Goal: Communication & Community: Answer question/provide support

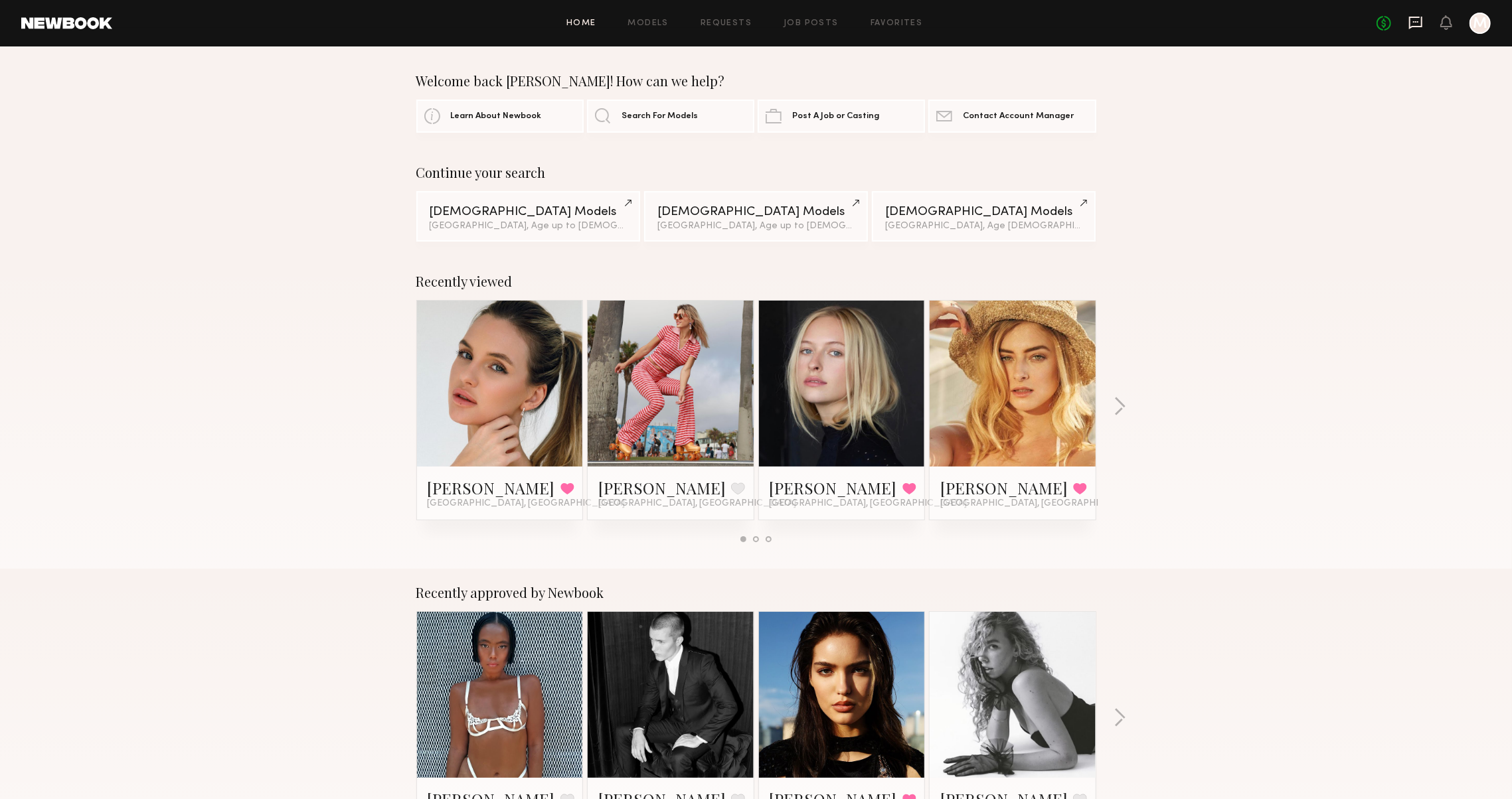
click at [1409, 26] on icon at bounding box center [1416, 23] width 15 height 15
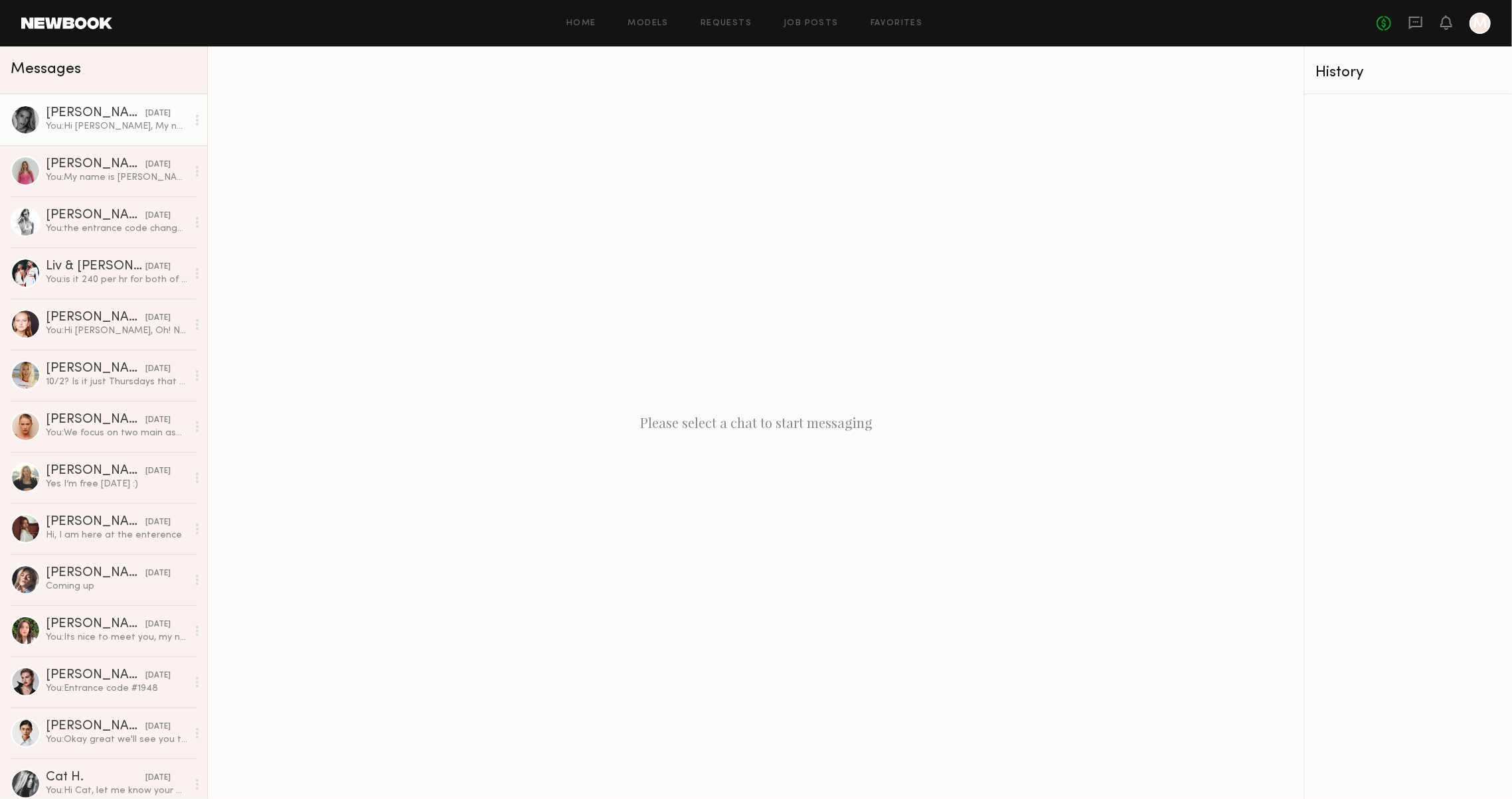
click at [146, 117] on div "[DATE]" at bounding box center [158, 114] width 26 height 13
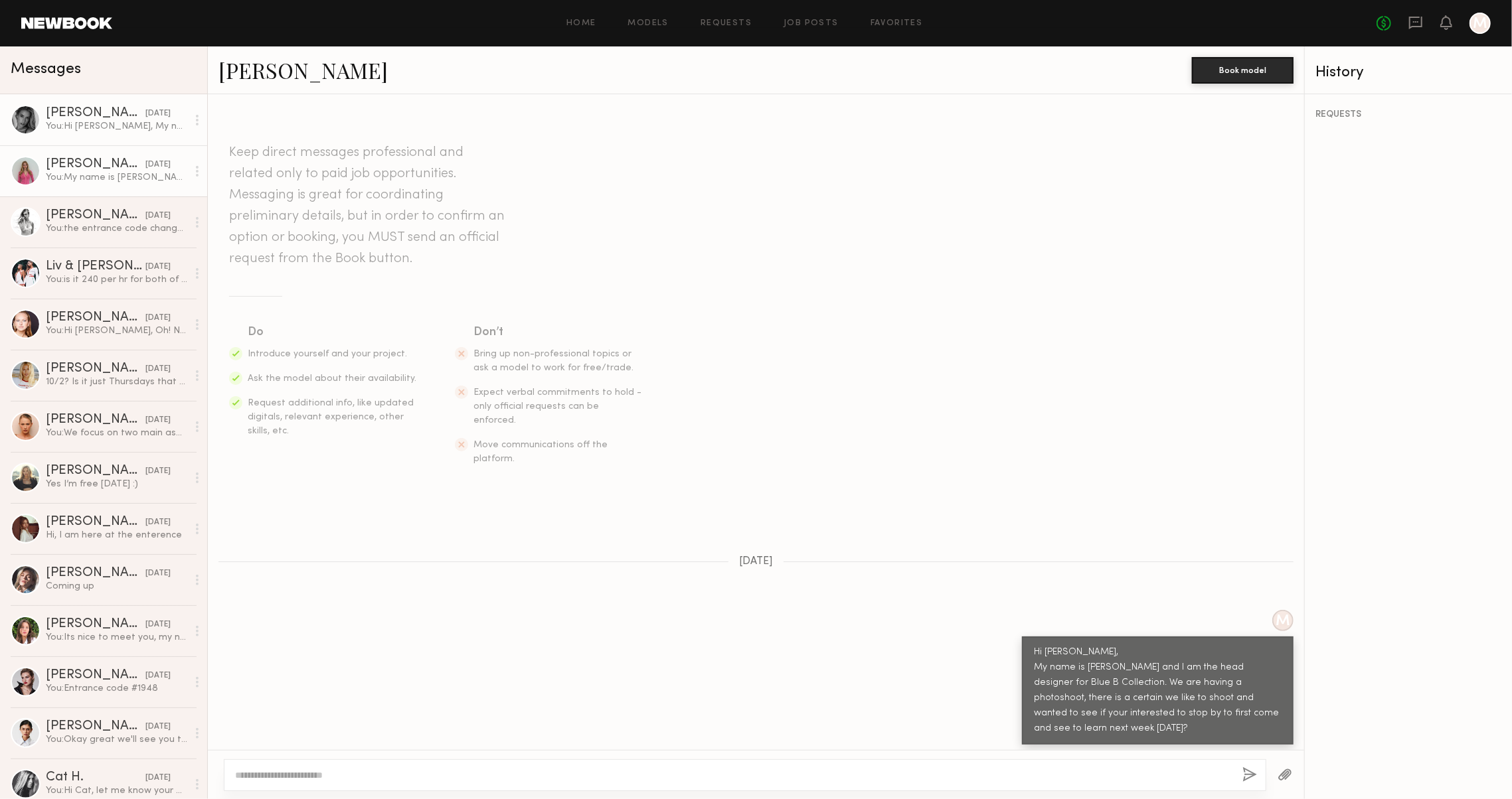
click at [131, 148] on link "Margaret F. 09/27/2025 You: My name is Meira and I am the head designer for Blu…" at bounding box center [103, 171] width 207 height 51
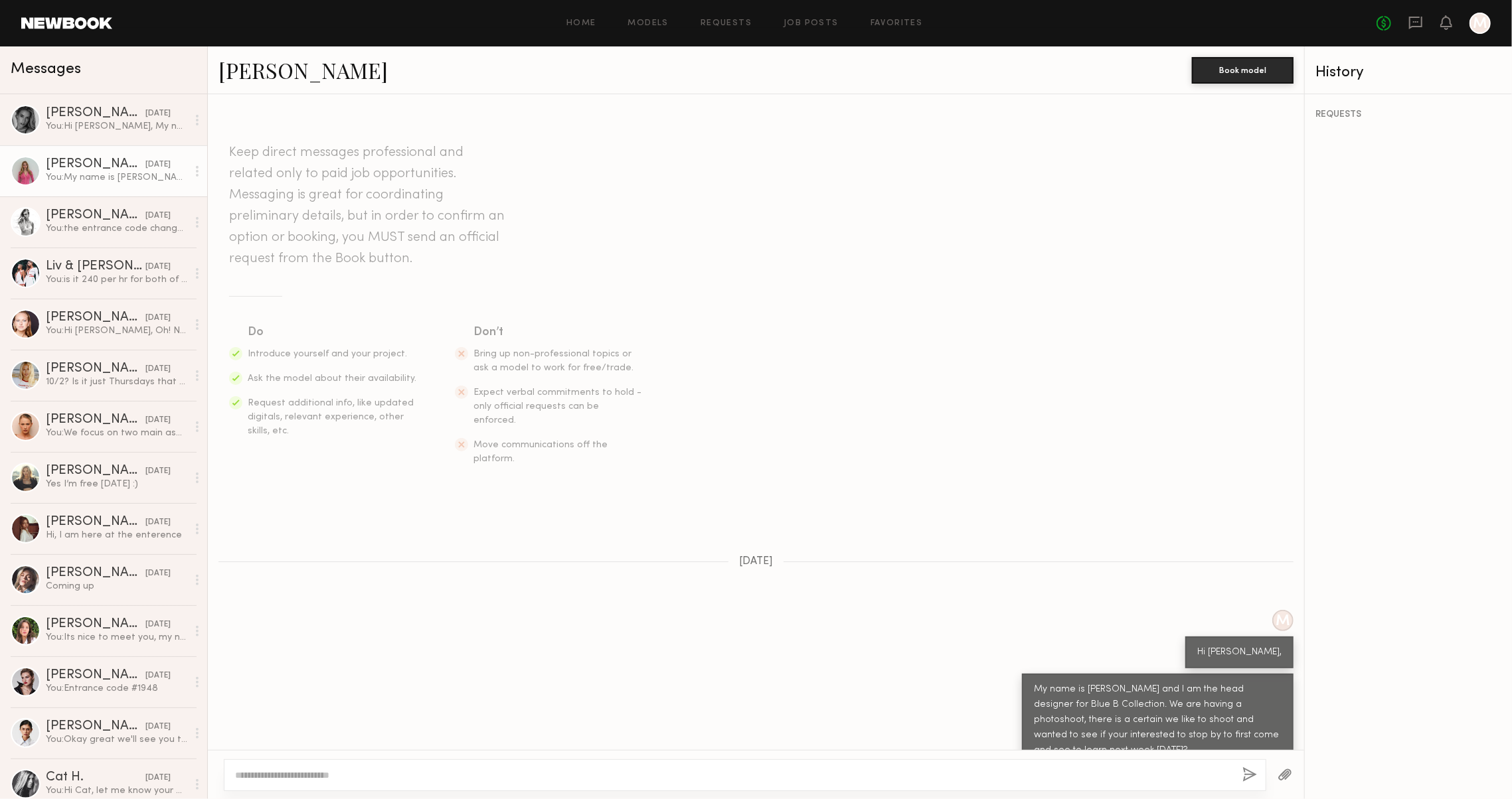
click at [325, 72] on link "Margaret F." at bounding box center [303, 70] width 169 height 28
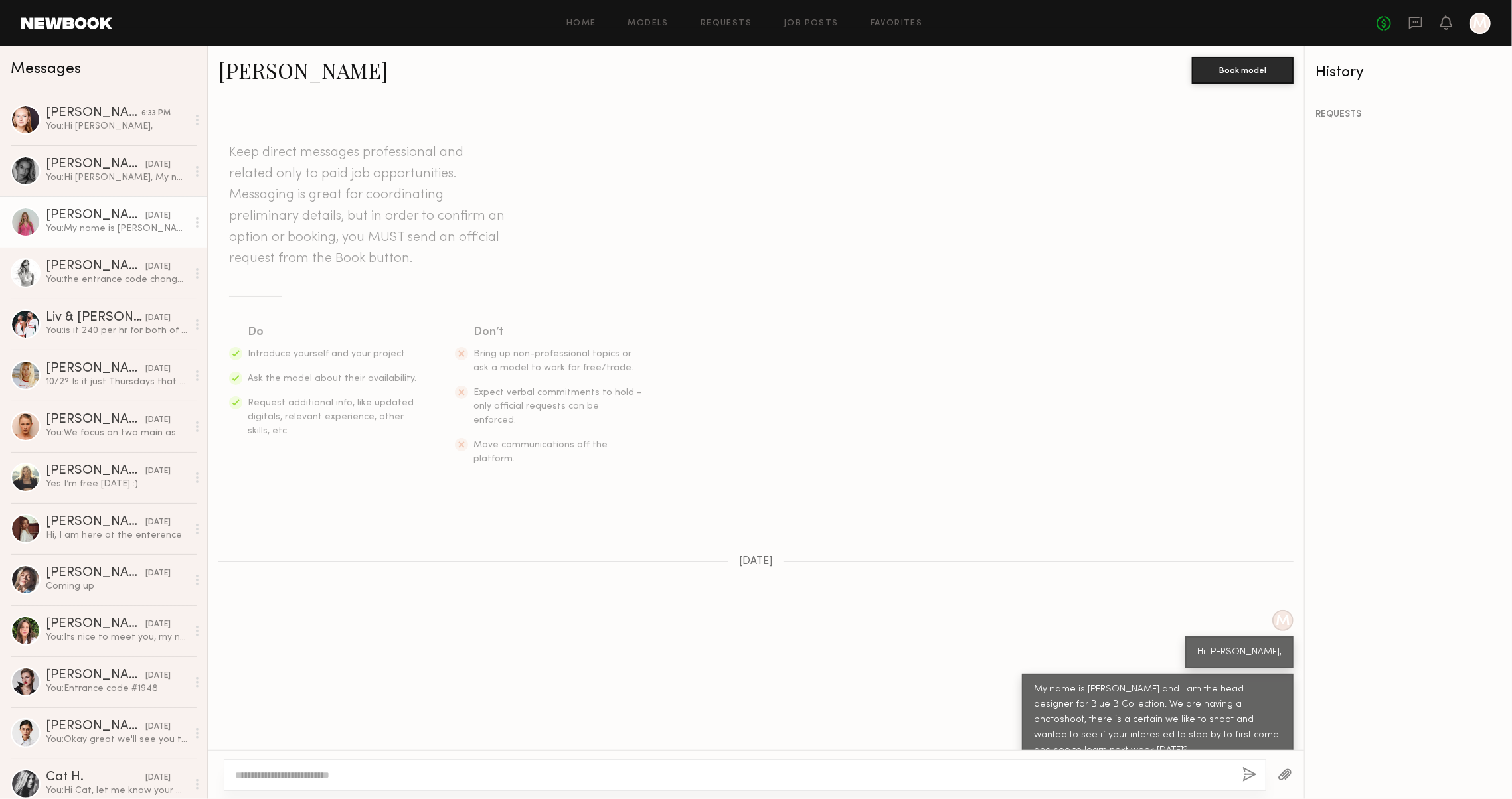
click at [279, 65] on link "Margaret F." at bounding box center [303, 70] width 169 height 28
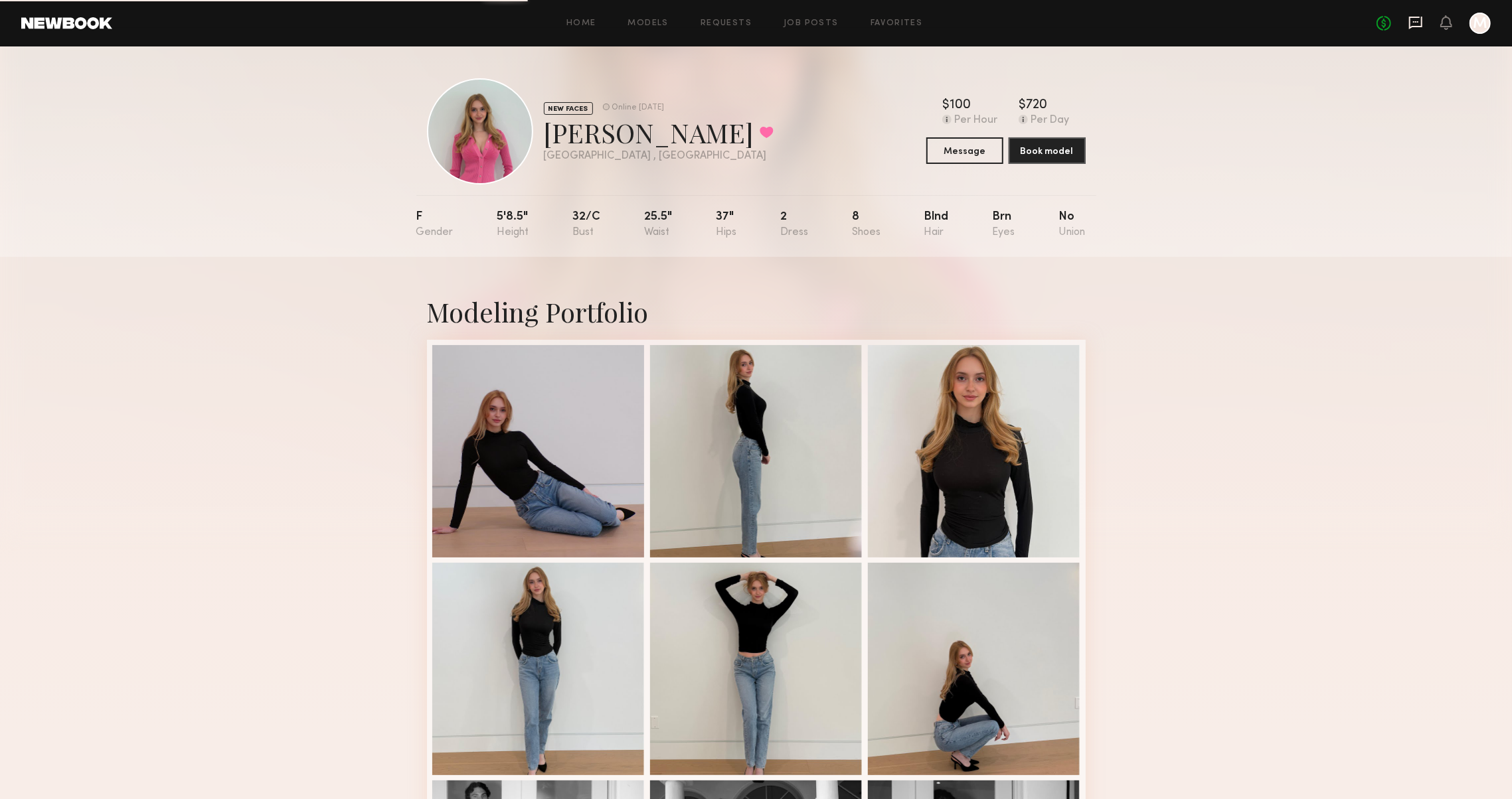
click at [1409, 22] on icon at bounding box center [1416, 23] width 15 height 15
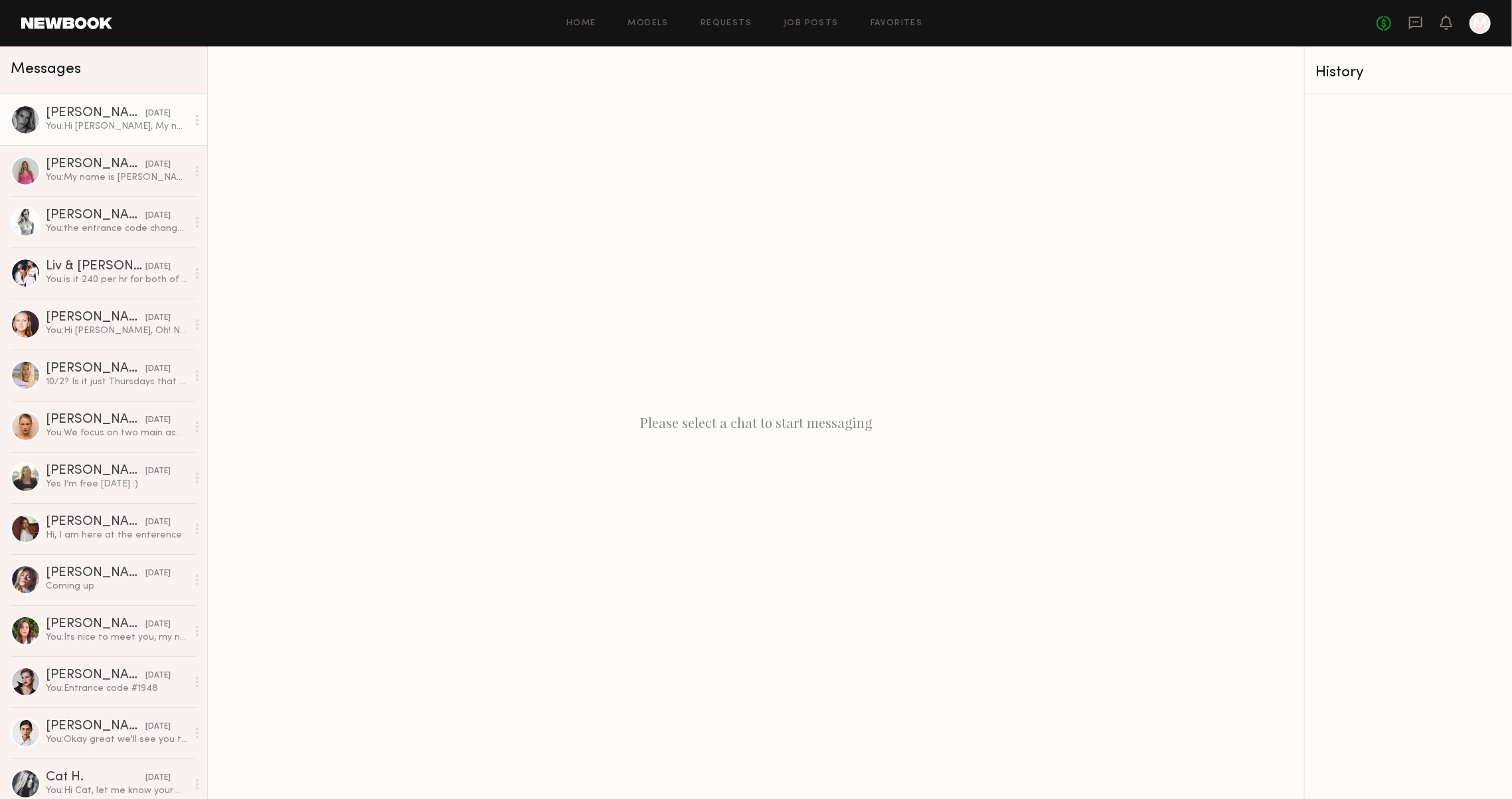
click at [43, 125] on link "Kelton G. 09/27/2025 You: Hi Kelton, My name is Meira and I am the head designe…" at bounding box center [103, 120] width 207 height 51
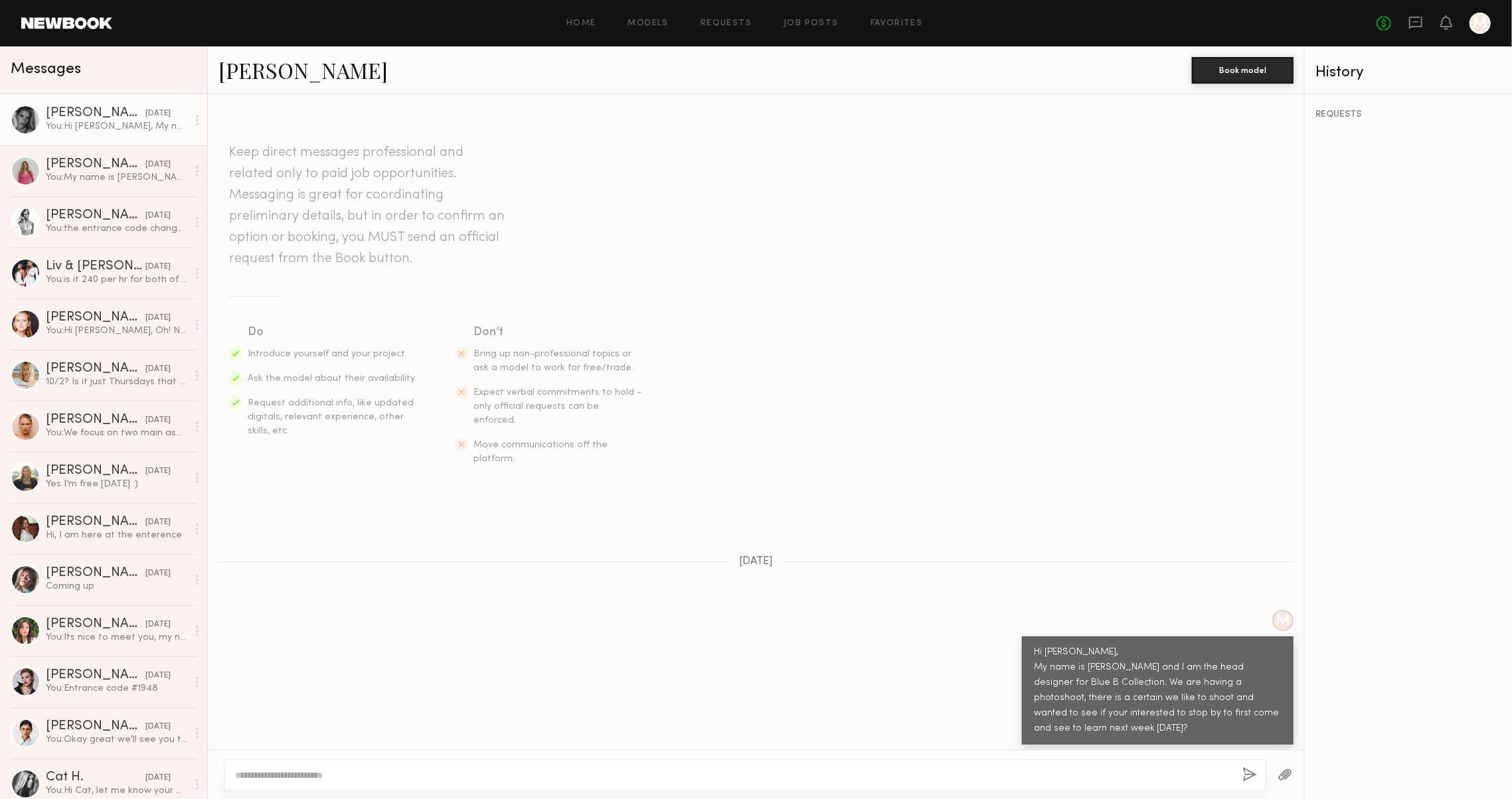
click at [235, 71] on link "[PERSON_NAME]" at bounding box center [303, 70] width 169 height 28
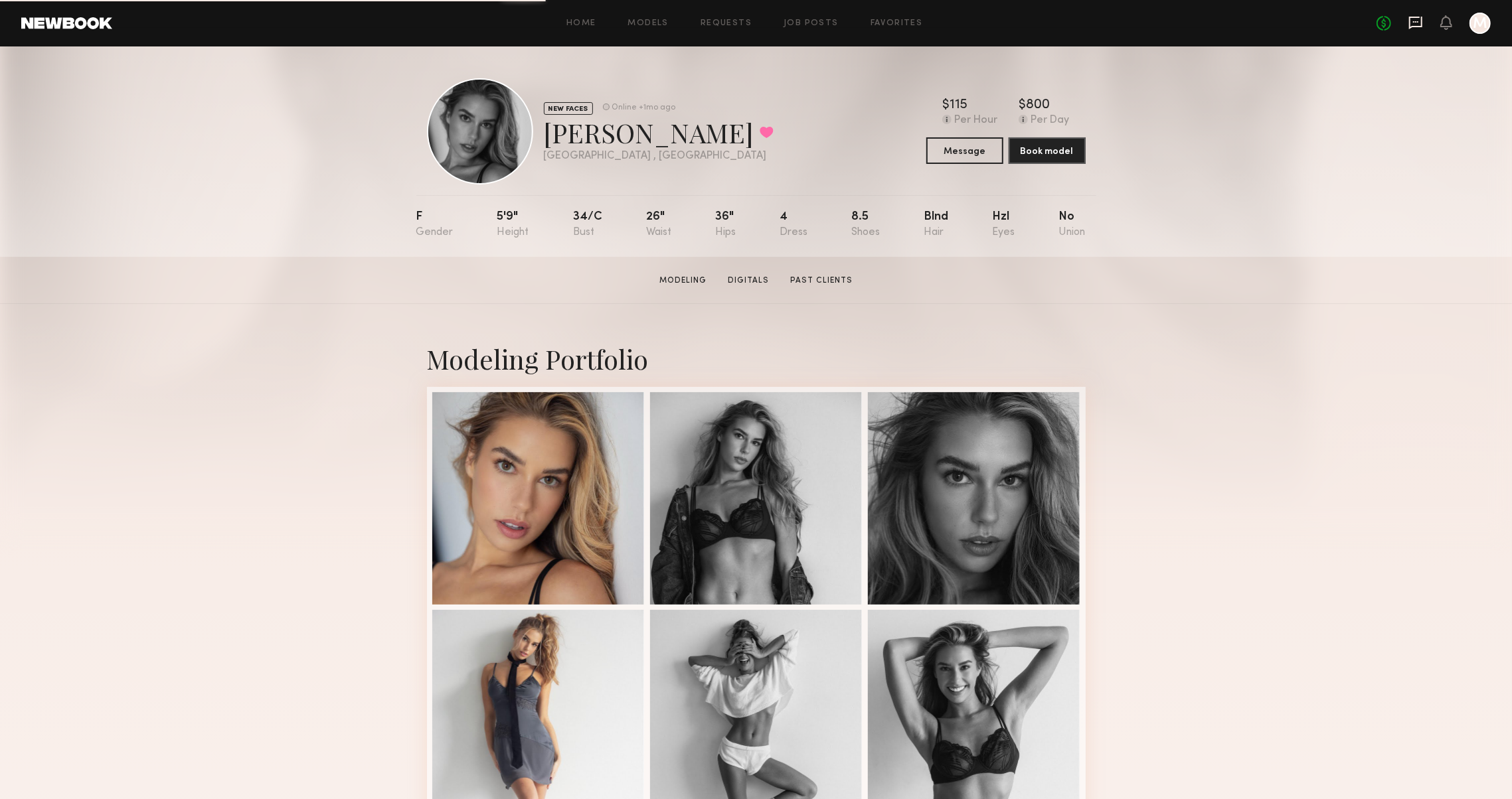
click at [1409, 19] on icon at bounding box center [1415, 23] width 14 height 13
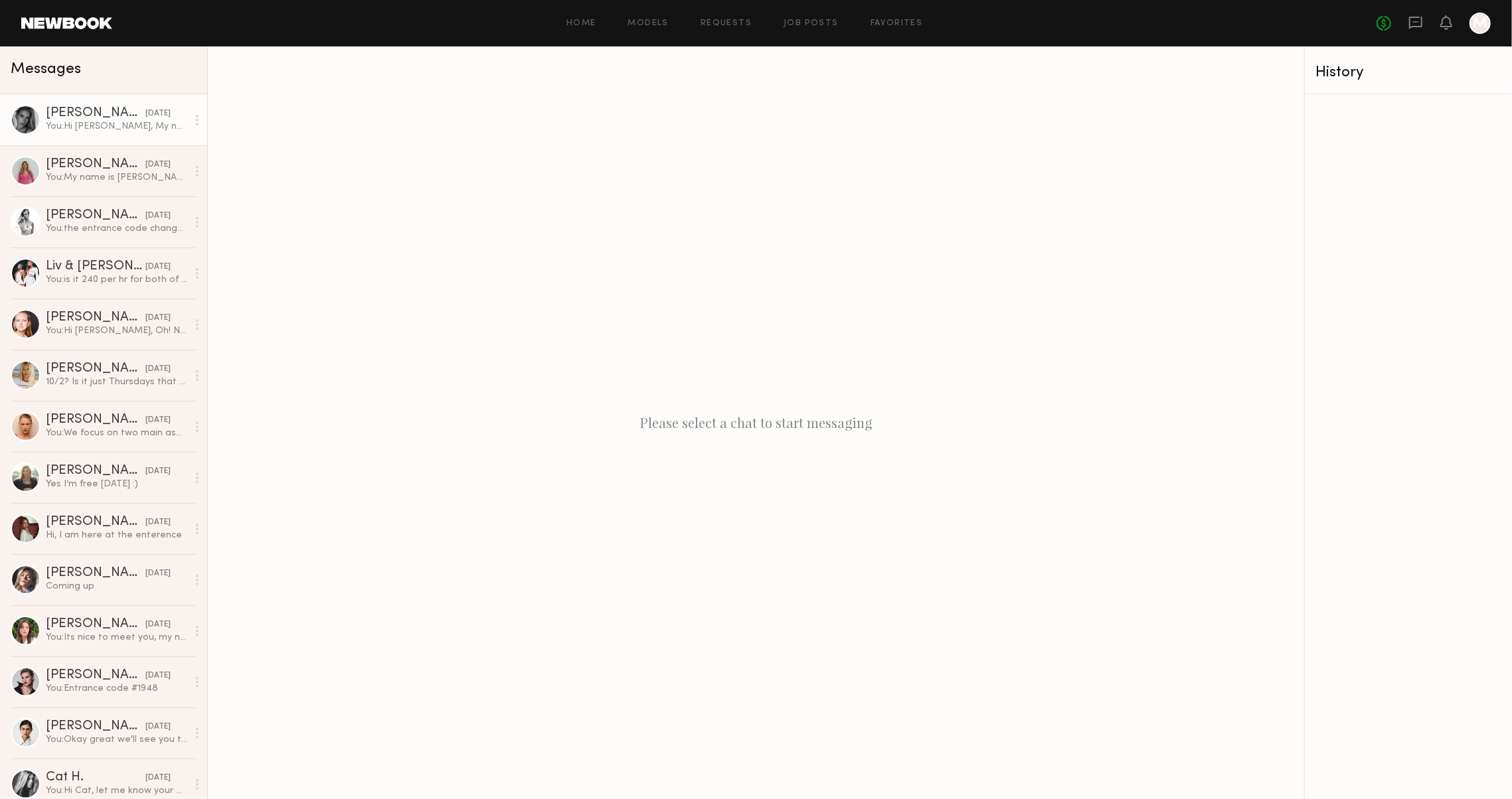
click at [113, 131] on div "You: Hi Kelton, My name is Meira and I am the head designer for Blue B Collecti…" at bounding box center [116, 126] width 142 height 13
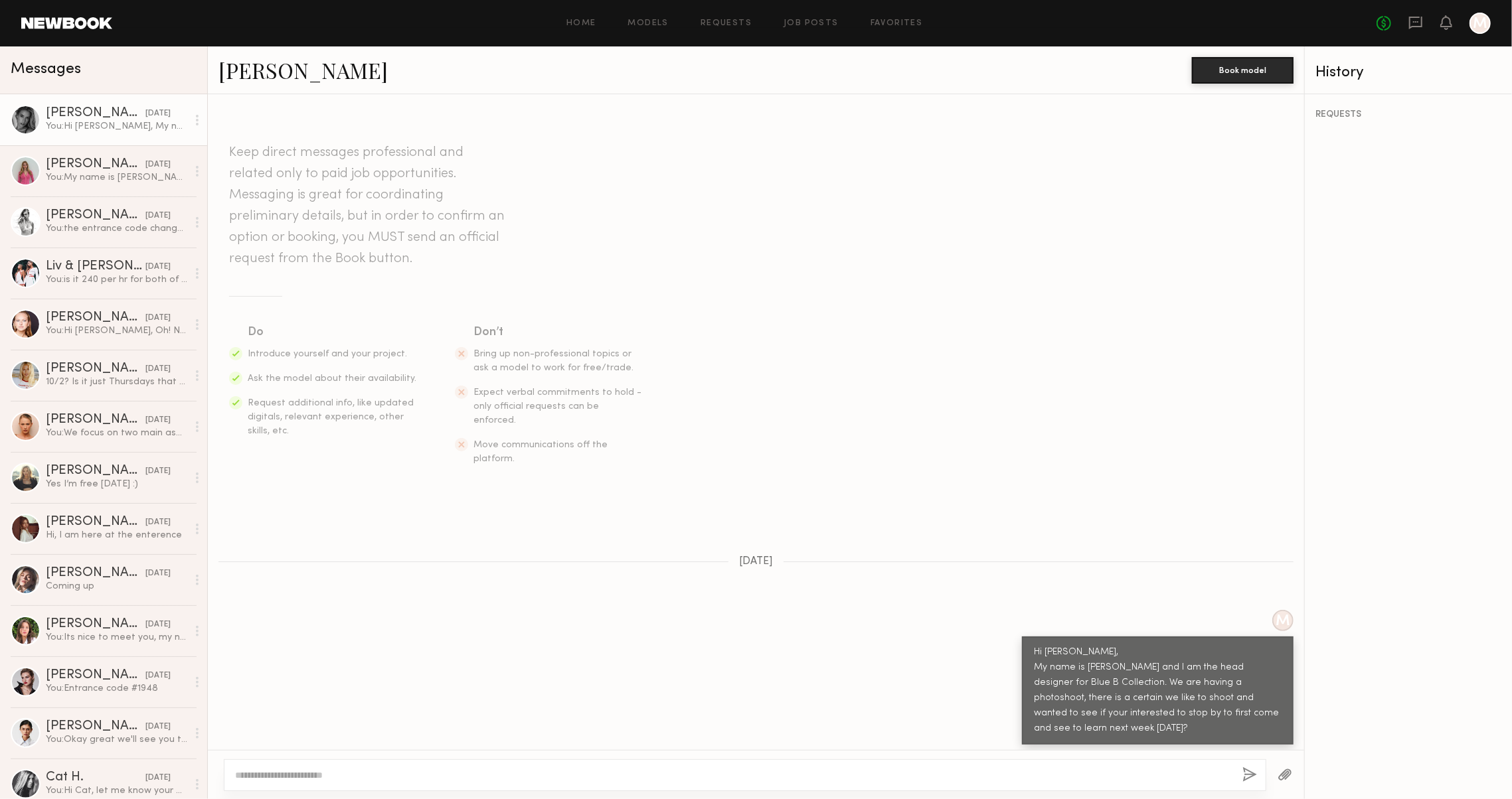
click at [293, 77] on link "[PERSON_NAME]" at bounding box center [303, 70] width 169 height 28
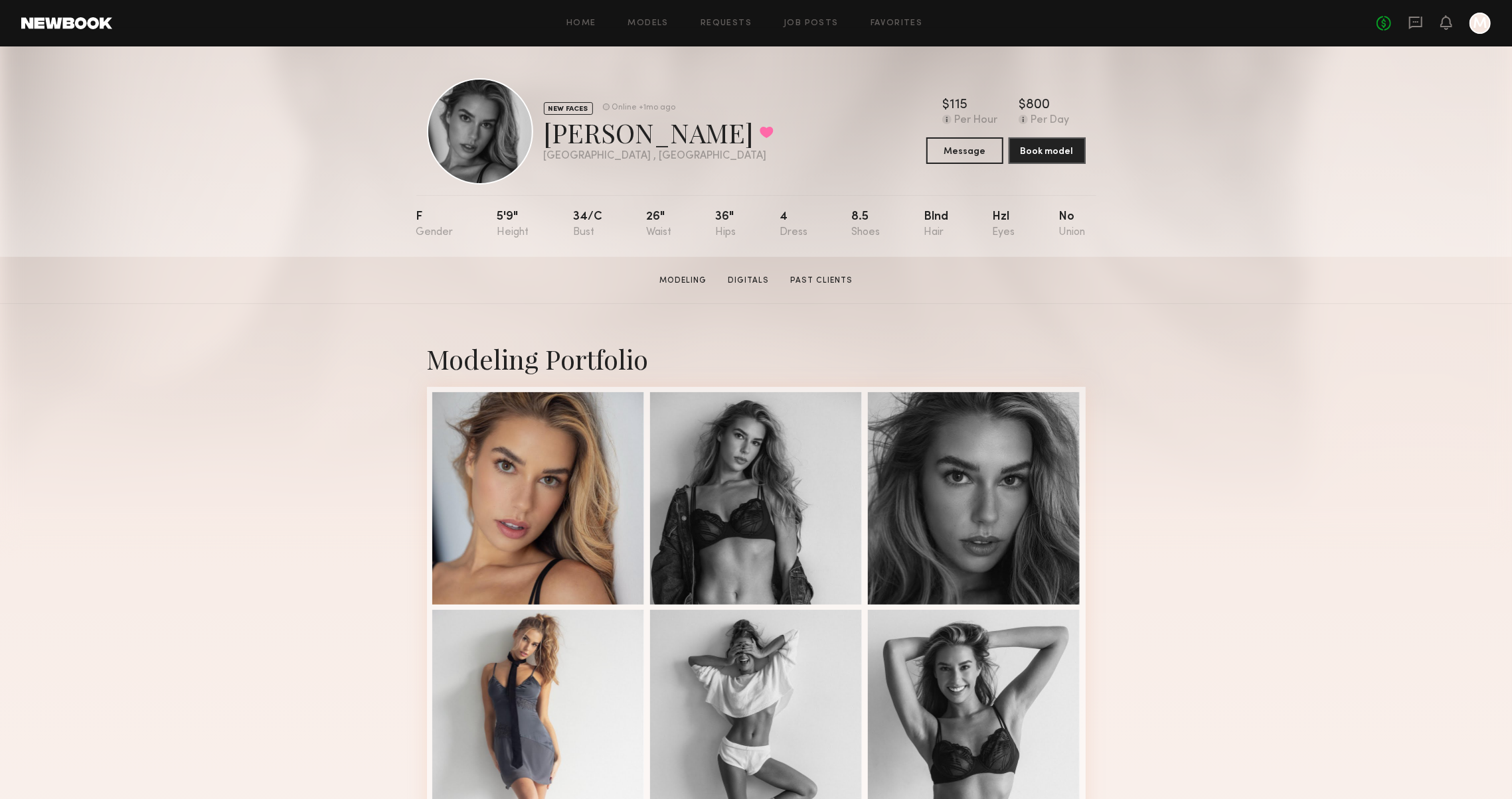
click at [57, 30] on header "Home Models Requests Job Posts Favorites Sign Out No fees up to $5,000 M" at bounding box center [756, 23] width 1512 height 47
click at [54, 27] on link at bounding box center [66, 23] width 91 height 12
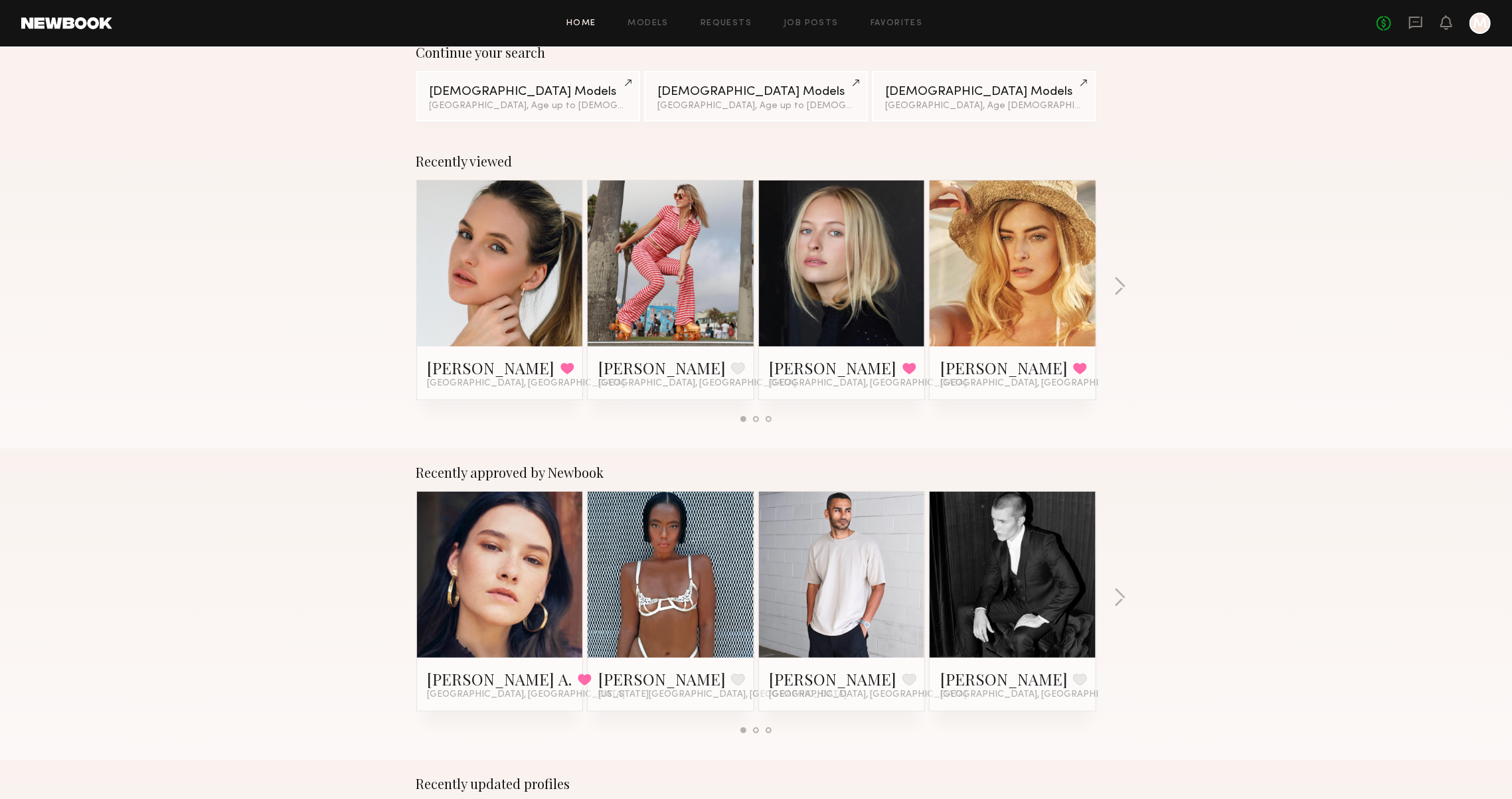
scroll to position [108, 0]
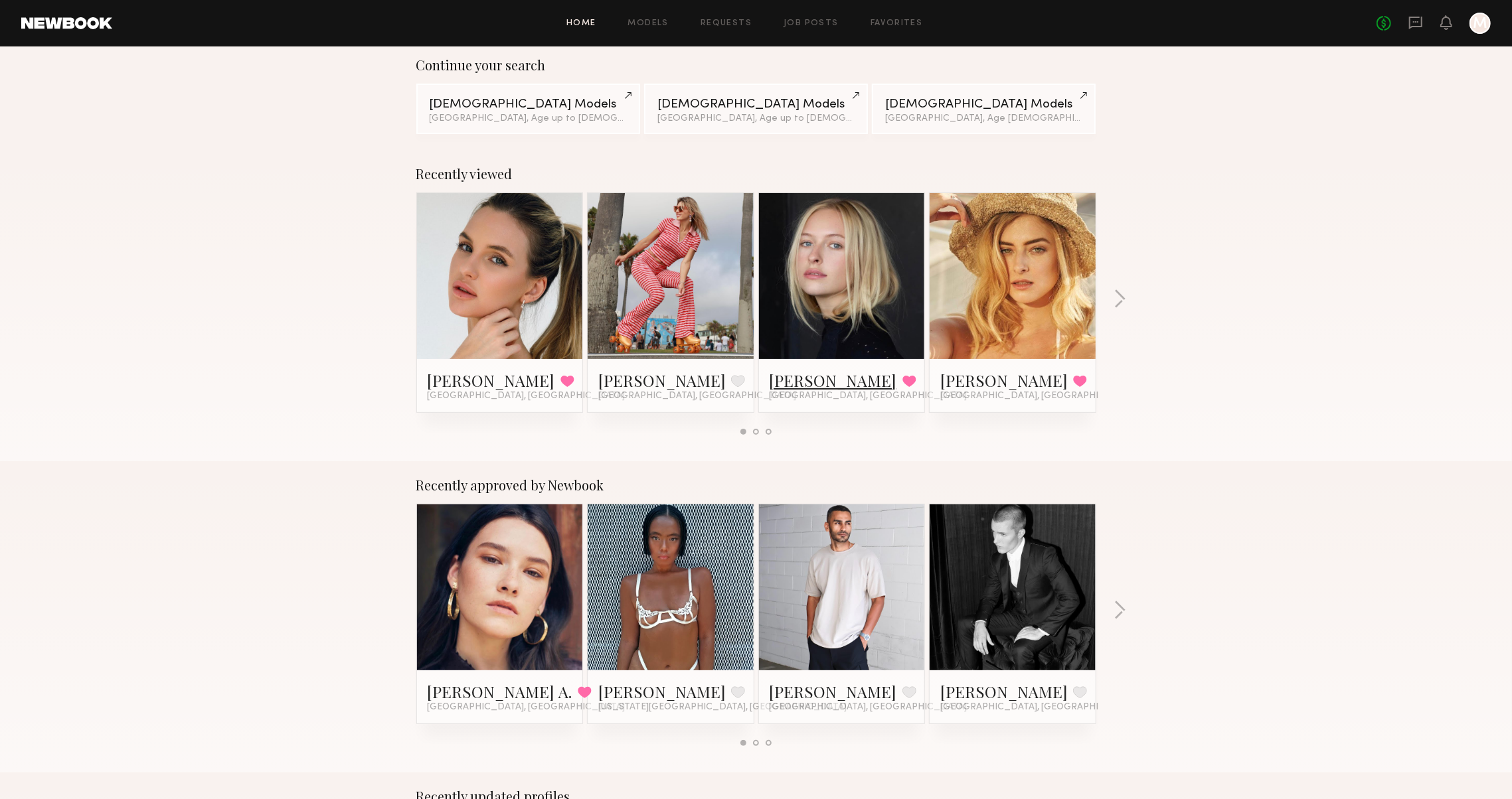
click at [794, 381] on link "Savanna G." at bounding box center [833, 380] width 127 height 21
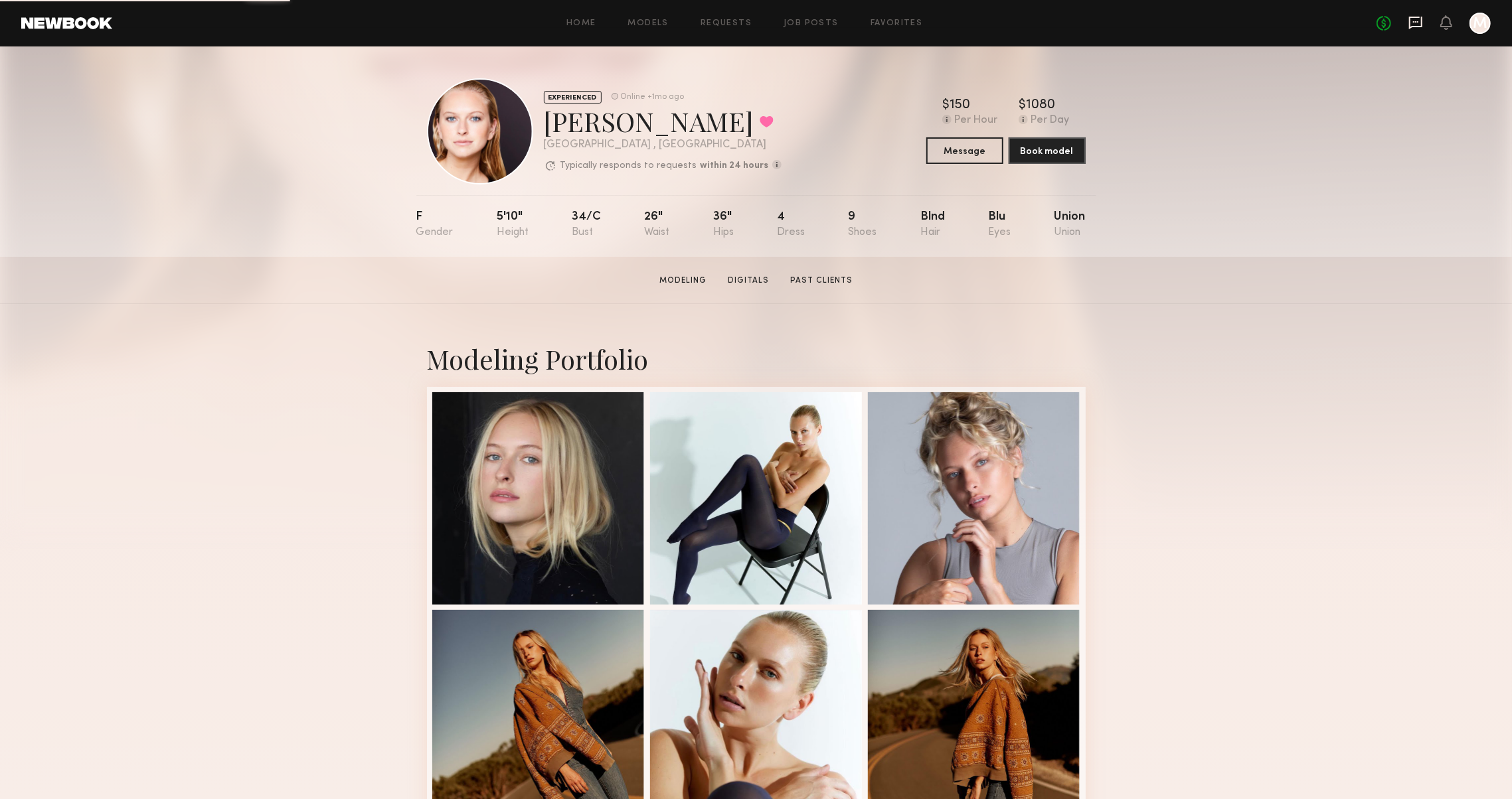
click at [1413, 21] on icon at bounding box center [1416, 21] width 5 height 1
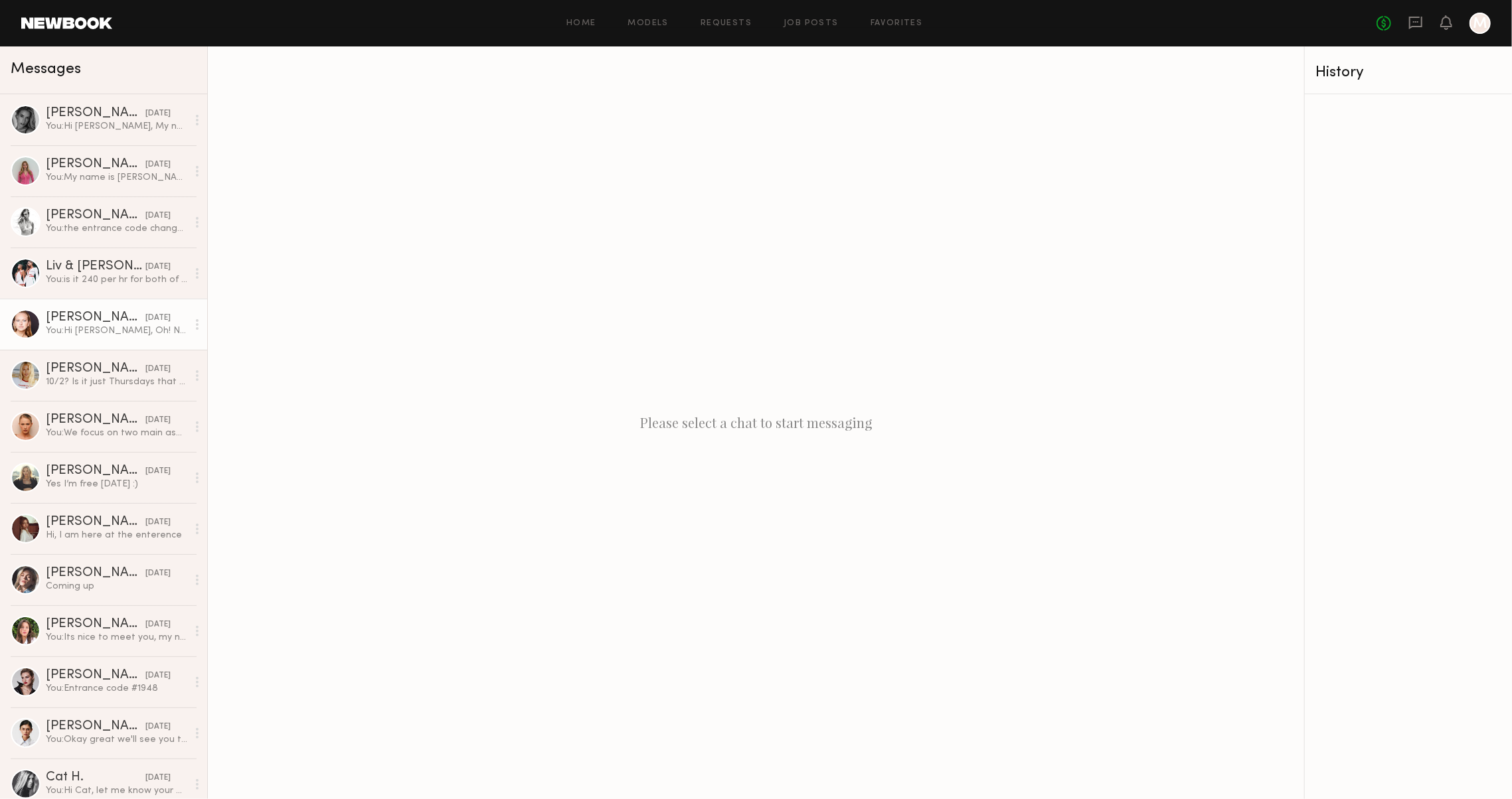
click at [109, 318] on div "[PERSON_NAME]" at bounding box center [95, 318] width 100 height 14
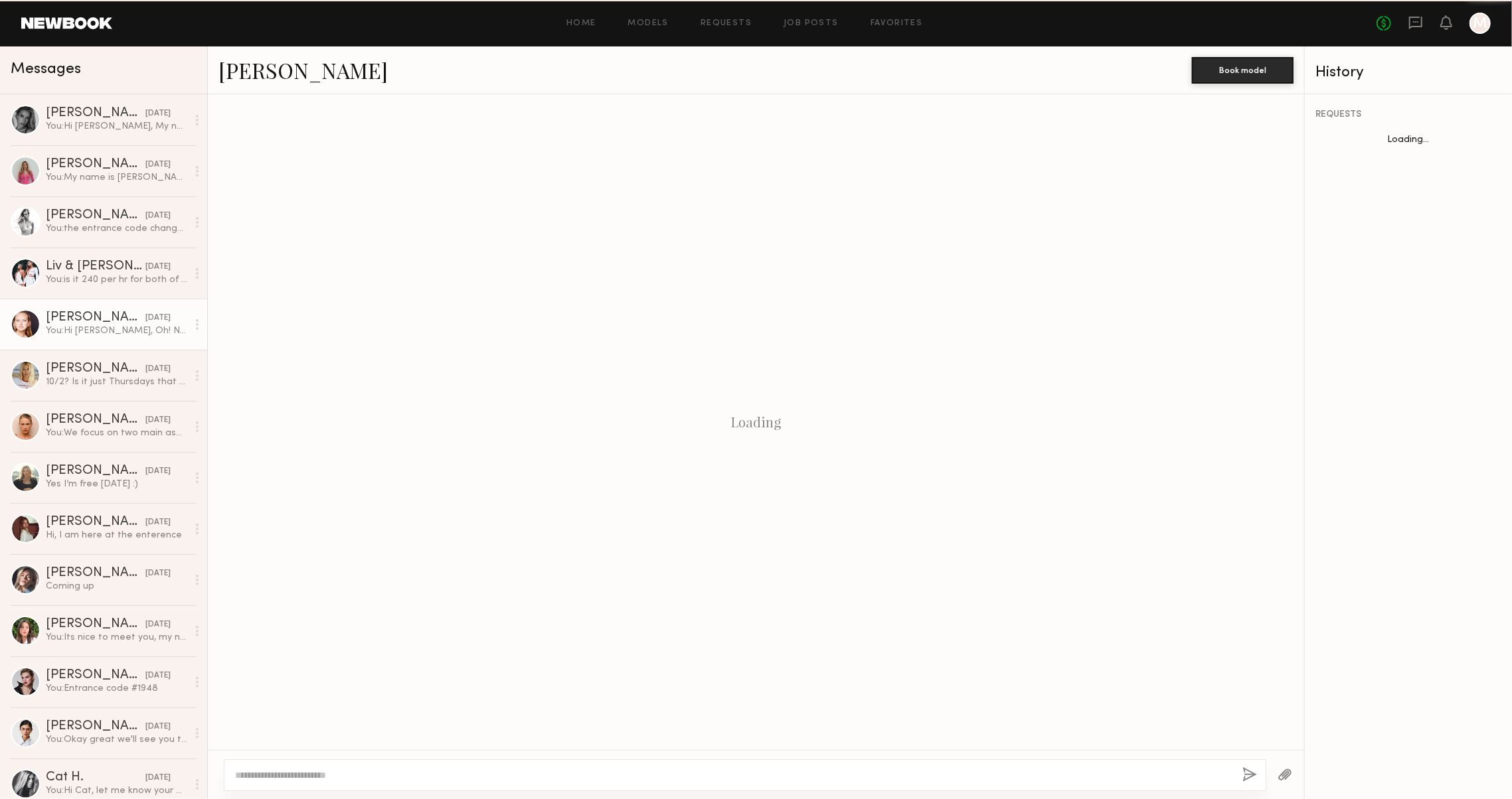
scroll to position [360, 0]
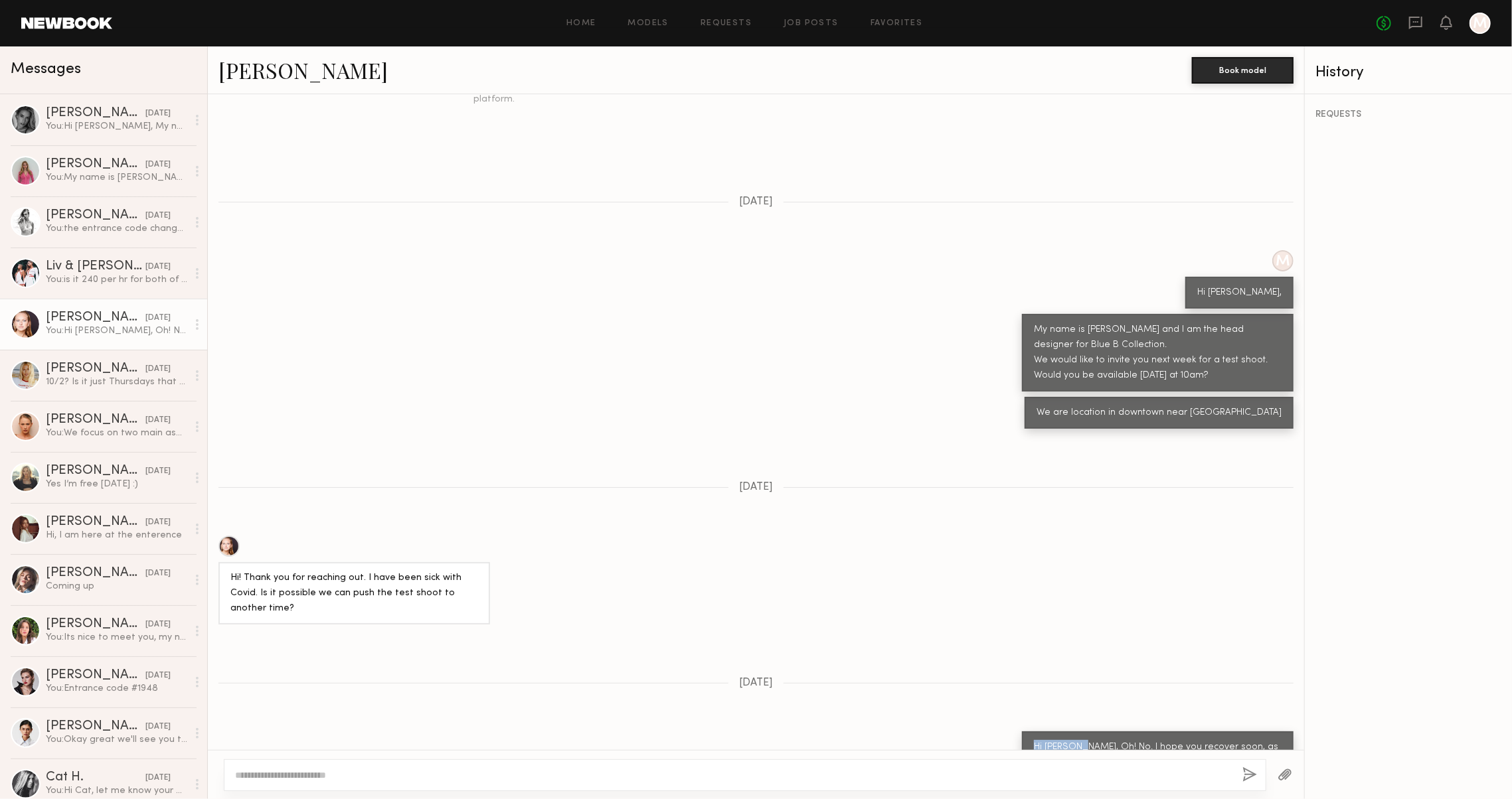
drag, startPoint x: 1085, startPoint y: 707, endPoint x: 987, endPoint y: 689, distance: 99.6
click at [988, 731] on div "Hi [PERSON_NAME], Oh! No. I hope you recover soon, as soon you recover reach ba…" at bounding box center [756, 762] width 1096 height 62
copy div "Hi [PERSON_NAME],"
click at [954, 782] on textarea at bounding box center [733, 775] width 997 height 14
paste textarea "**********"
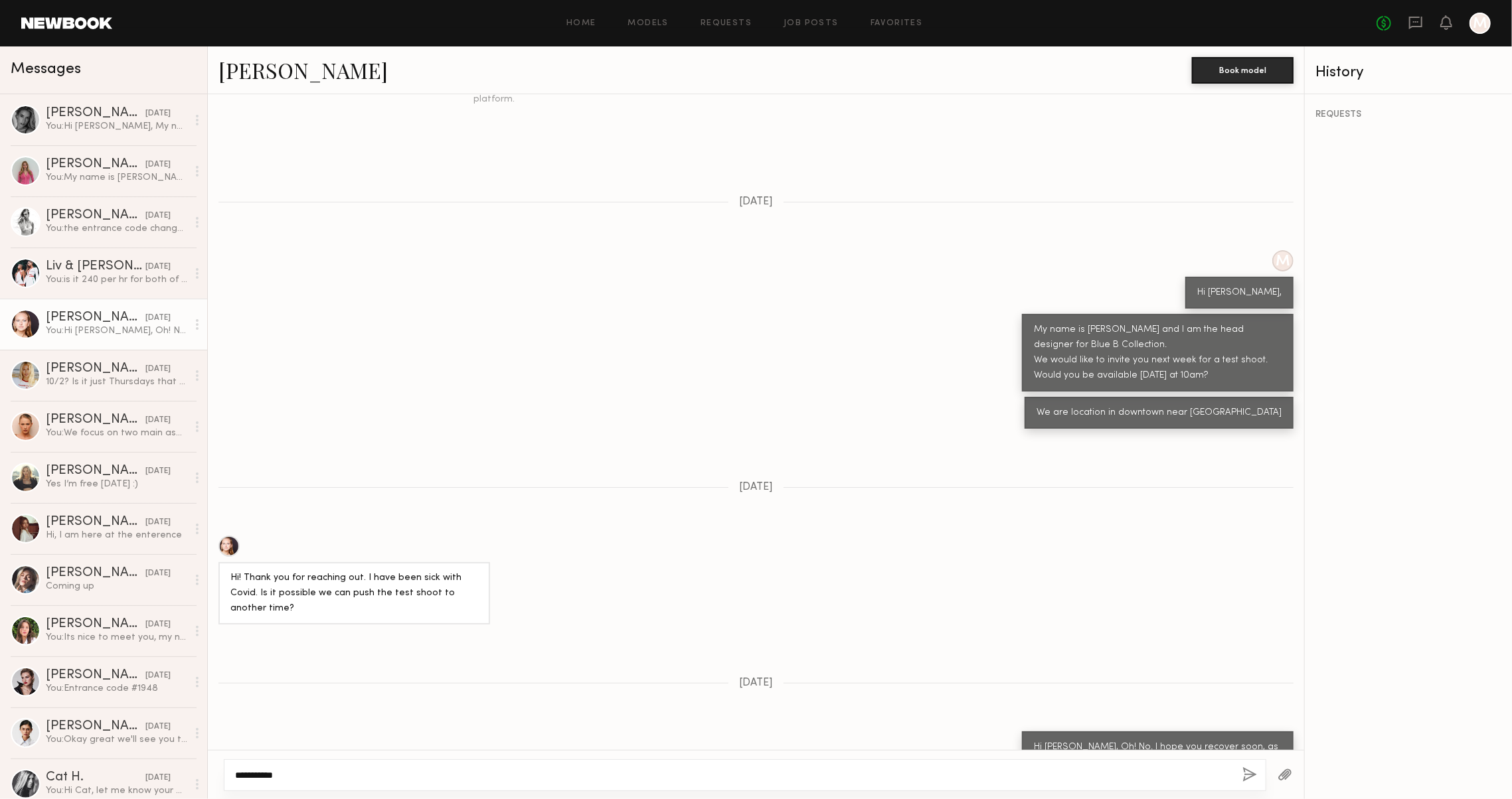
type textarea "**********"
click at [1242, 768] on button "button" at bounding box center [1249, 776] width 15 height 16
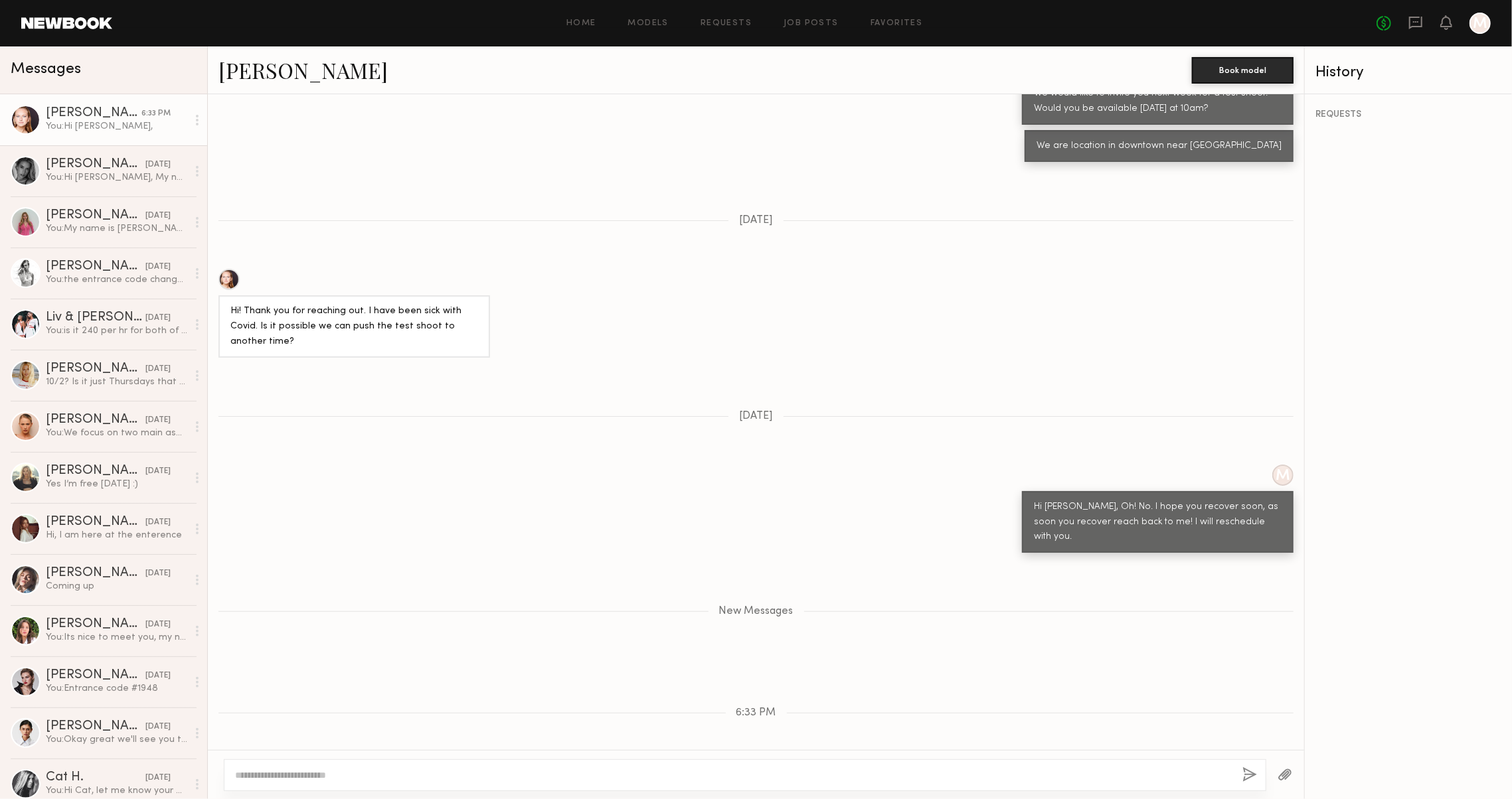
scroll to position [0, 0]
click at [233, 269] on div at bounding box center [229, 279] width 21 height 21
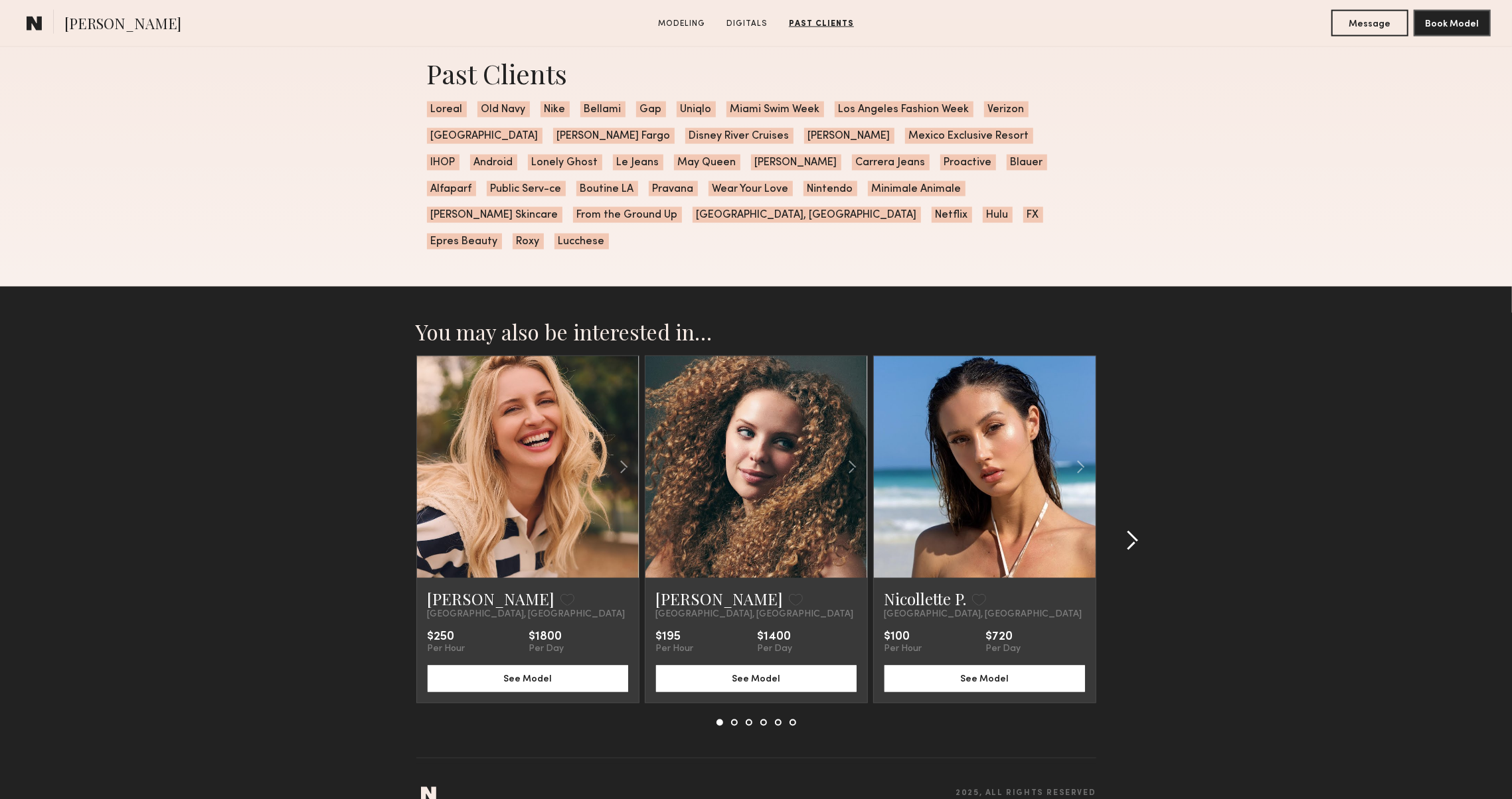
scroll to position [1879, 0]
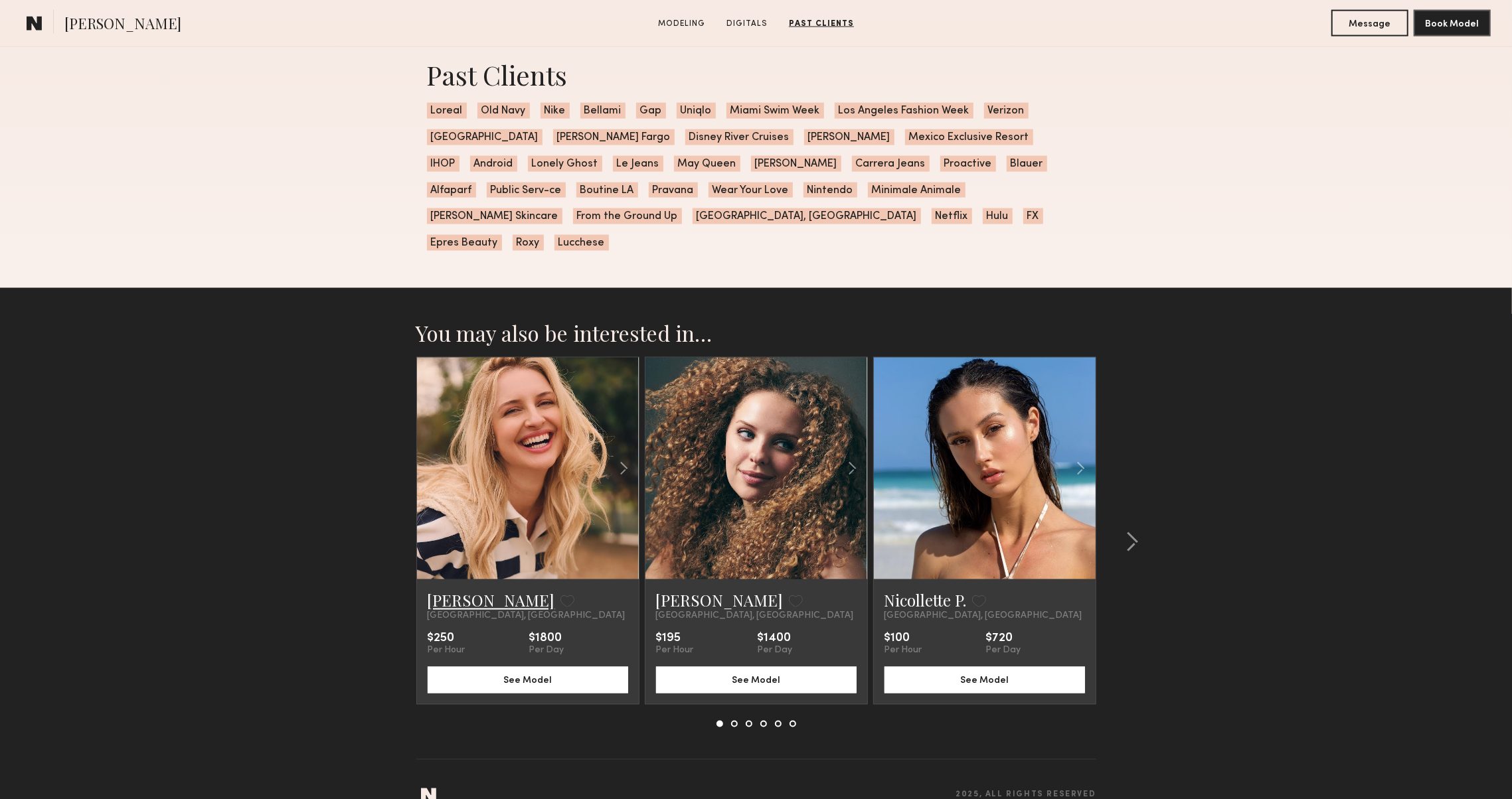
click at [468, 590] on link "Amy H." at bounding box center [491, 600] width 127 height 21
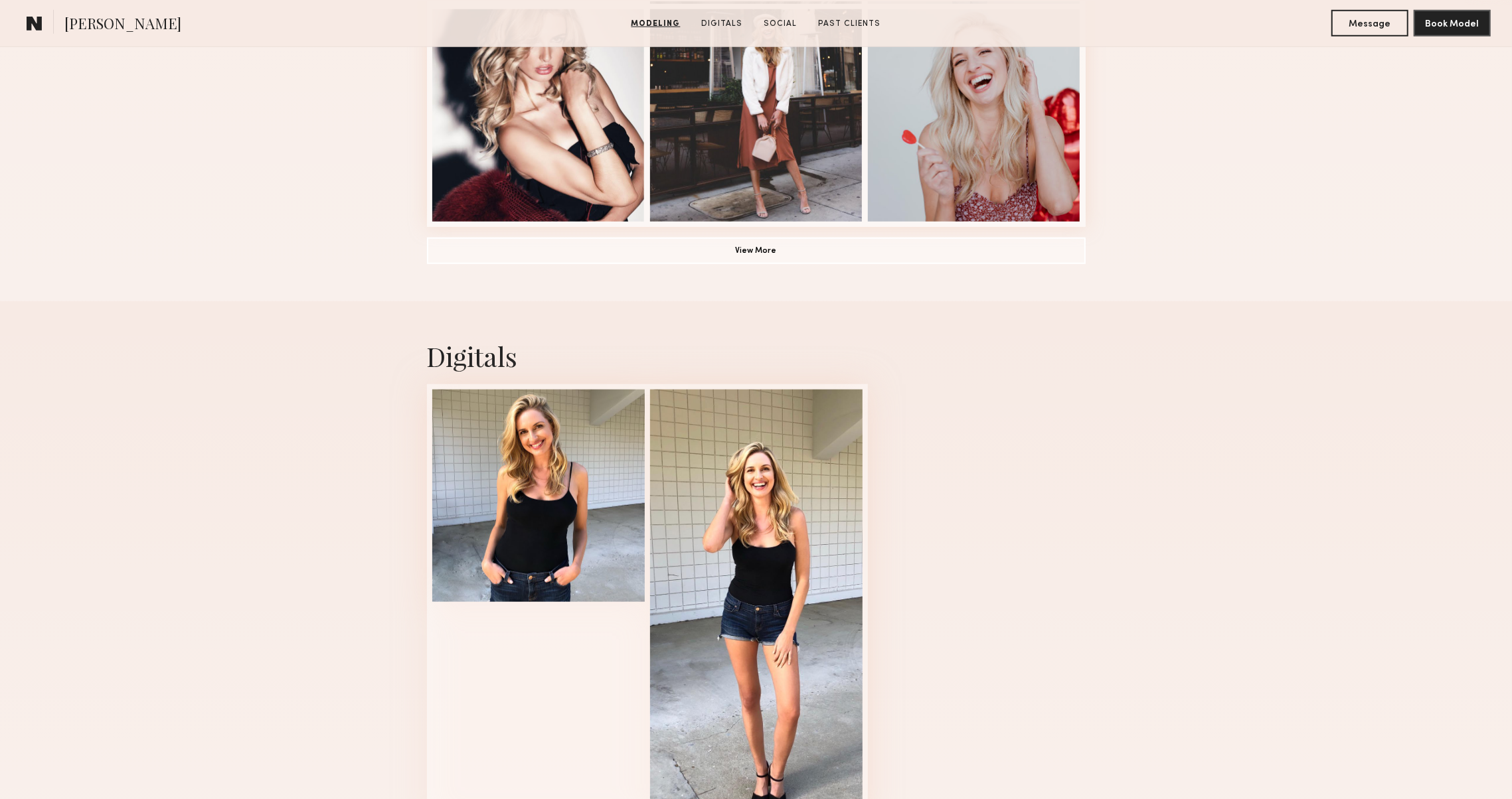
scroll to position [1184, 0]
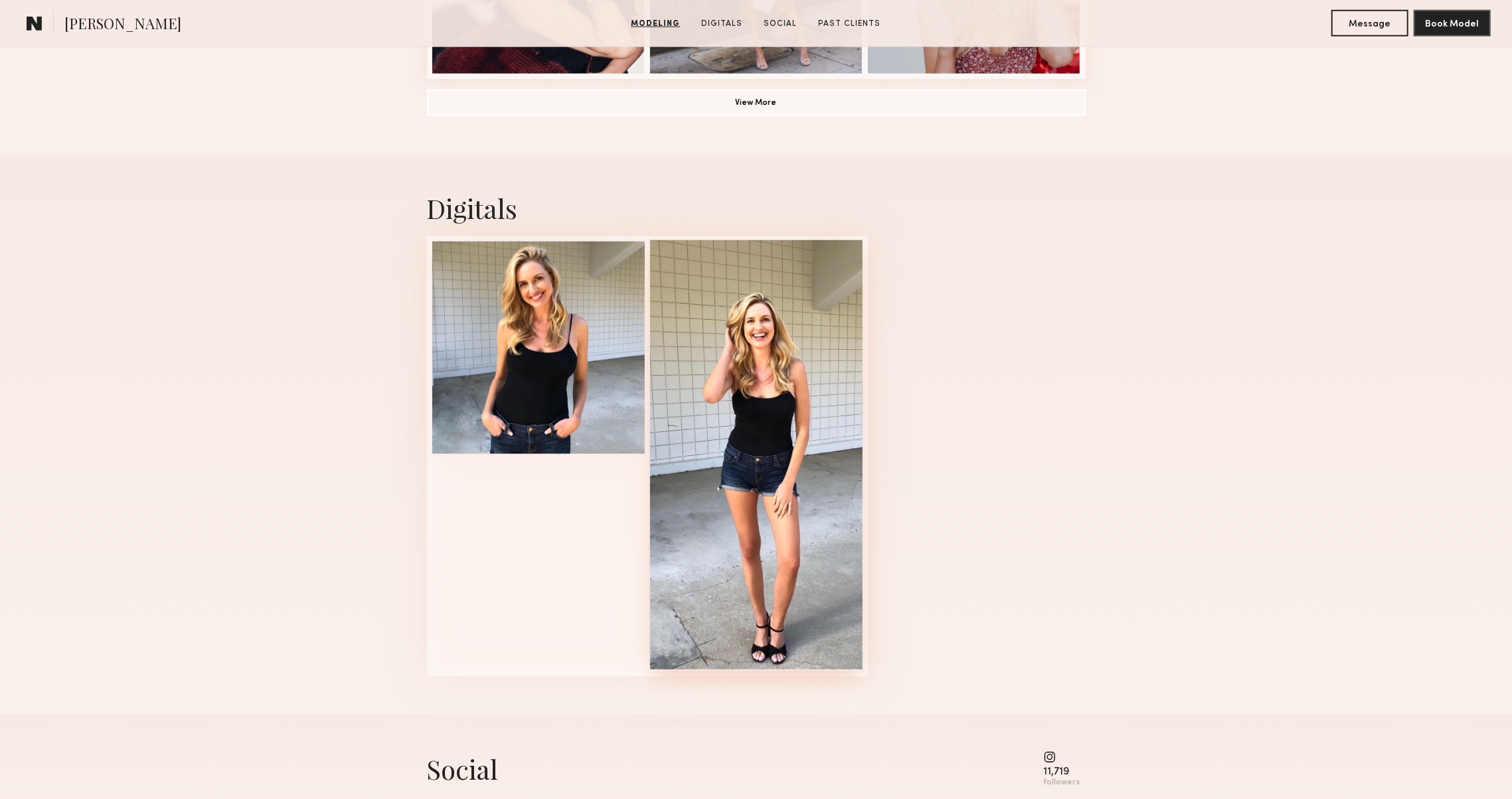
click at [746, 565] on div at bounding box center [756, 456] width 212 height 430
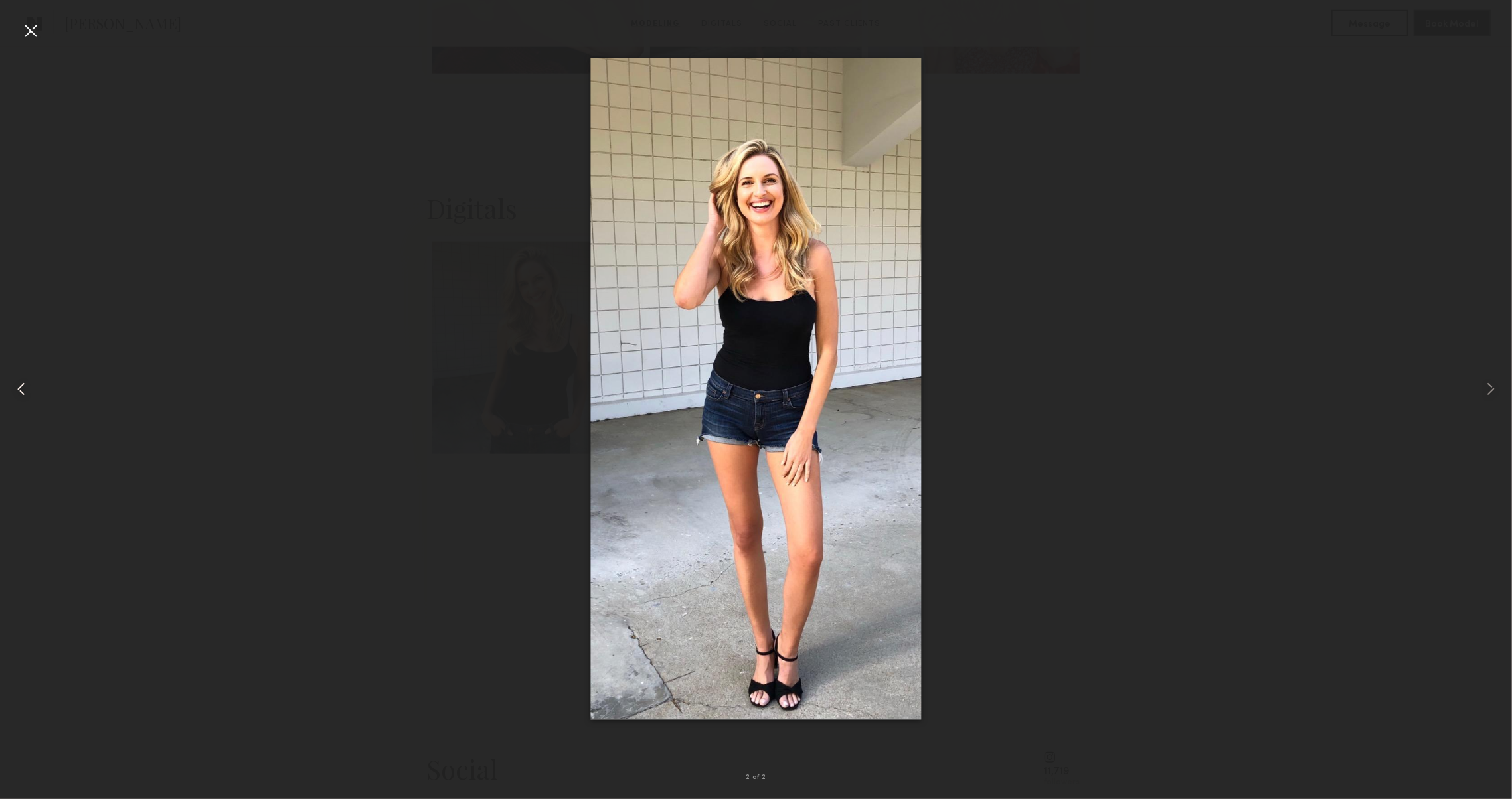
click at [16, 386] on common-icon at bounding box center [21, 388] width 21 height 21
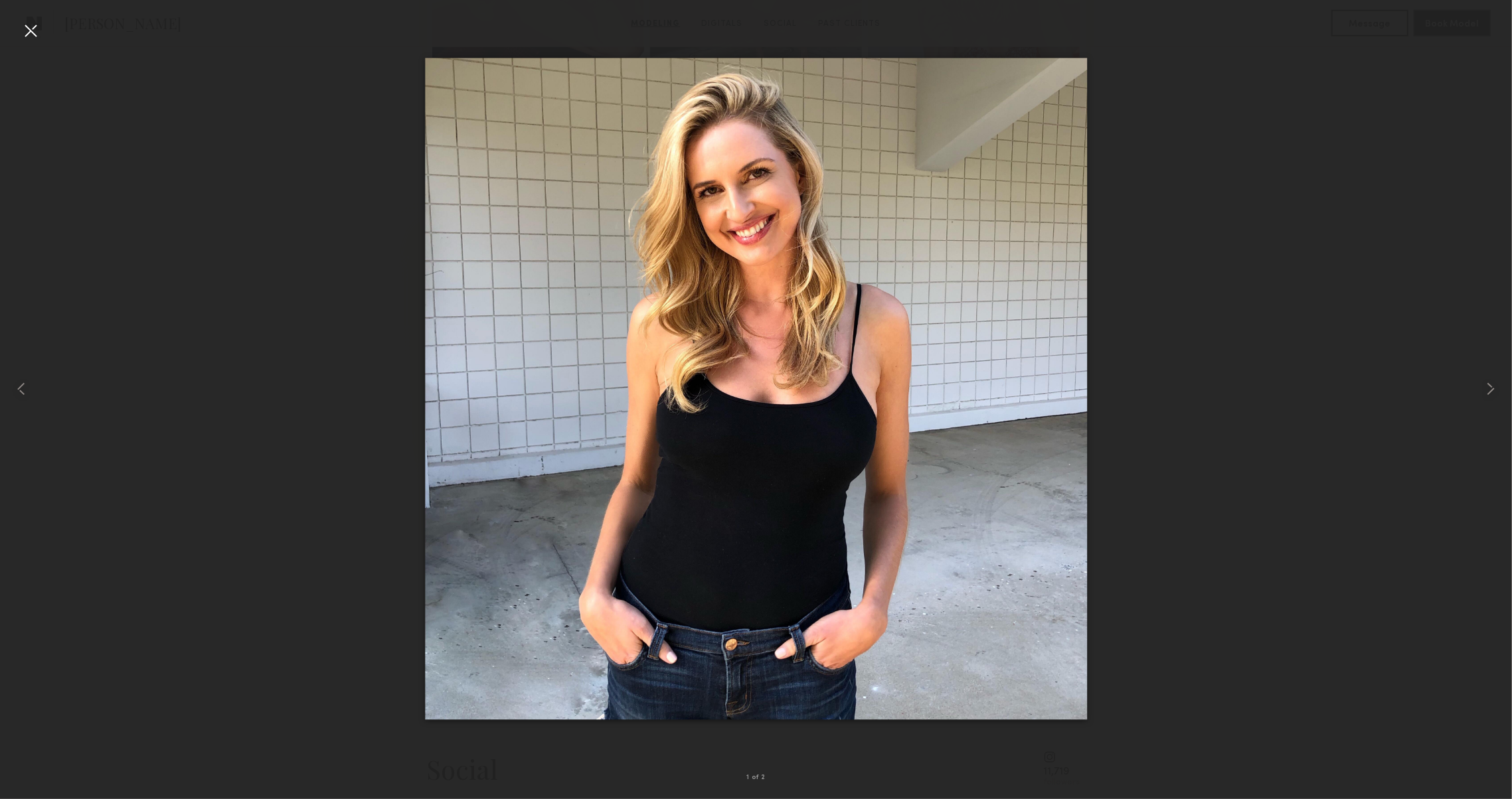
click at [27, 27] on div at bounding box center [30, 30] width 21 height 21
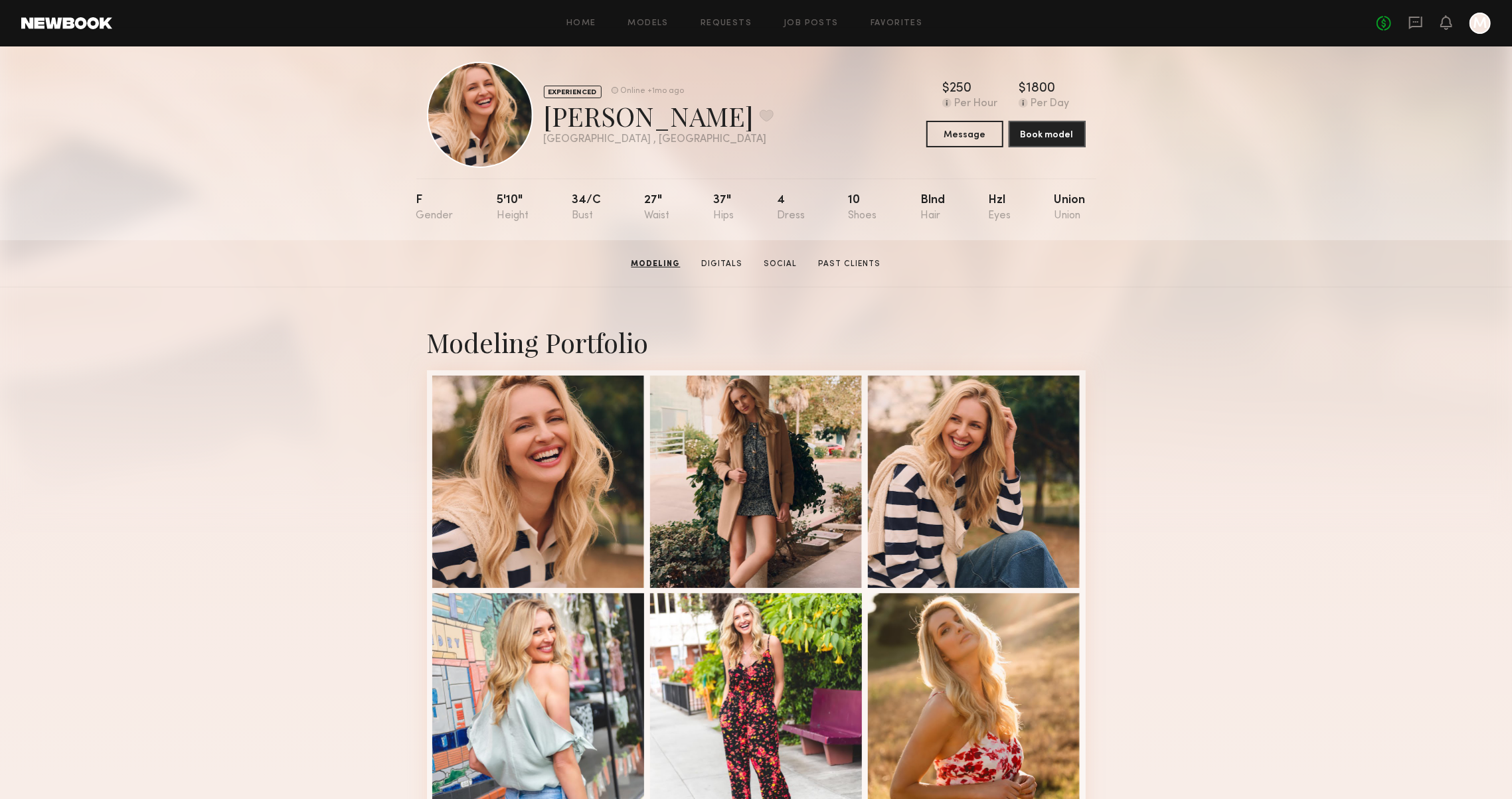
scroll to position [0, 0]
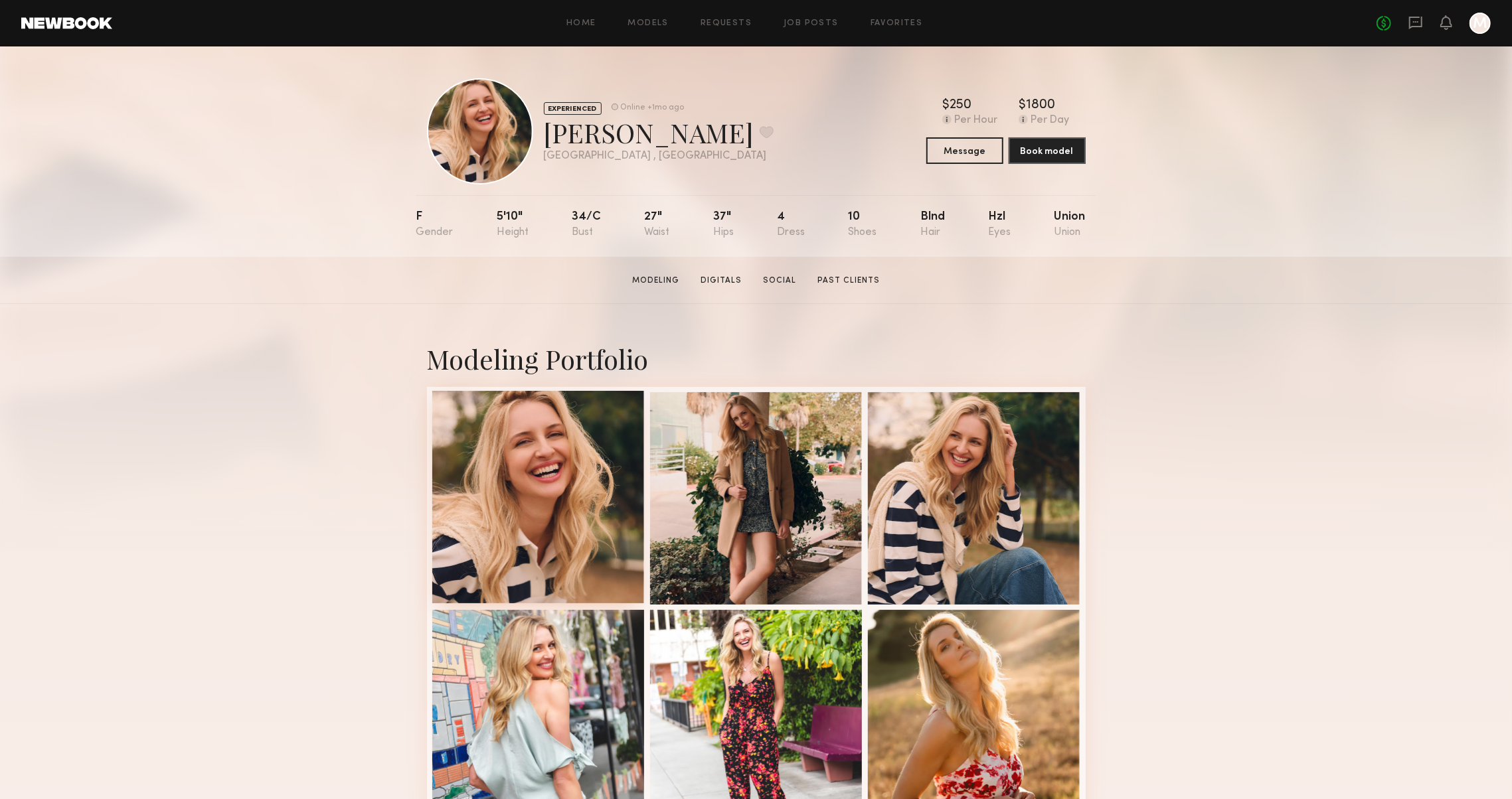
click at [503, 456] on div at bounding box center [538, 497] width 212 height 212
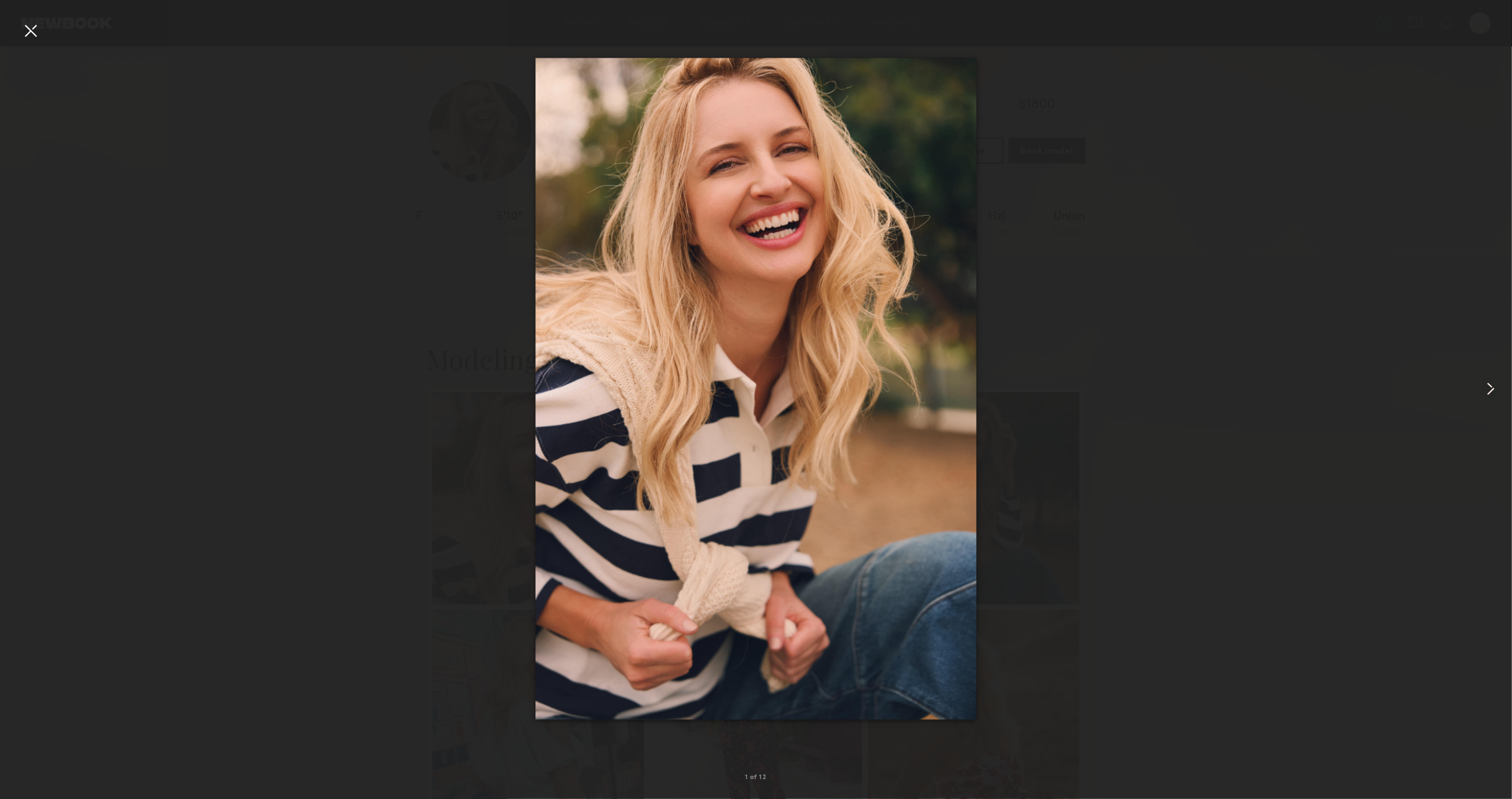
click at [1474, 383] on div at bounding box center [1482, 389] width 60 height 736
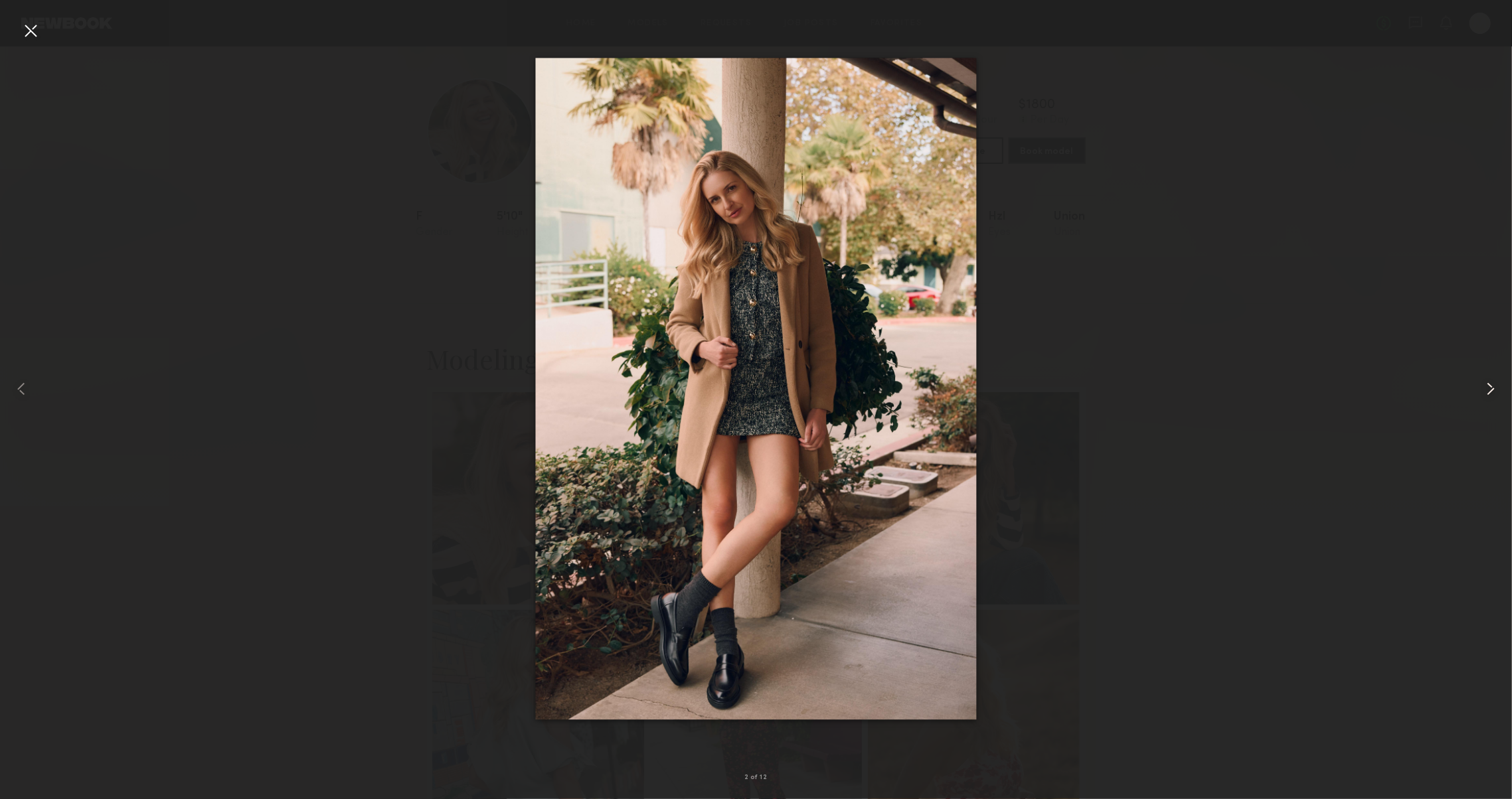
click at [1474, 383] on div at bounding box center [1482, 389] width 60 height 736
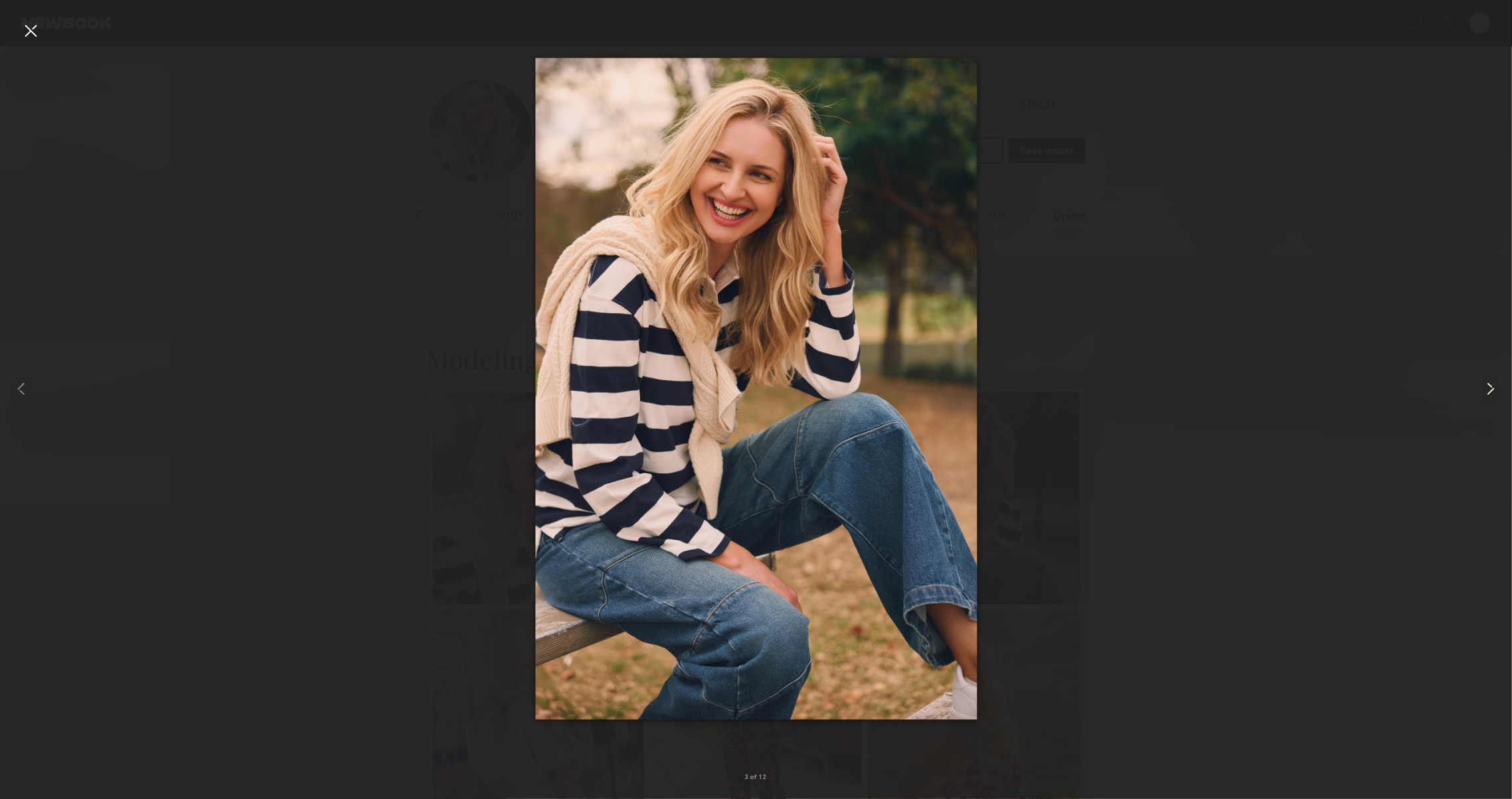
click at [1474, 383] on div at bounding box center [1482, 389] width 60 height 736
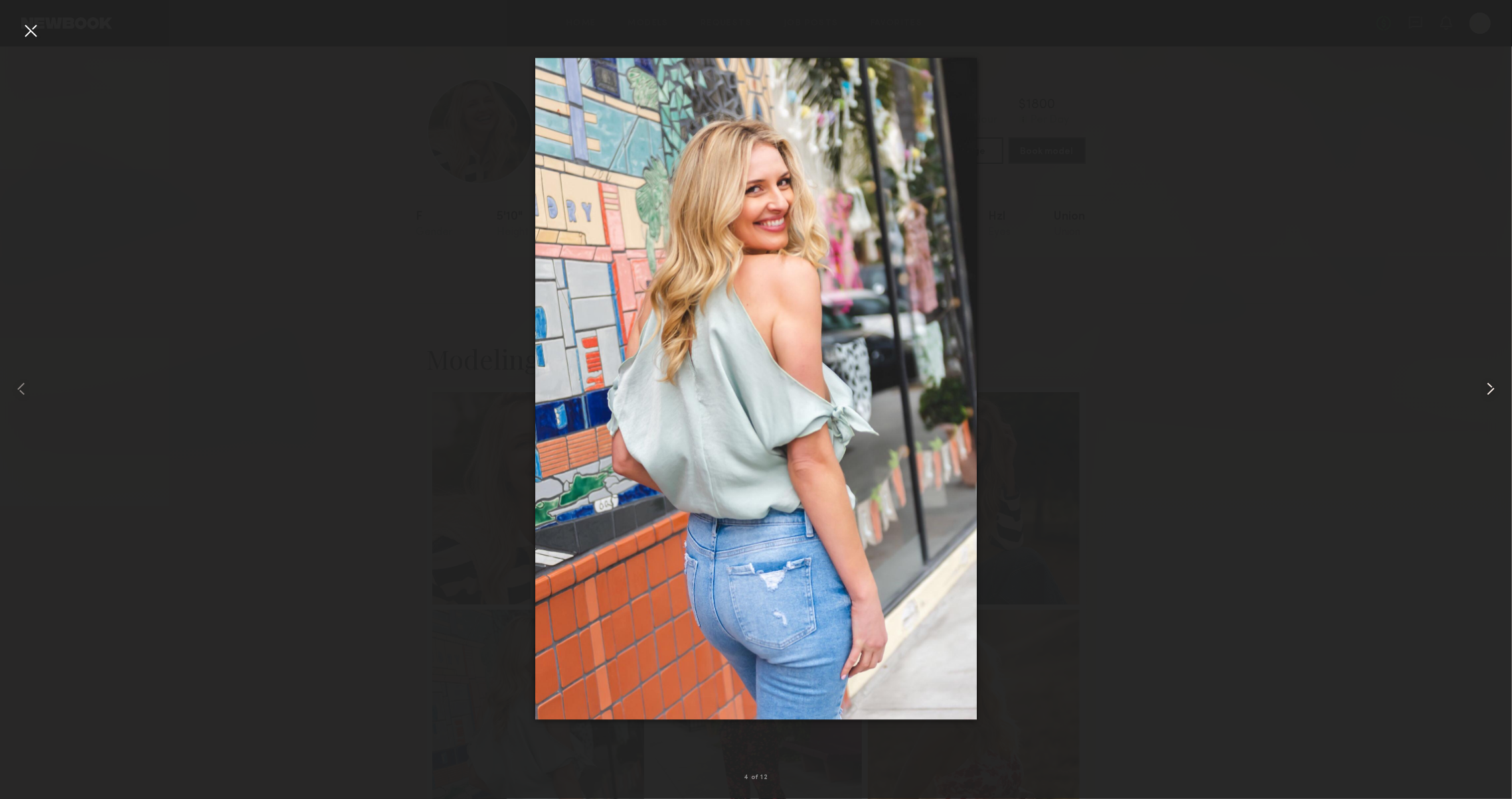
click at [1474, 383] on div at bounding box center [1482, 389] width 60 height 736
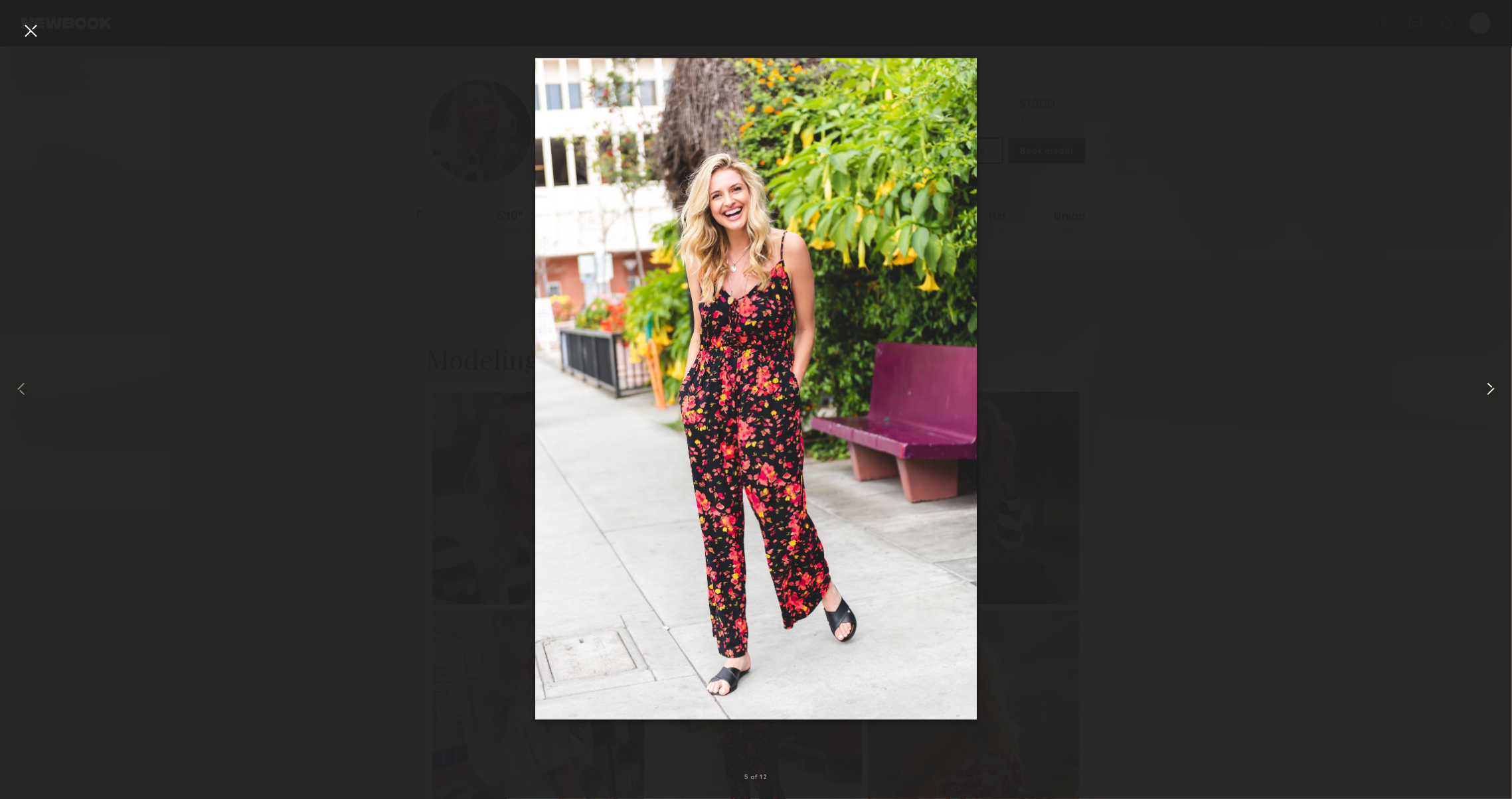
click at [1474, 383] on div at bounding box center [1482, 389] width 60 height 736
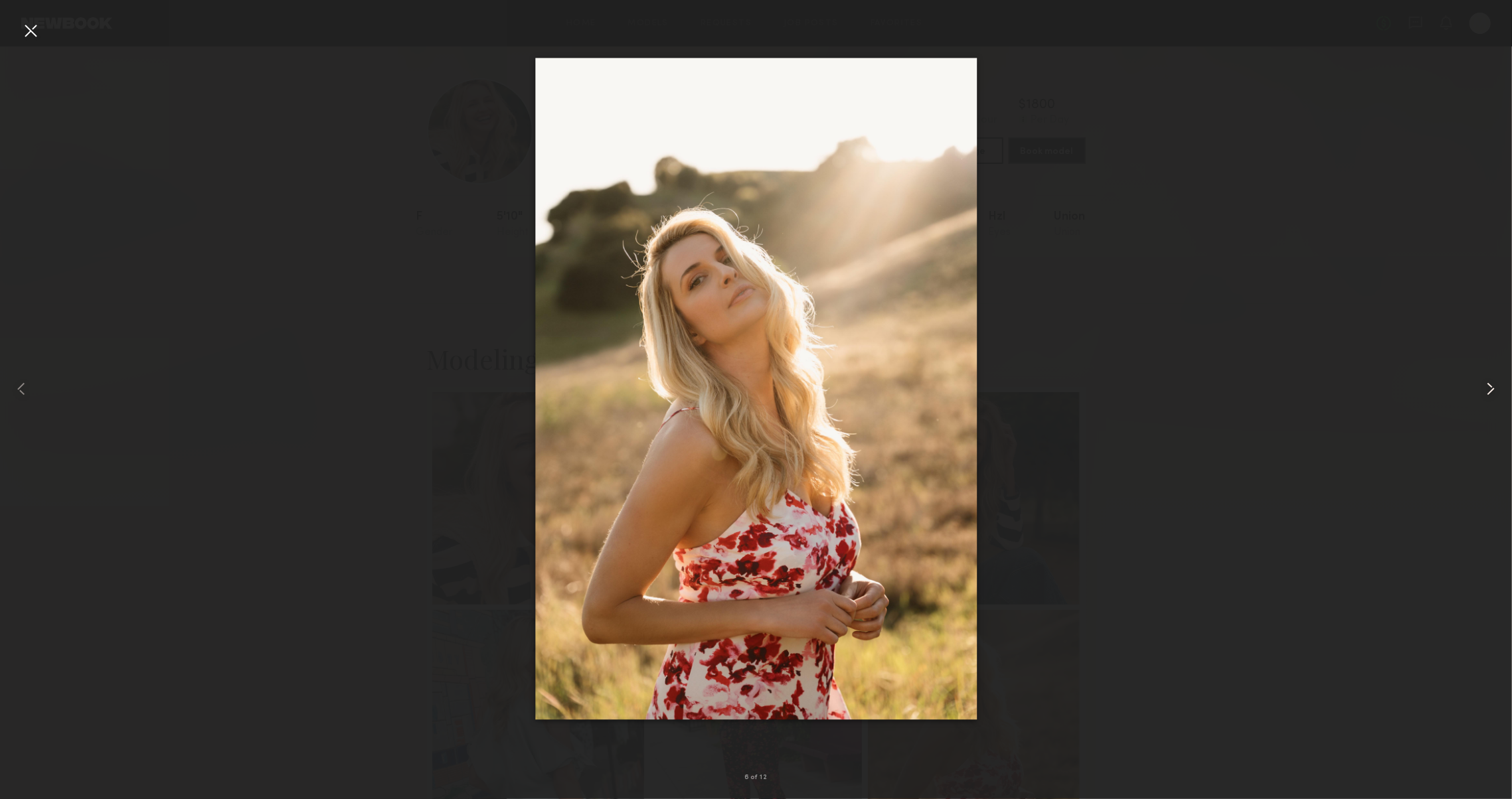
click at [1474, 383] on div at bounding box center [1482, 389] width 60 height 736
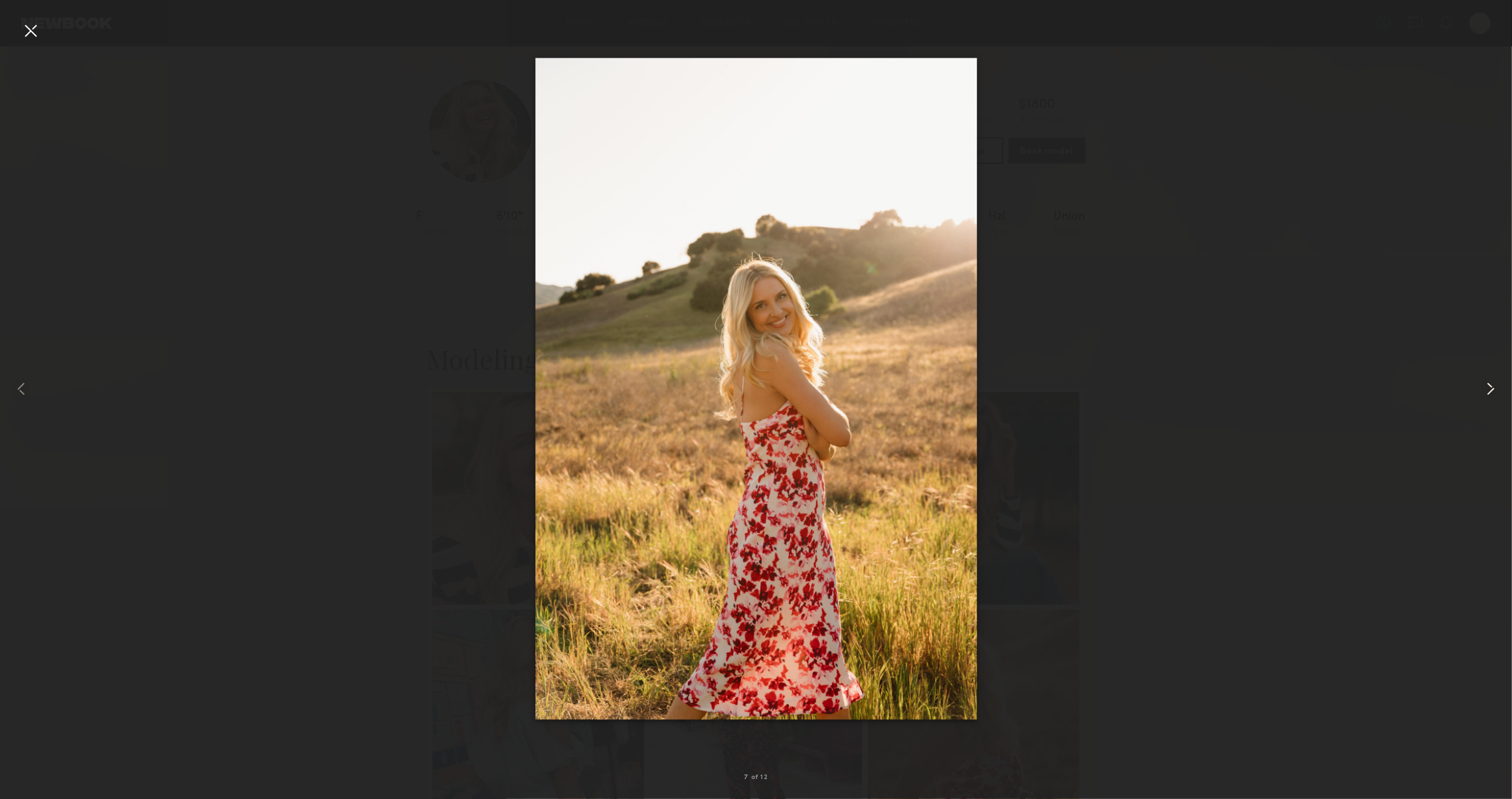
click at [1474, 383] on div at bounding box center [1482, 389] width 60 height 736
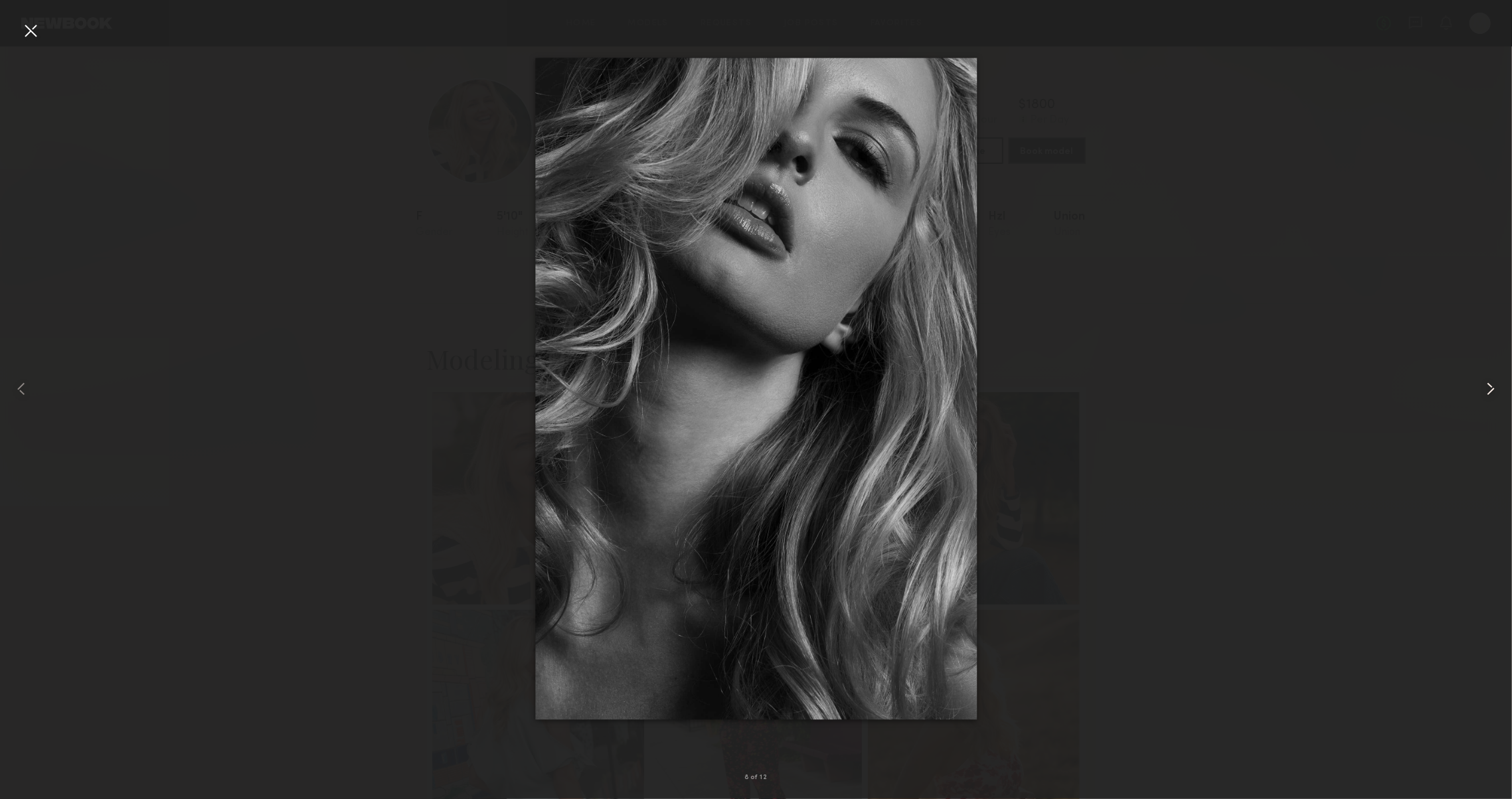
click at [1474, 383] on div at bounding box center [1482, 389] width 60 height 736
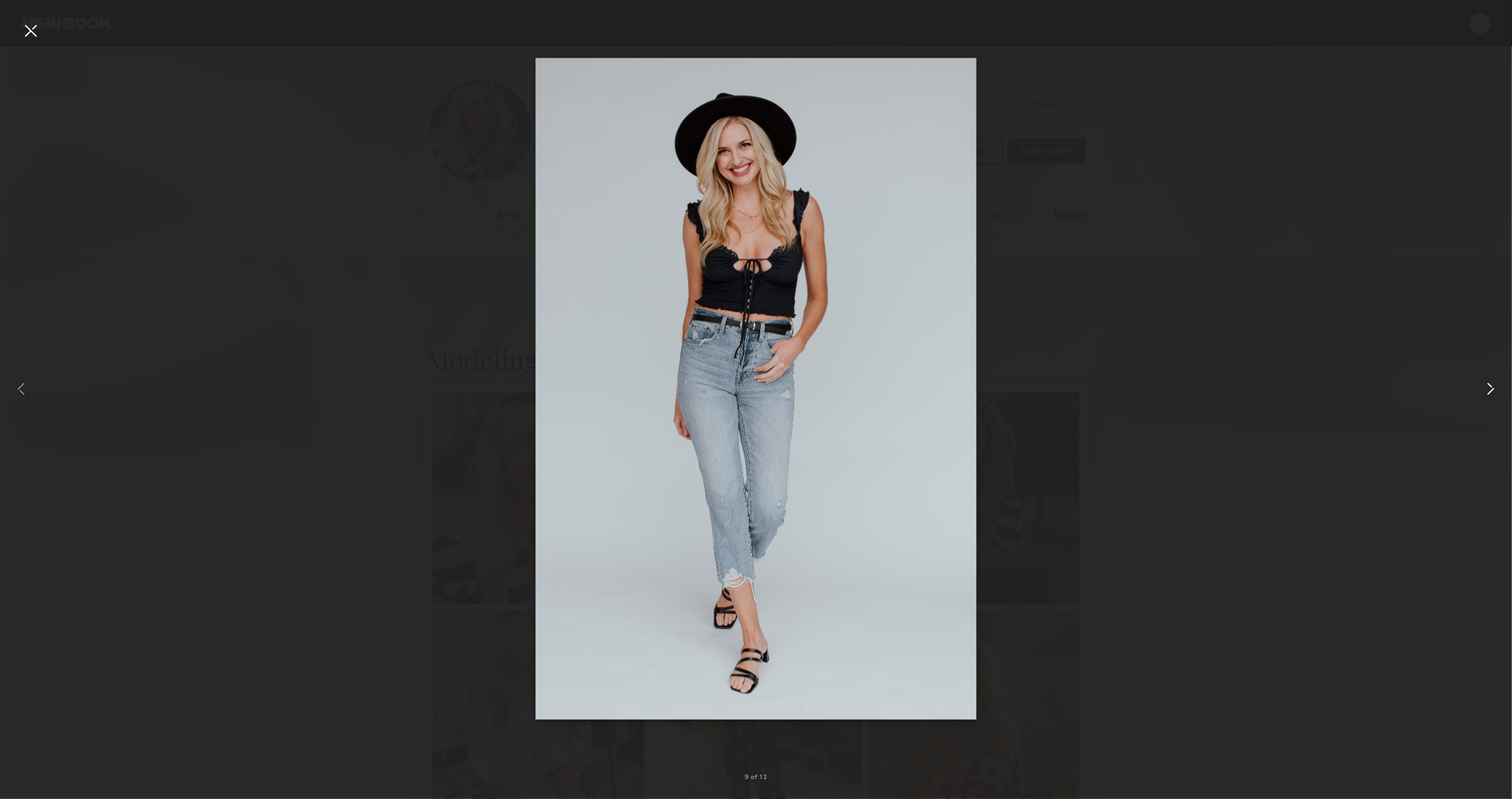
click at [1502, 396] on div at bounding box center [1482, 389] width 60 height 736
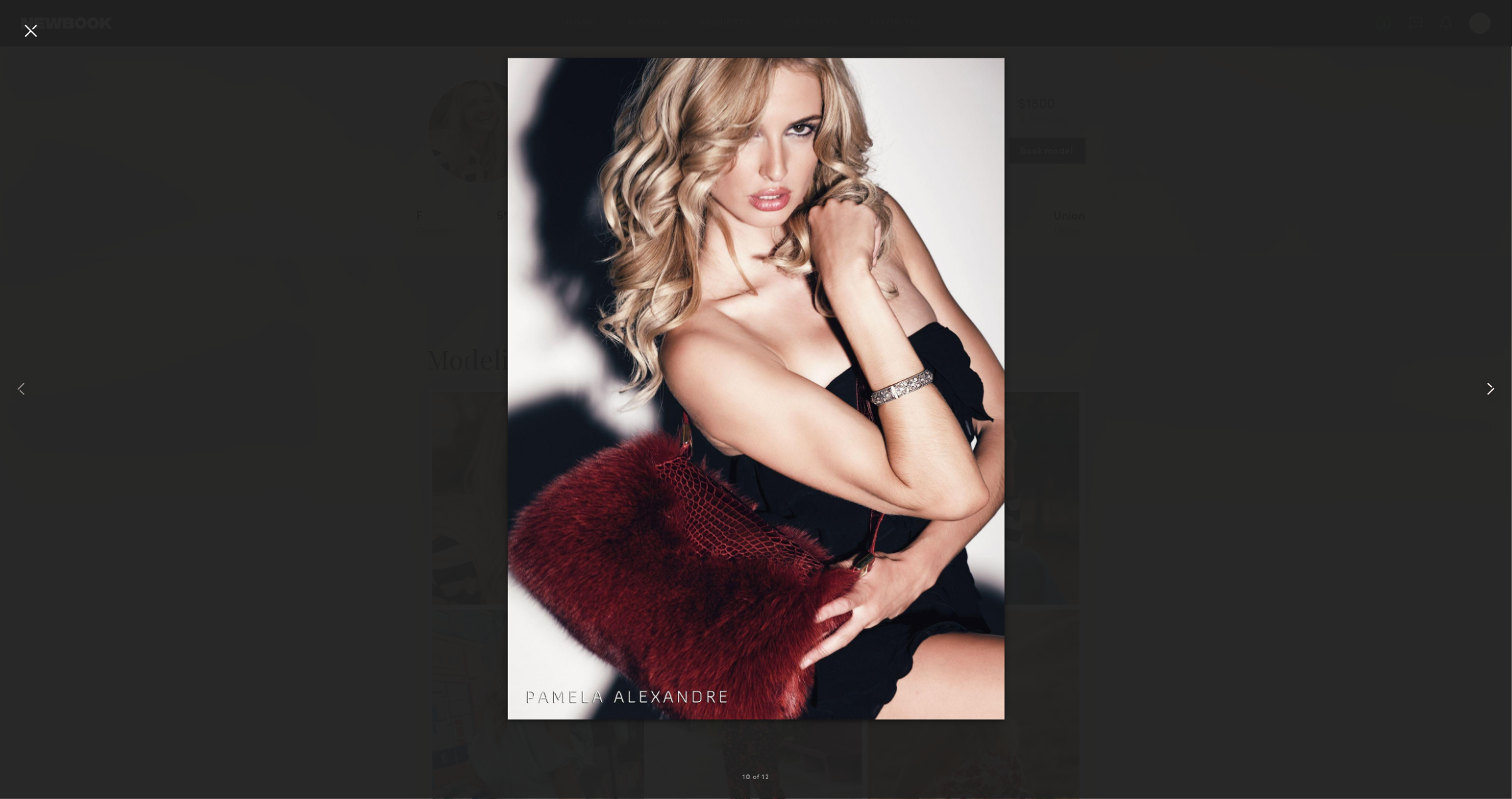
click at [1502, 396] on div at bounding box center [1482, 389] width 60 height 736
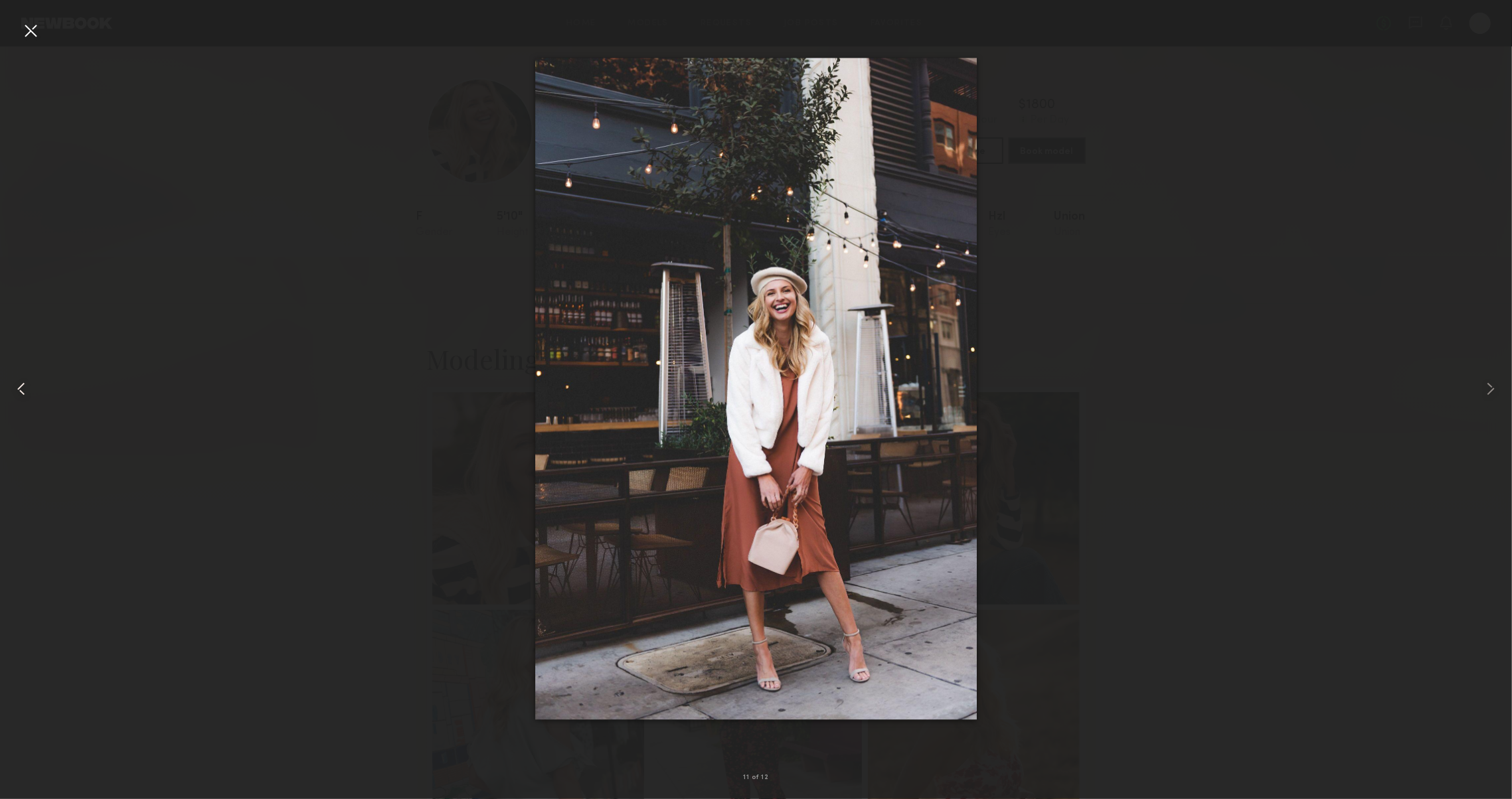
click at [32, 378] on common-icon at bounding box center [21, 388] width 21 height 21
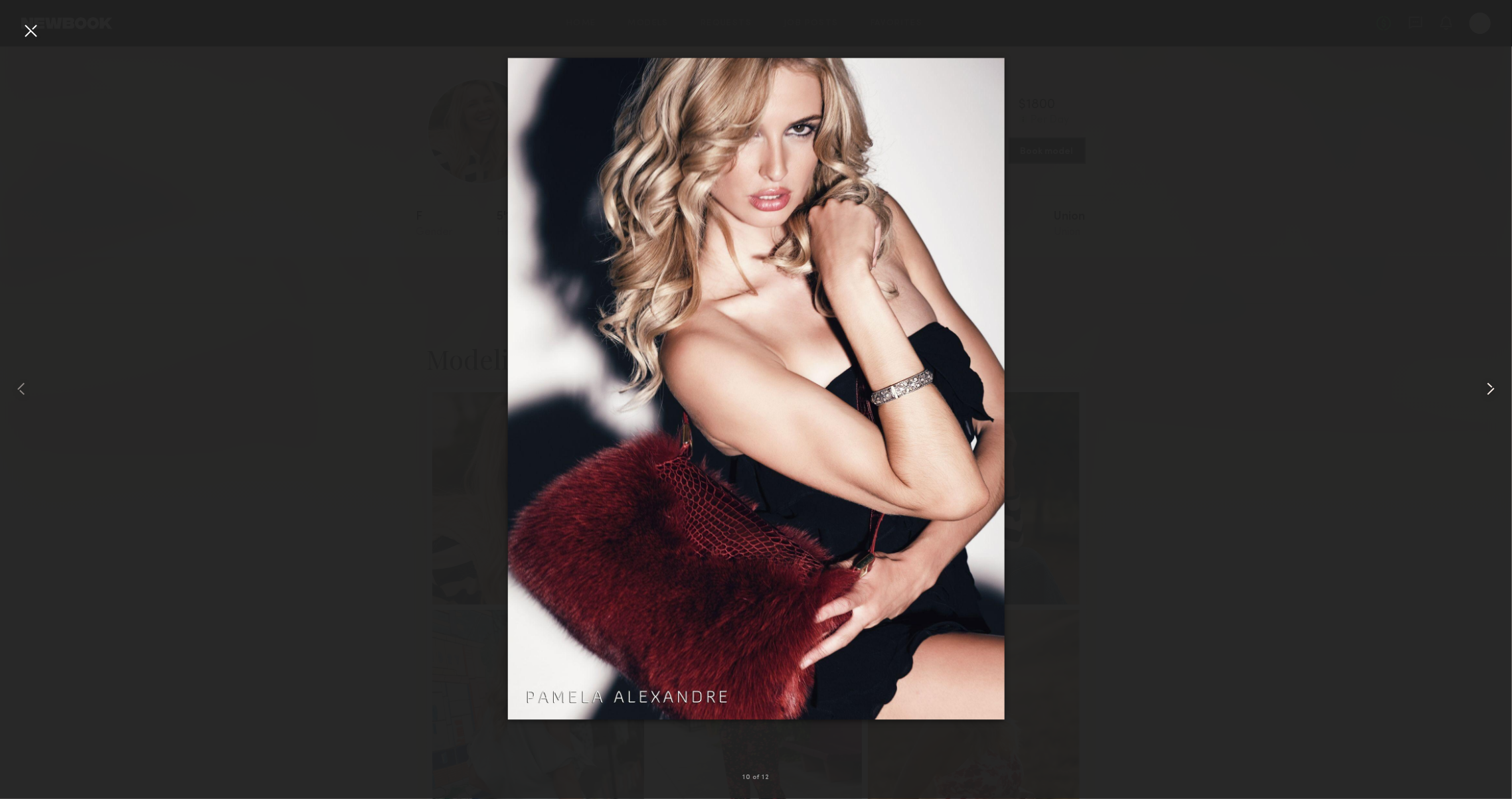
click at [1485, 388] on common-icon at bounding box center [1490, 388] width 21 height 21
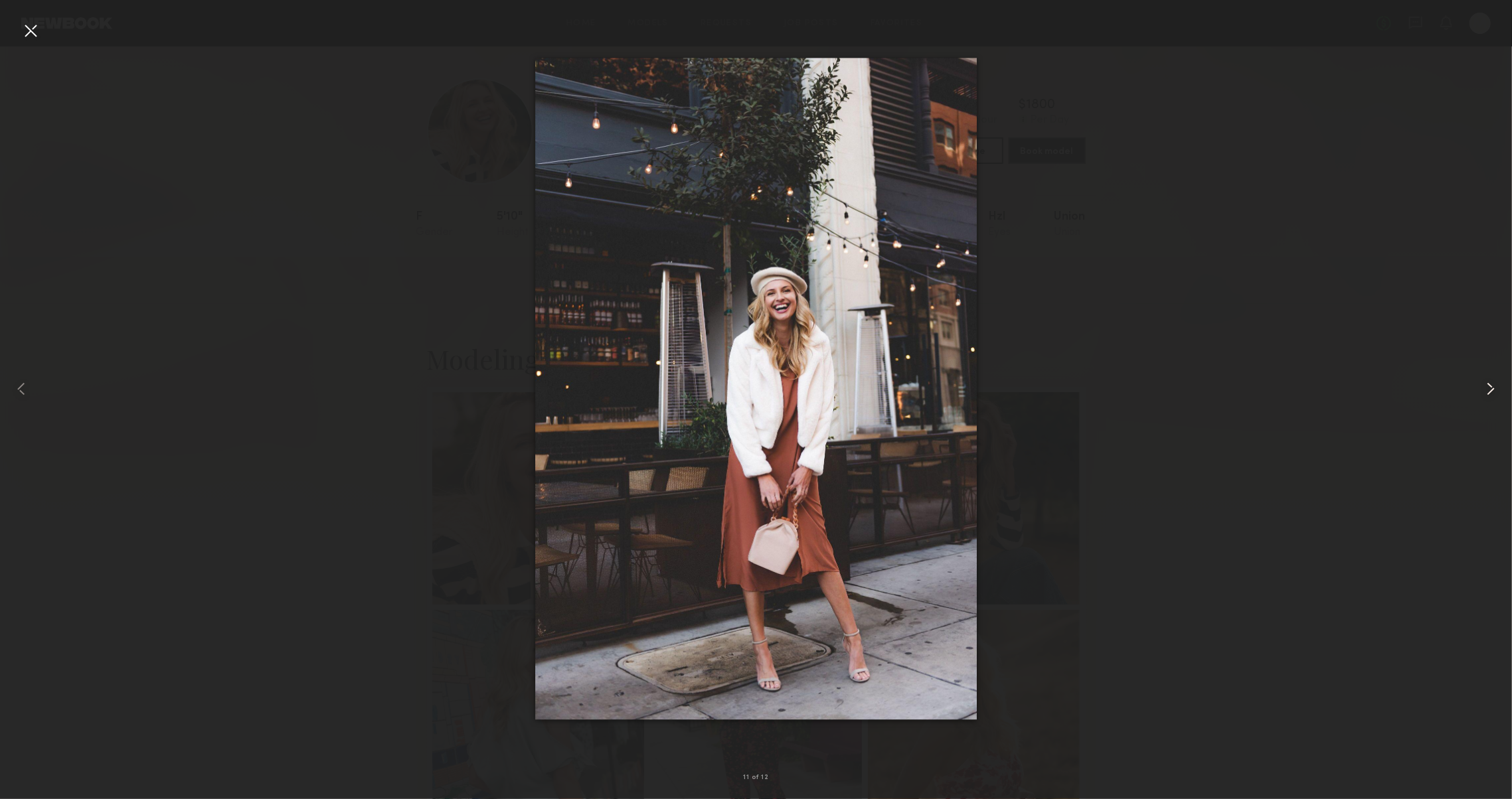
click at [1485, 388] on common-icon at bounding box center [1490, 388] width 21 height 21
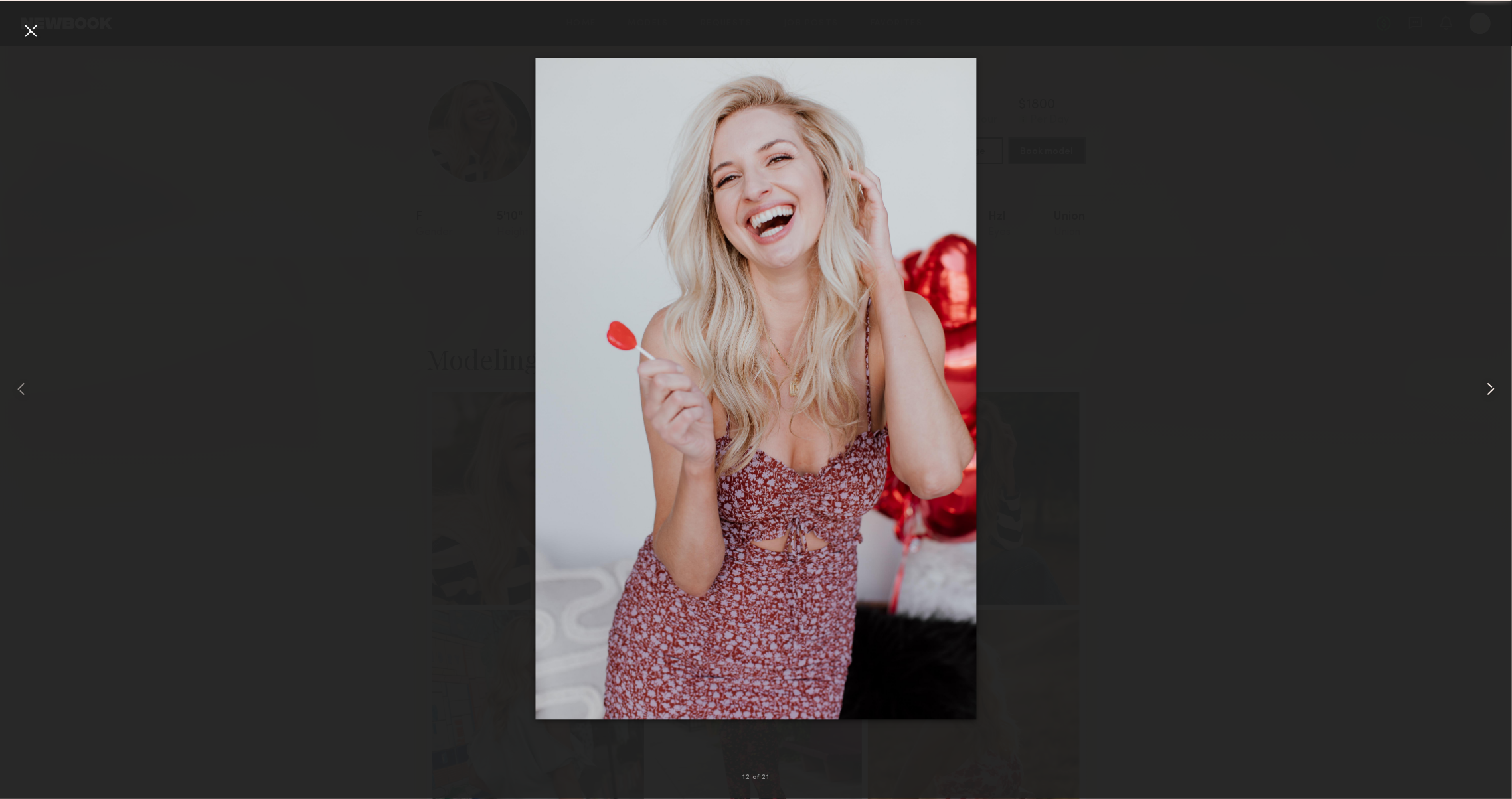
click at [1485, 388] on common-icon at bounding box center [1490, 388] width 21 height 21
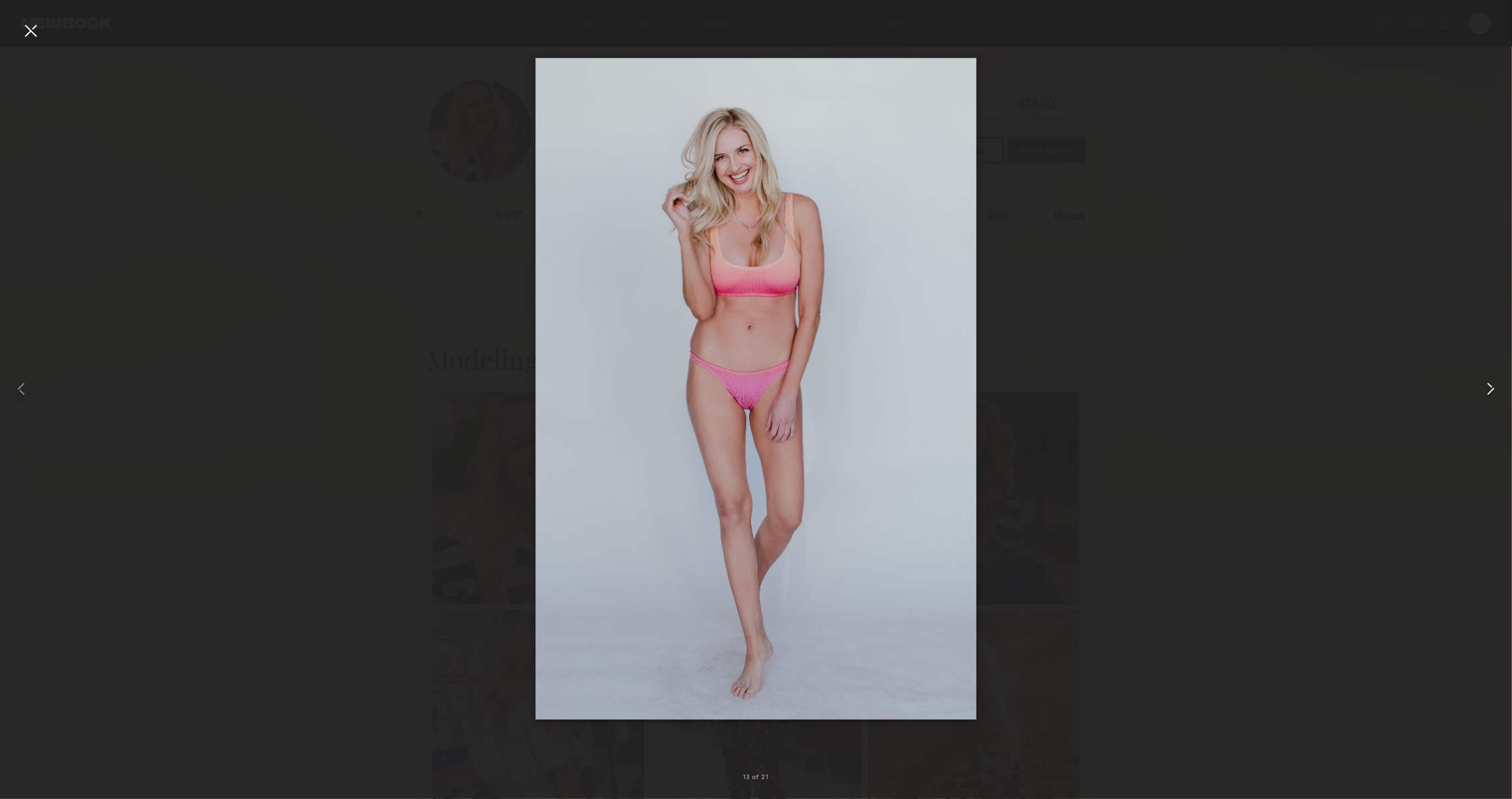
click at [1485, 388] on common-icon at bounding box center [1490, 388] width 21 height 21
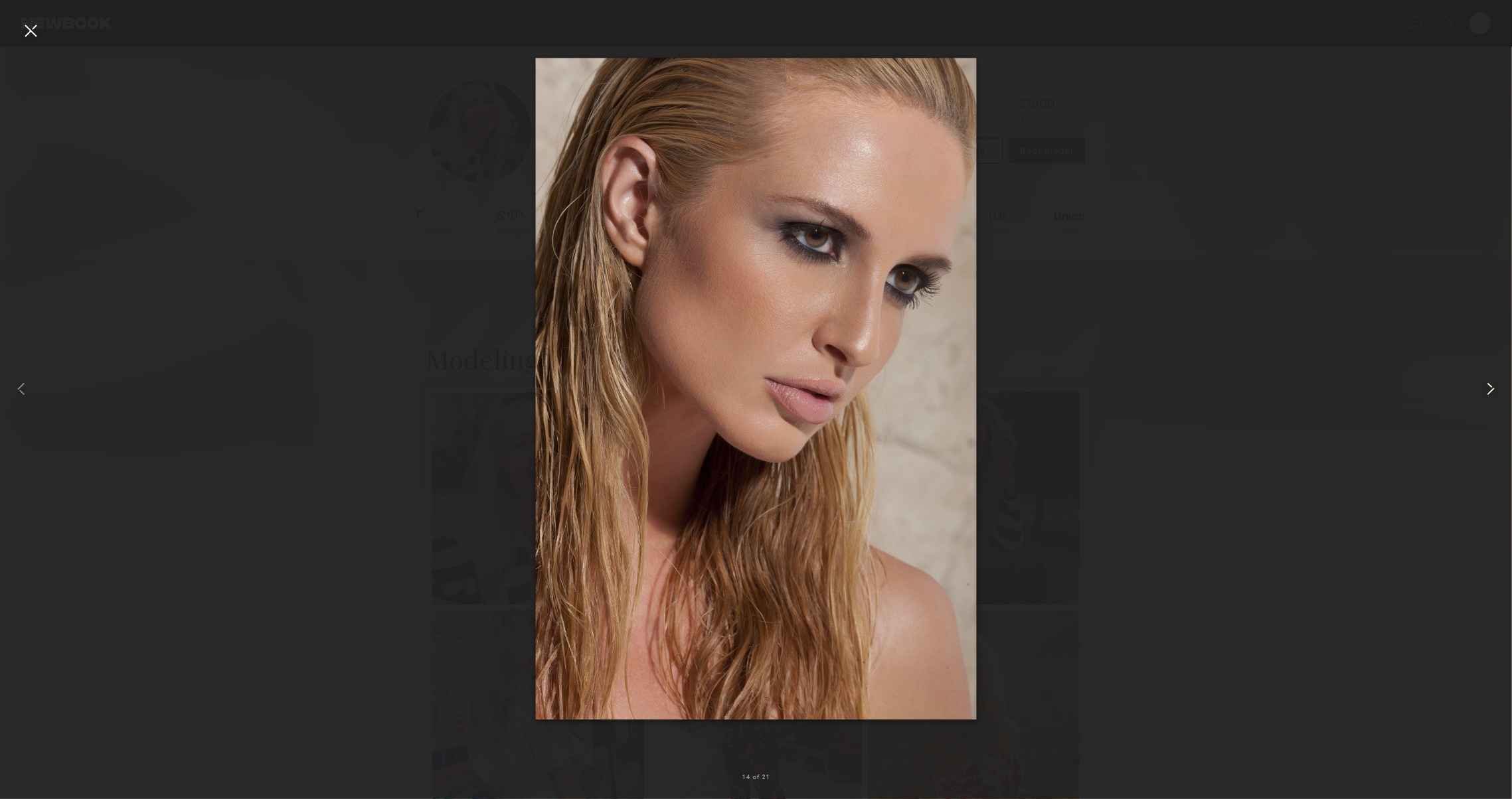
click at [1485, 388] on common-icon at bounding box center [1490, 388] width 21 height 21
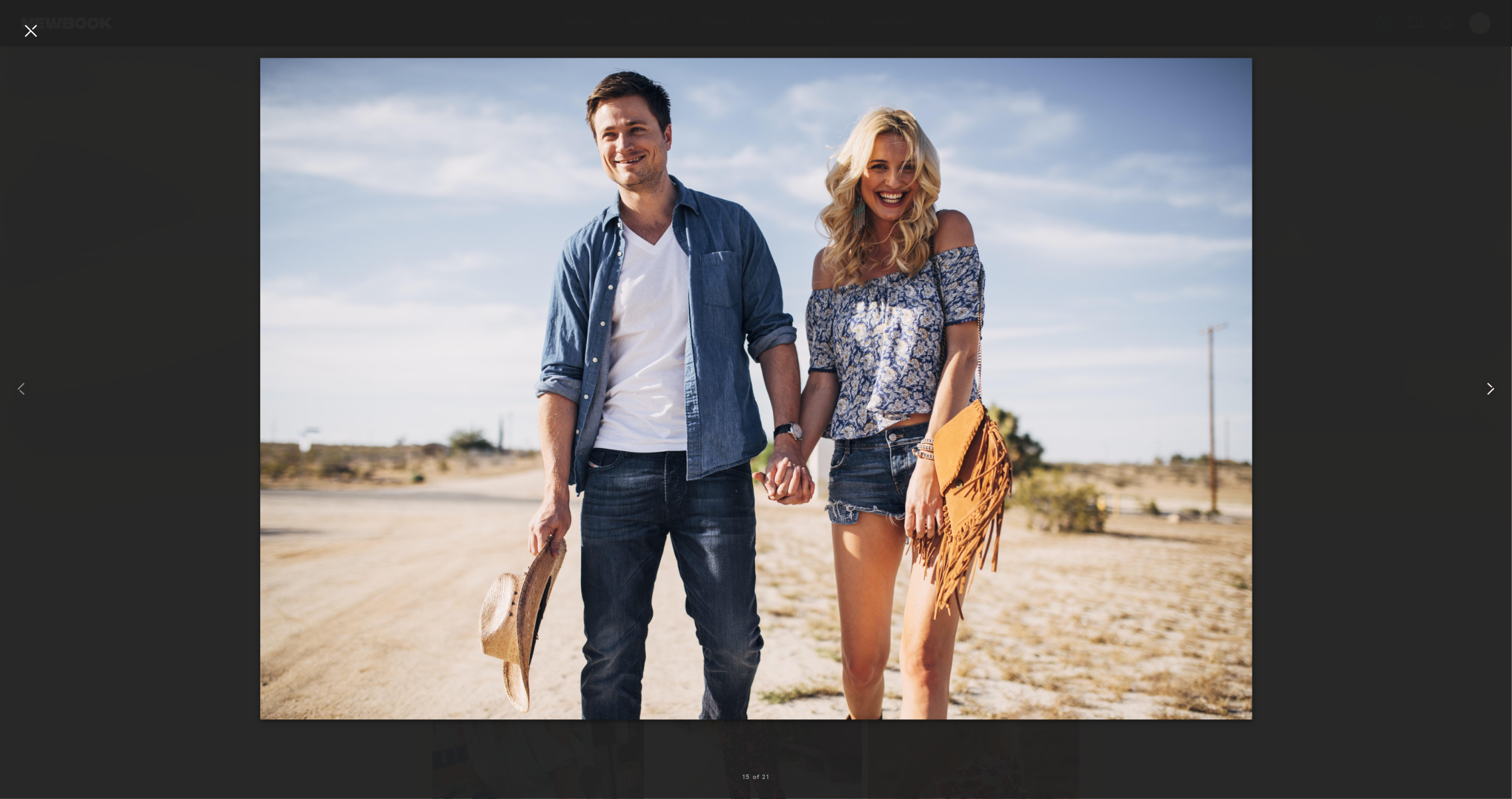
click at [1485, 388] on common-icon at bounding box center [1490, 388] width 21 height 21
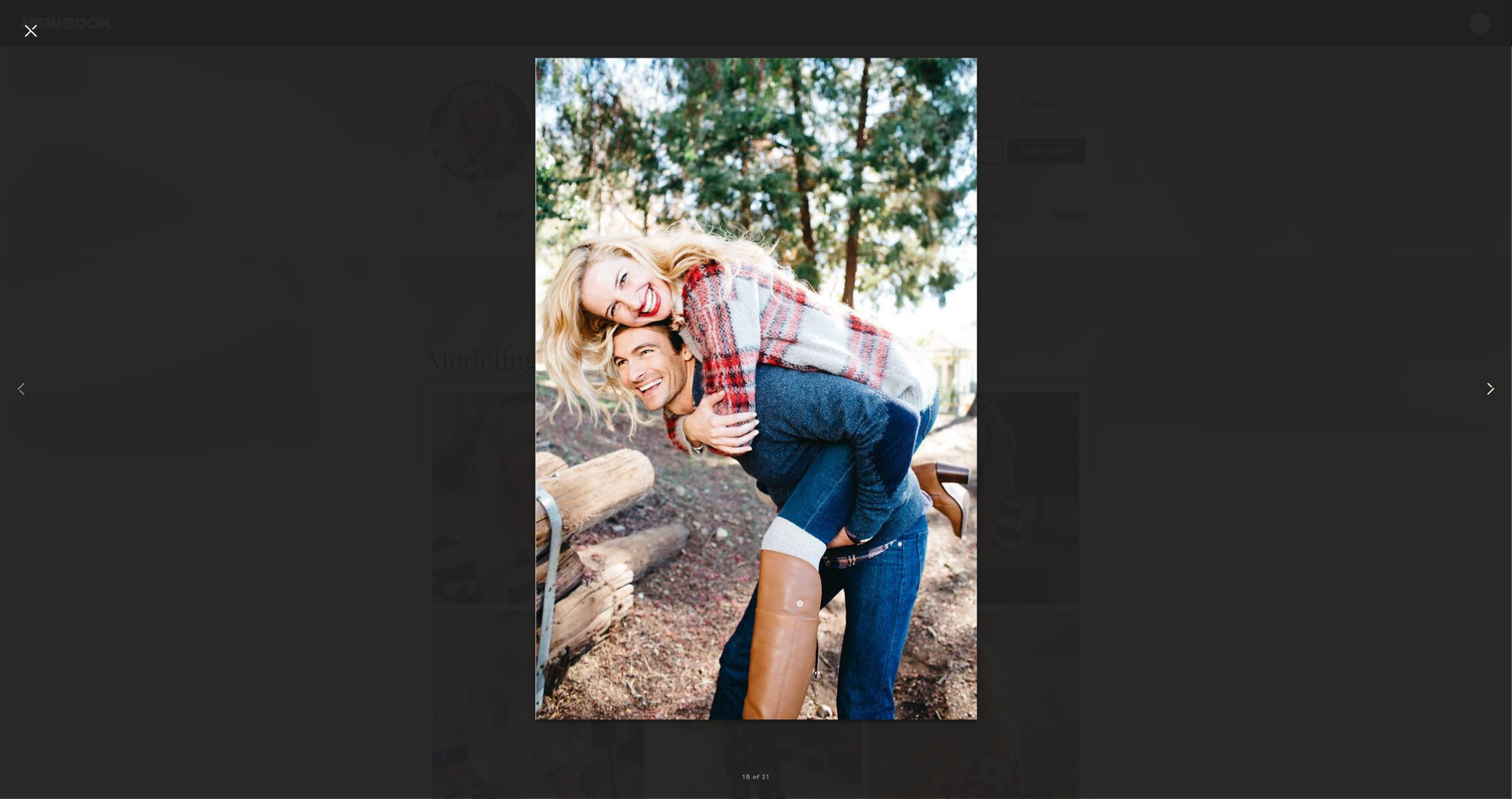
click at [1485, 388] on common-icon at bounding box center [1490, 388] width 21 height 21
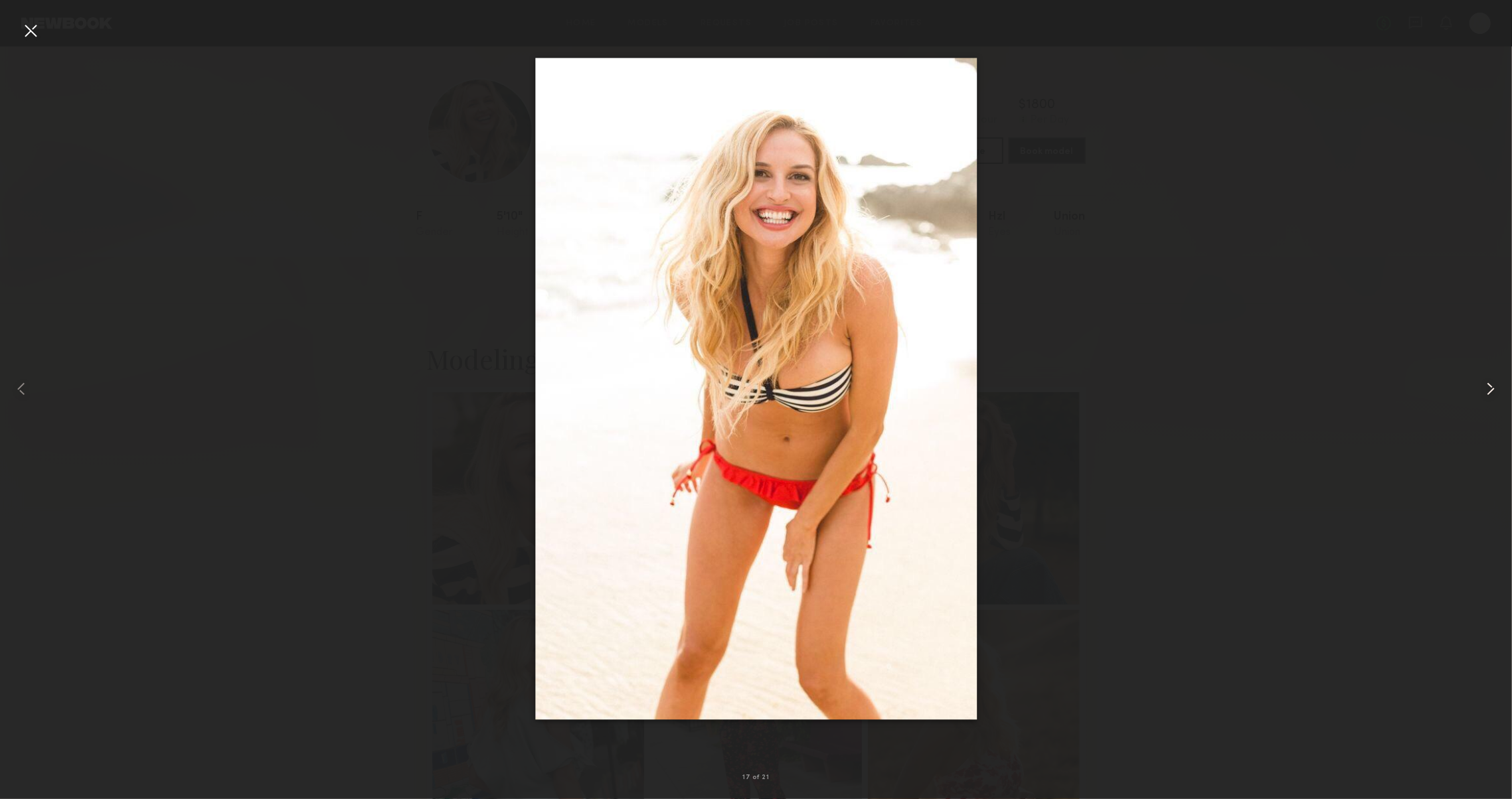
click at [1485, 388] on common-icon at bounding box center [1490, 388] width 21 height 21
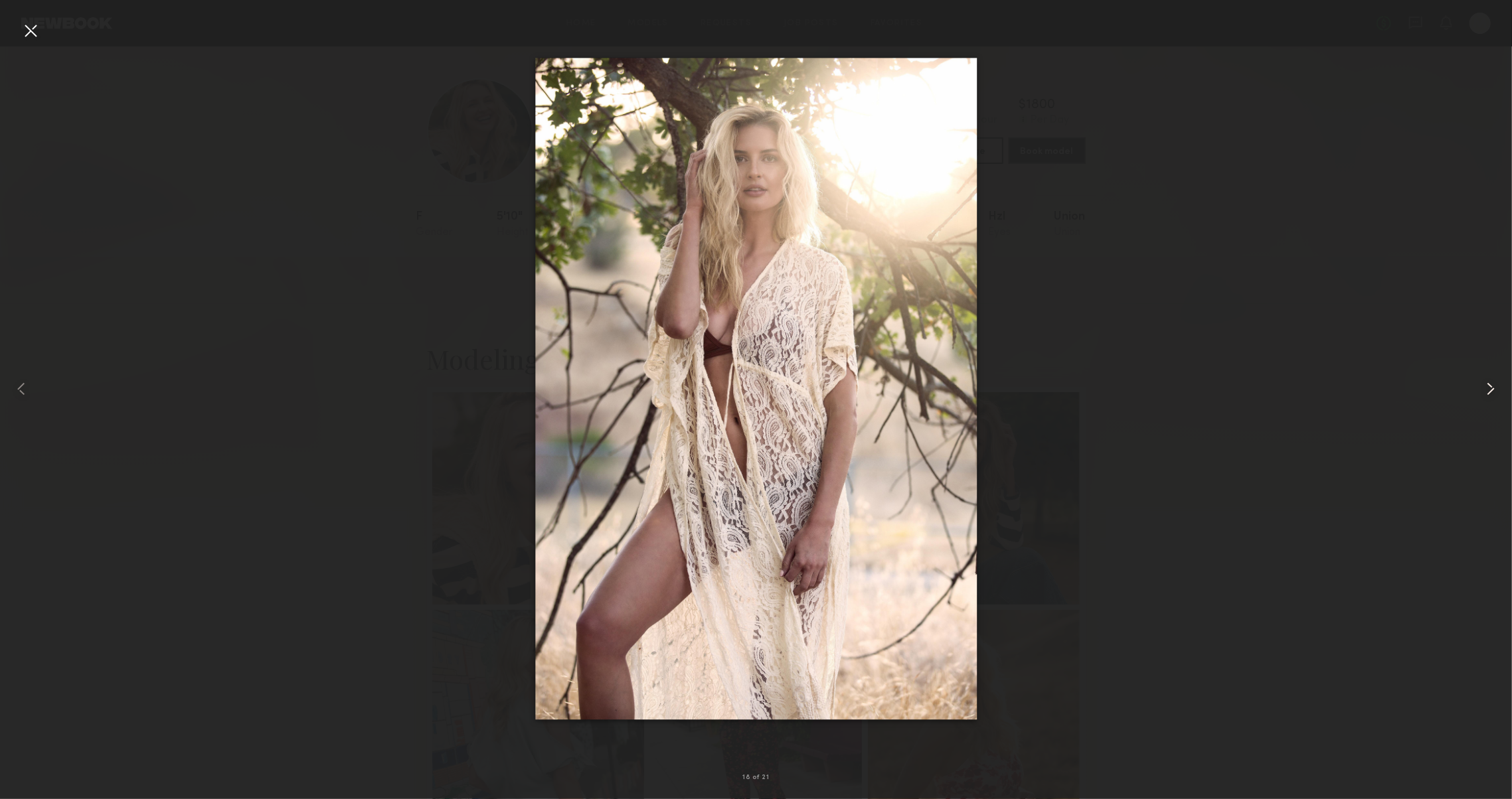
click at [1485, 388] on common-icon at bounding box center [1490, 388] width 21 height 21
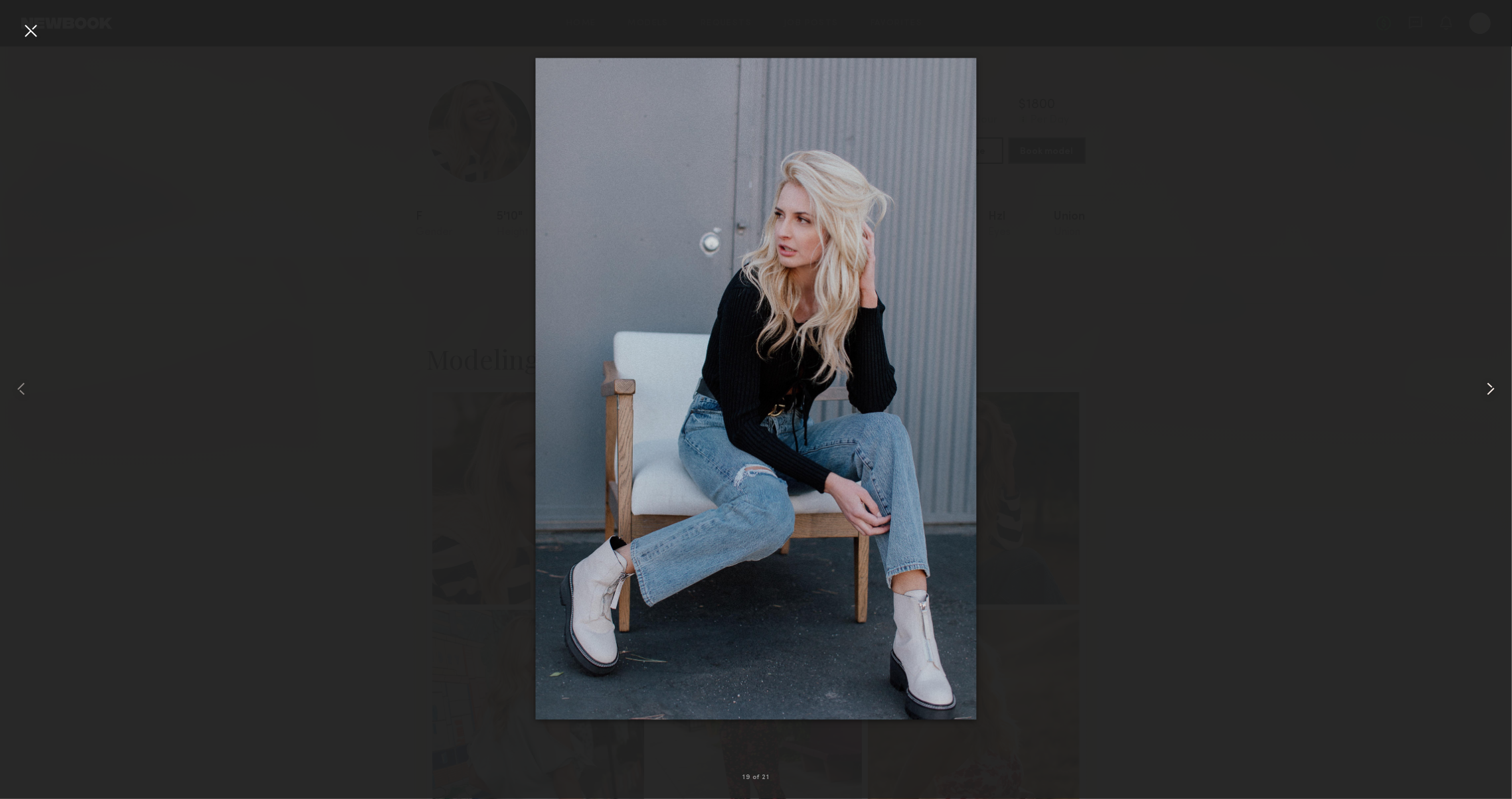
click at [1485, 388] on common-icon at bounding box center [1490, 388] width 21 height 21
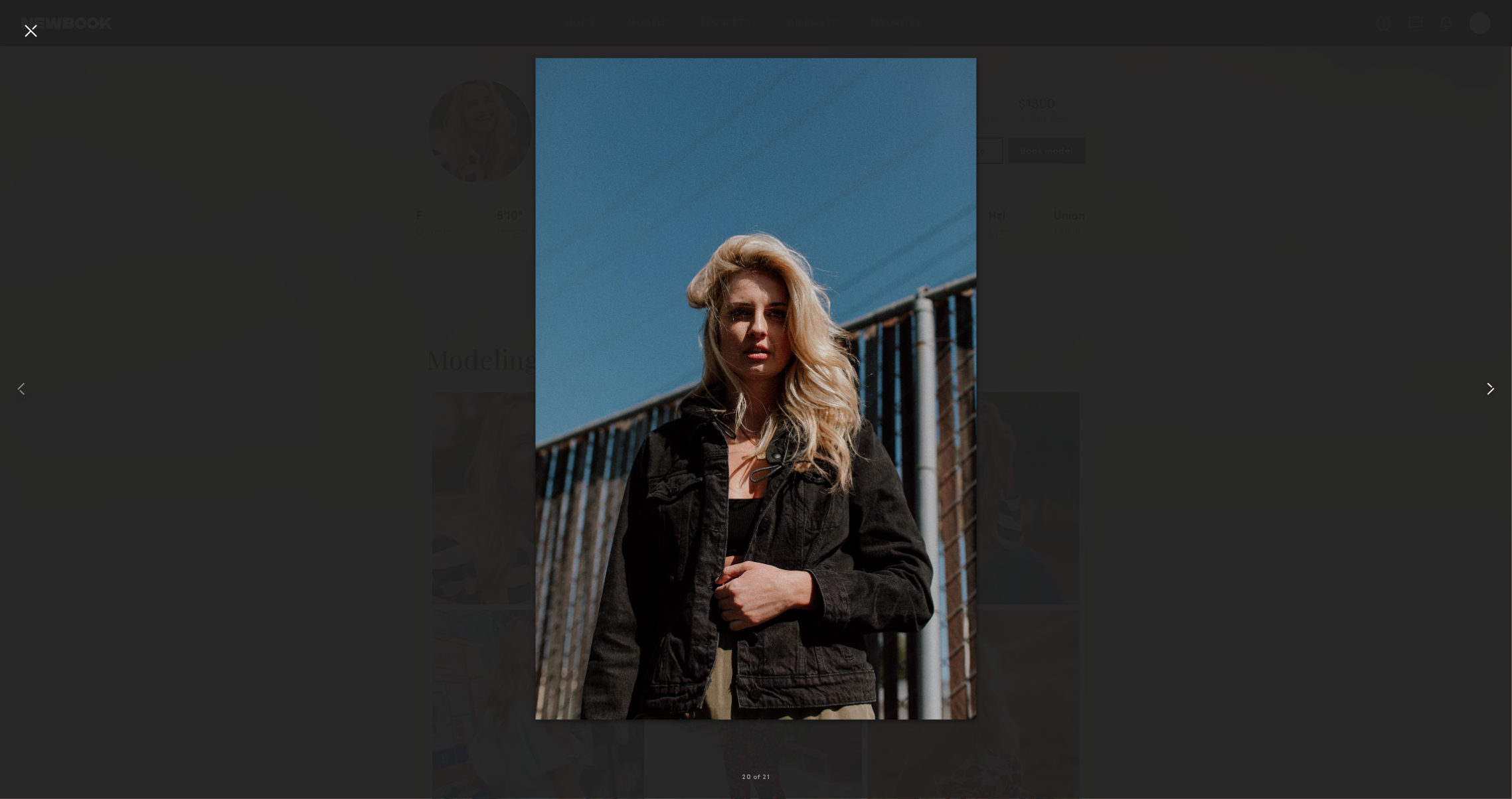
click at [1485, 388] on common-icon at bounding box center [1490, 388] width 21 height 21
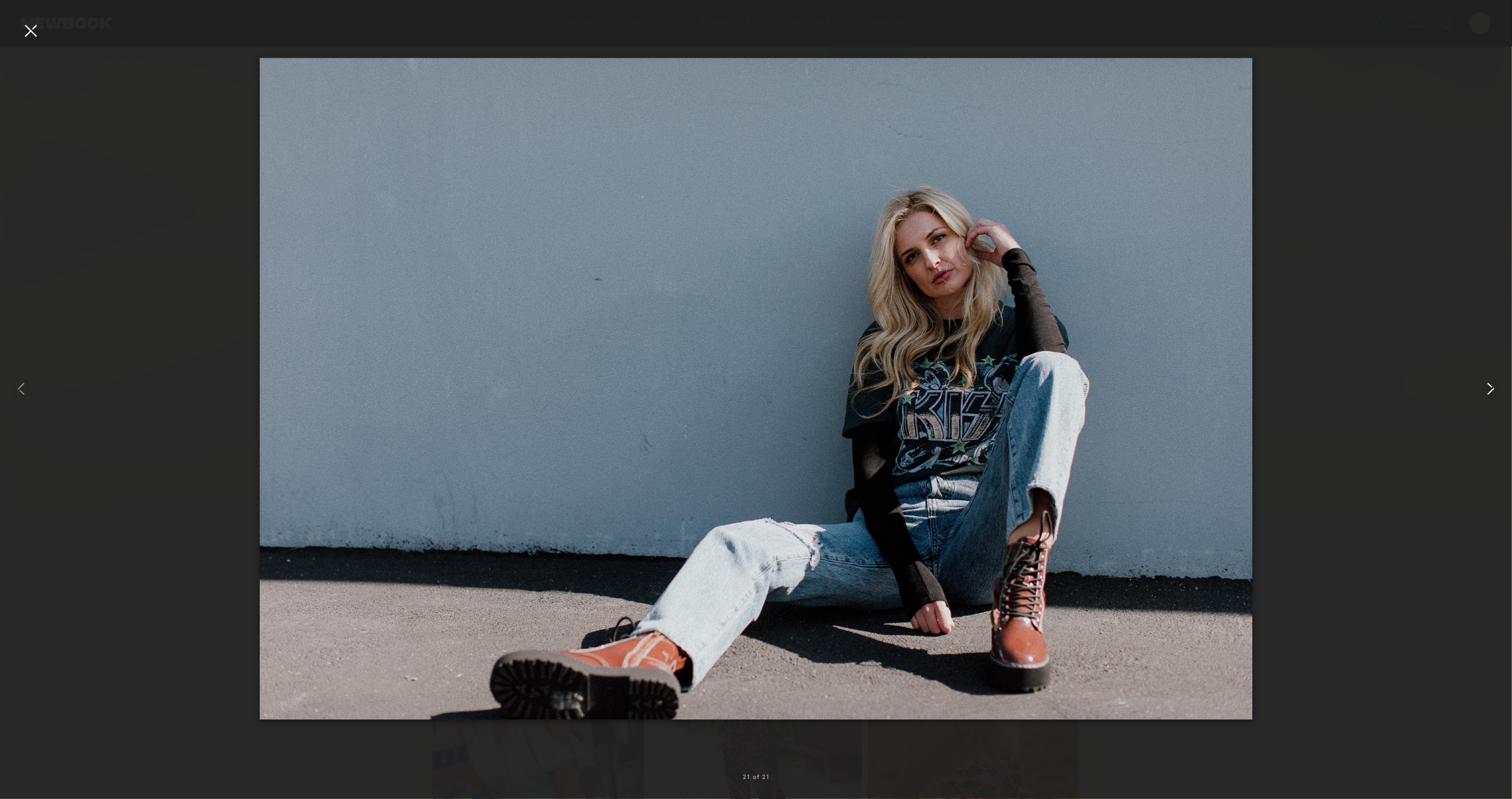
click at [1485, 388] on common-icon at bounding box center [1490, 388] width 21 height 21
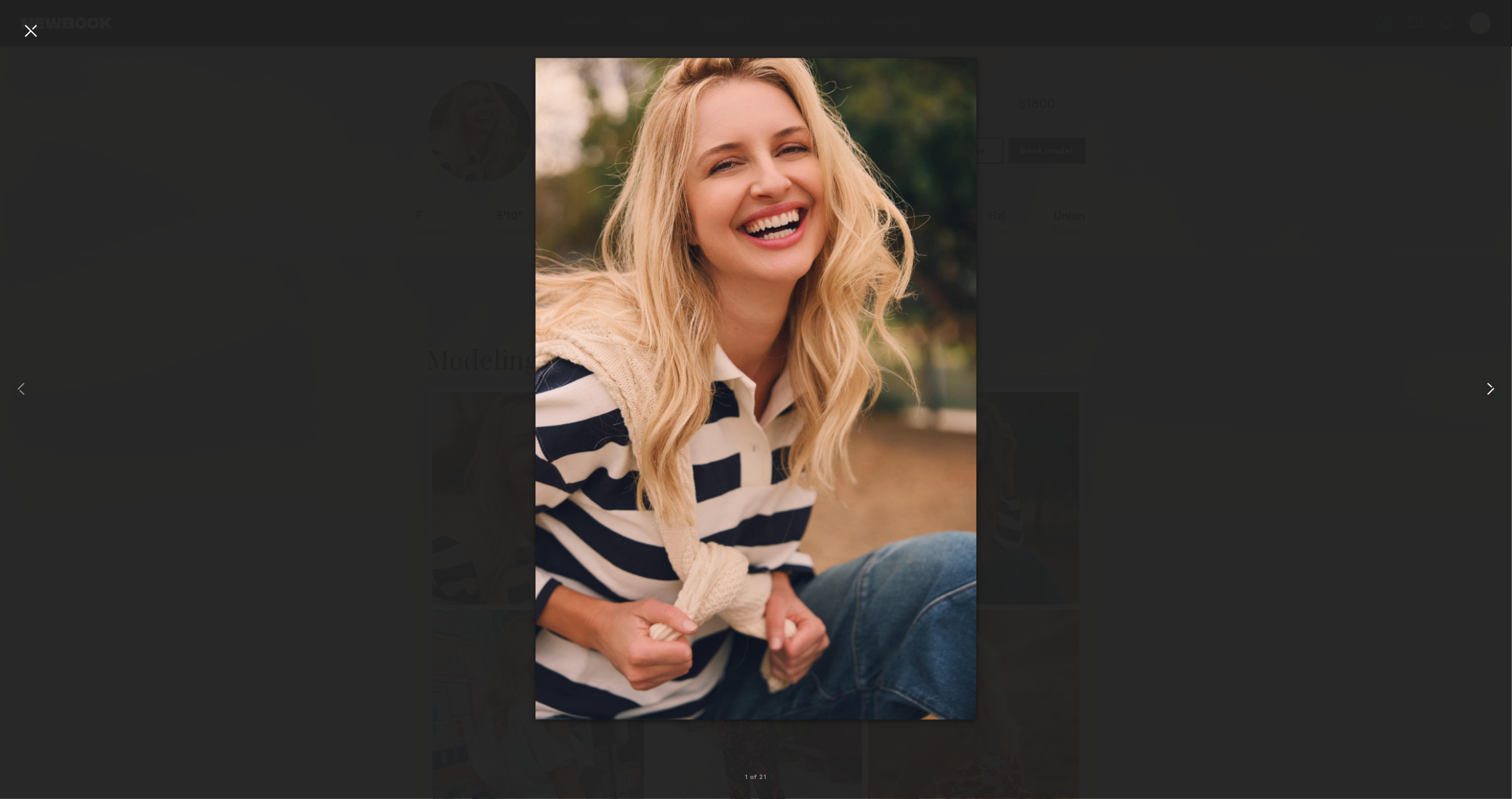
click at [1485, 388] on common-icon at bounding box center [1490, 388] width 21 height 21
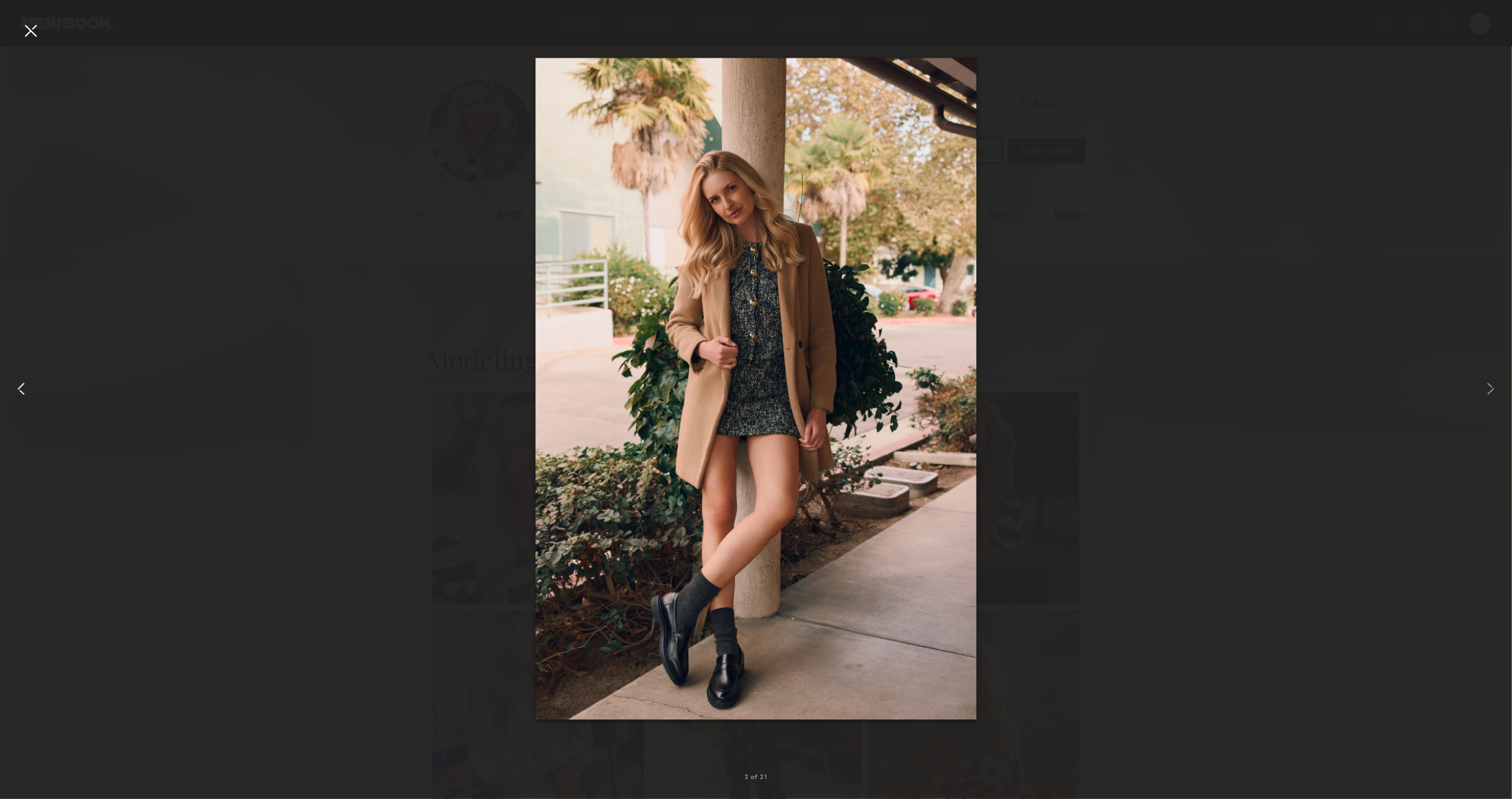
click at [47, 38] on div at bounding box center [30, 389] width 60 height 736
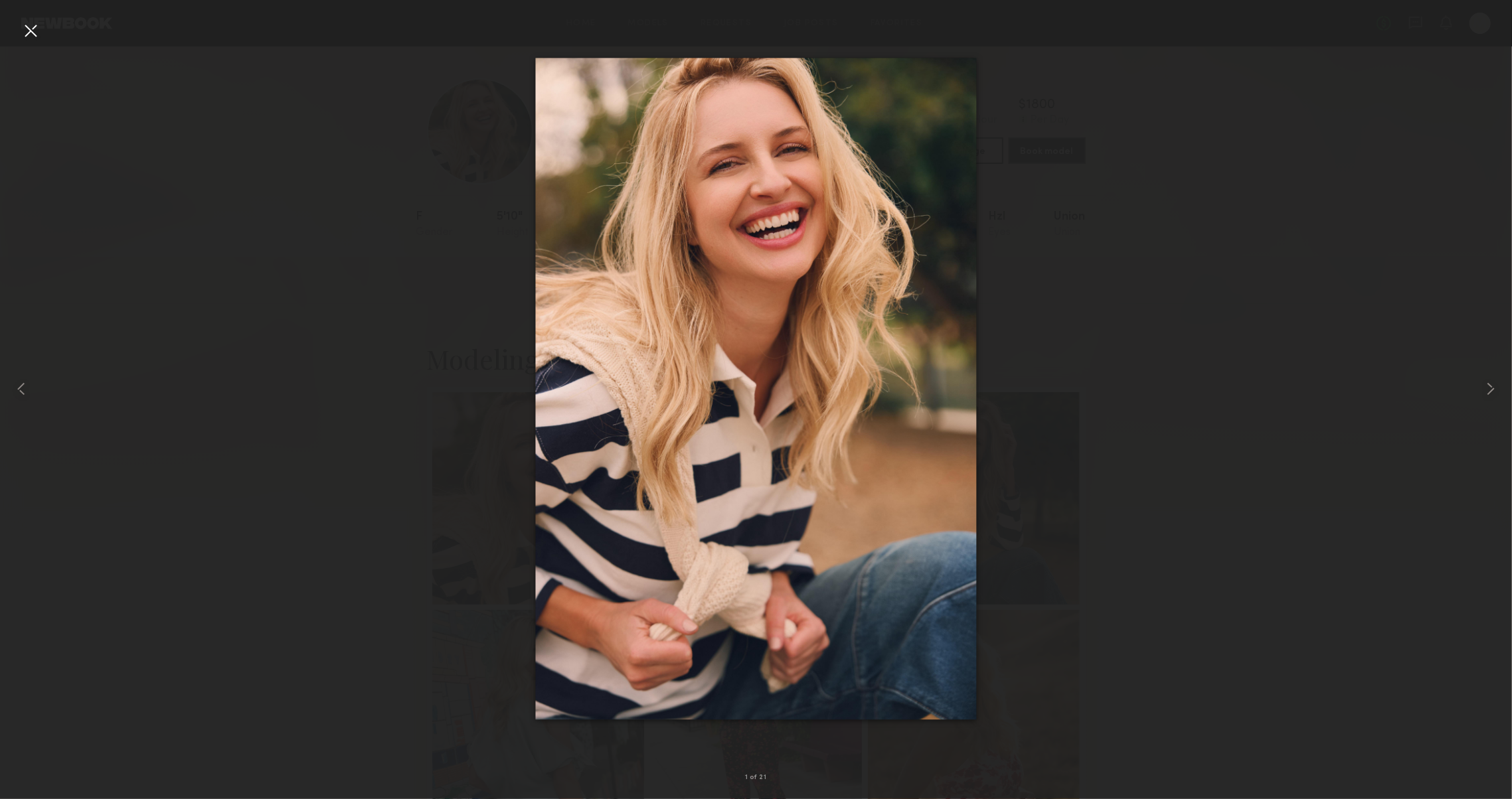
click at [30, 26] on div at bounding box center [30, 30] width 21 height 21
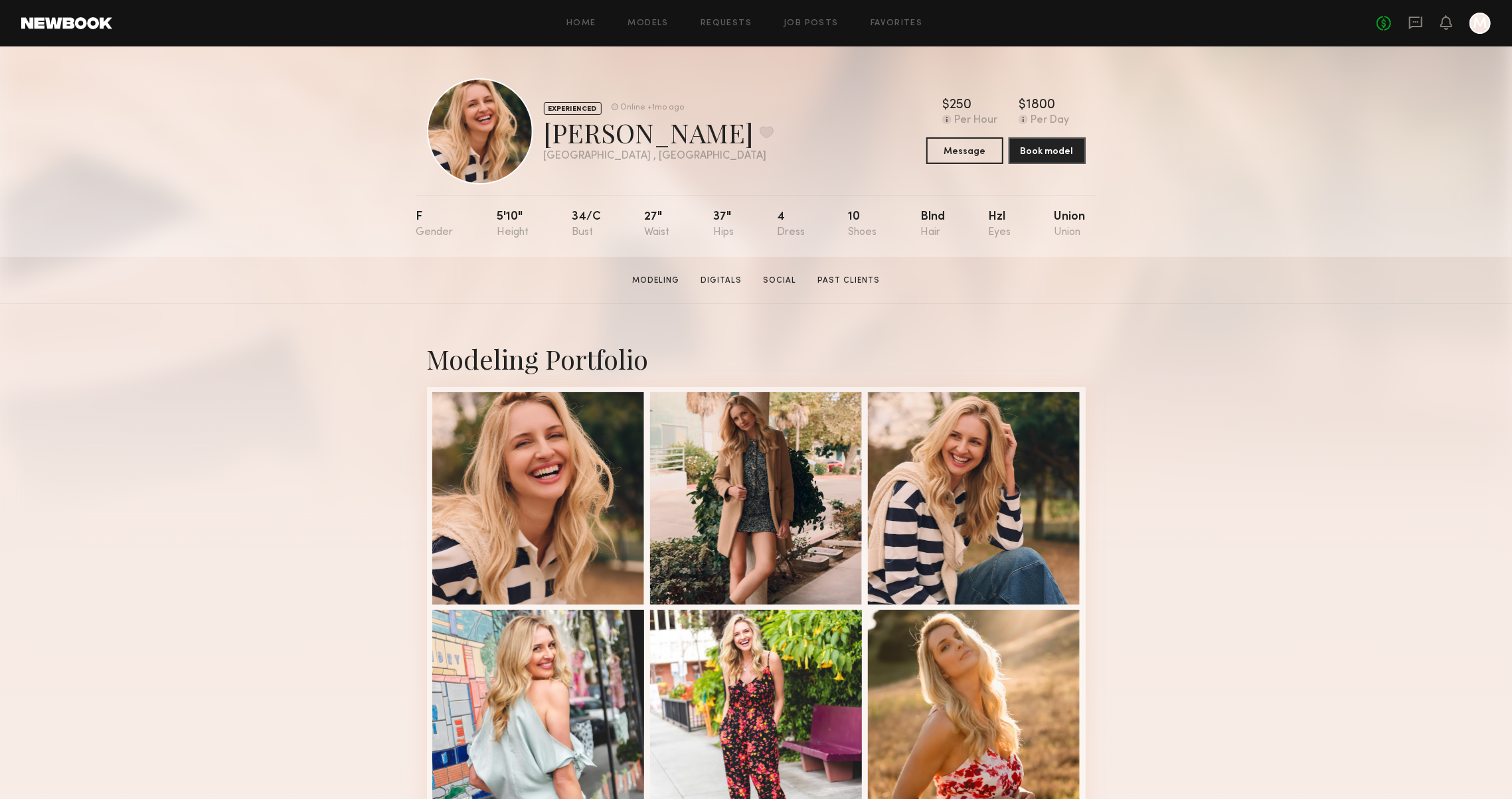
click at [230, 276] on section "Amy H. Modeling Digitals Social Past Clients Message Book Model" at bounding box center [756, 281] width 1512 height 48
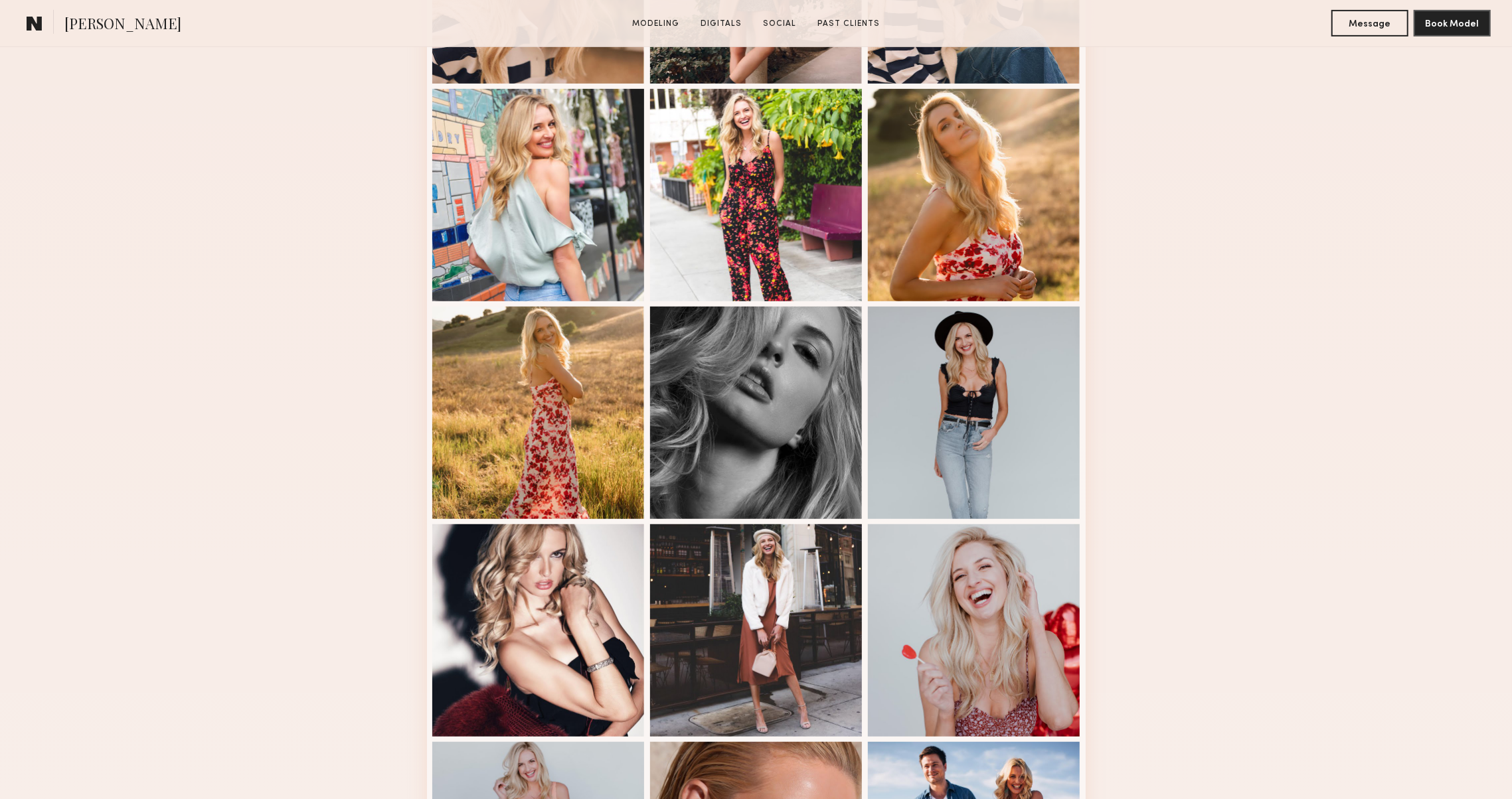
scroll to position [717, 0]
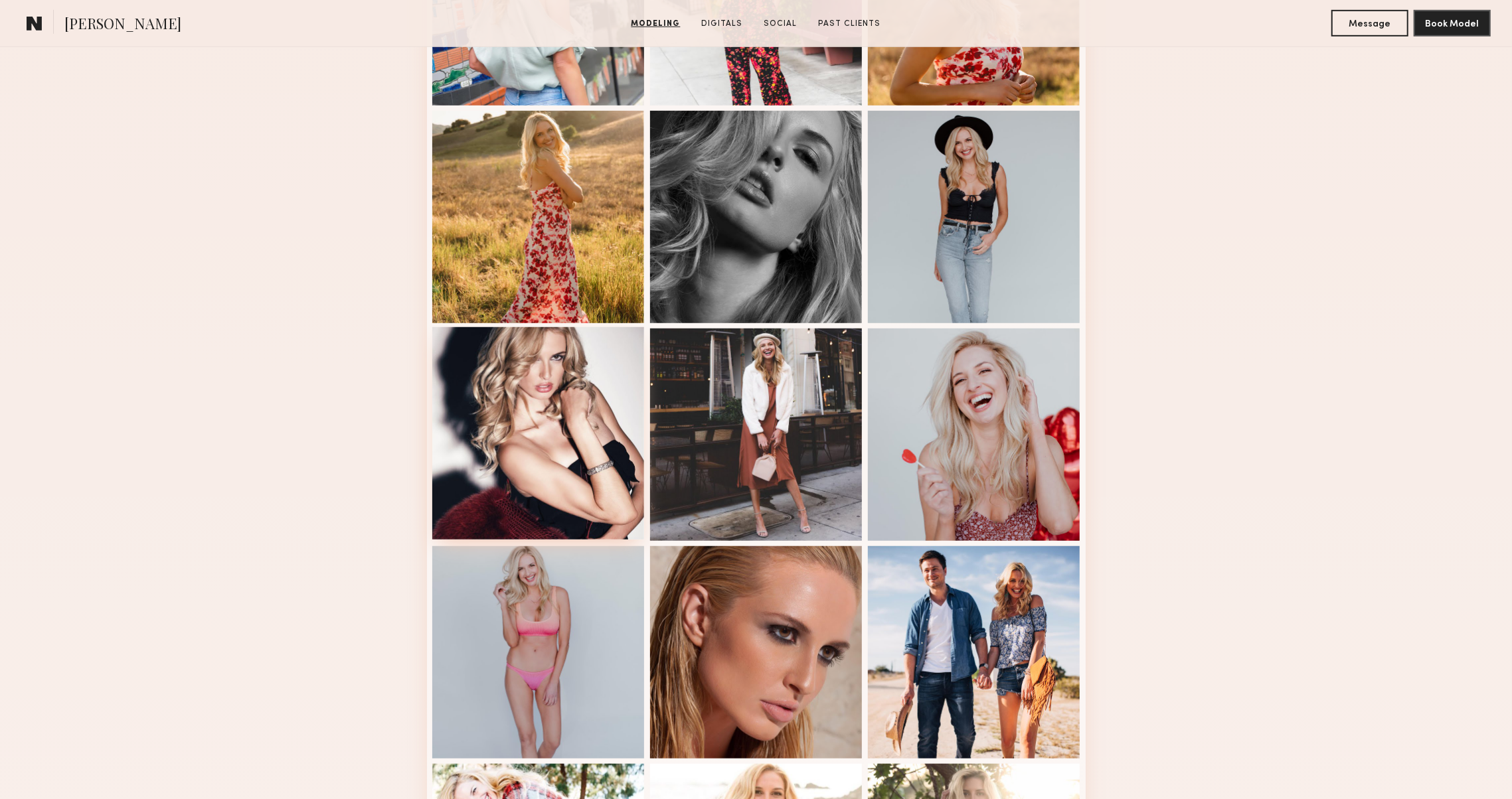
click at [548, 437] on div at bounding box center [538, 434] width 212 height 212
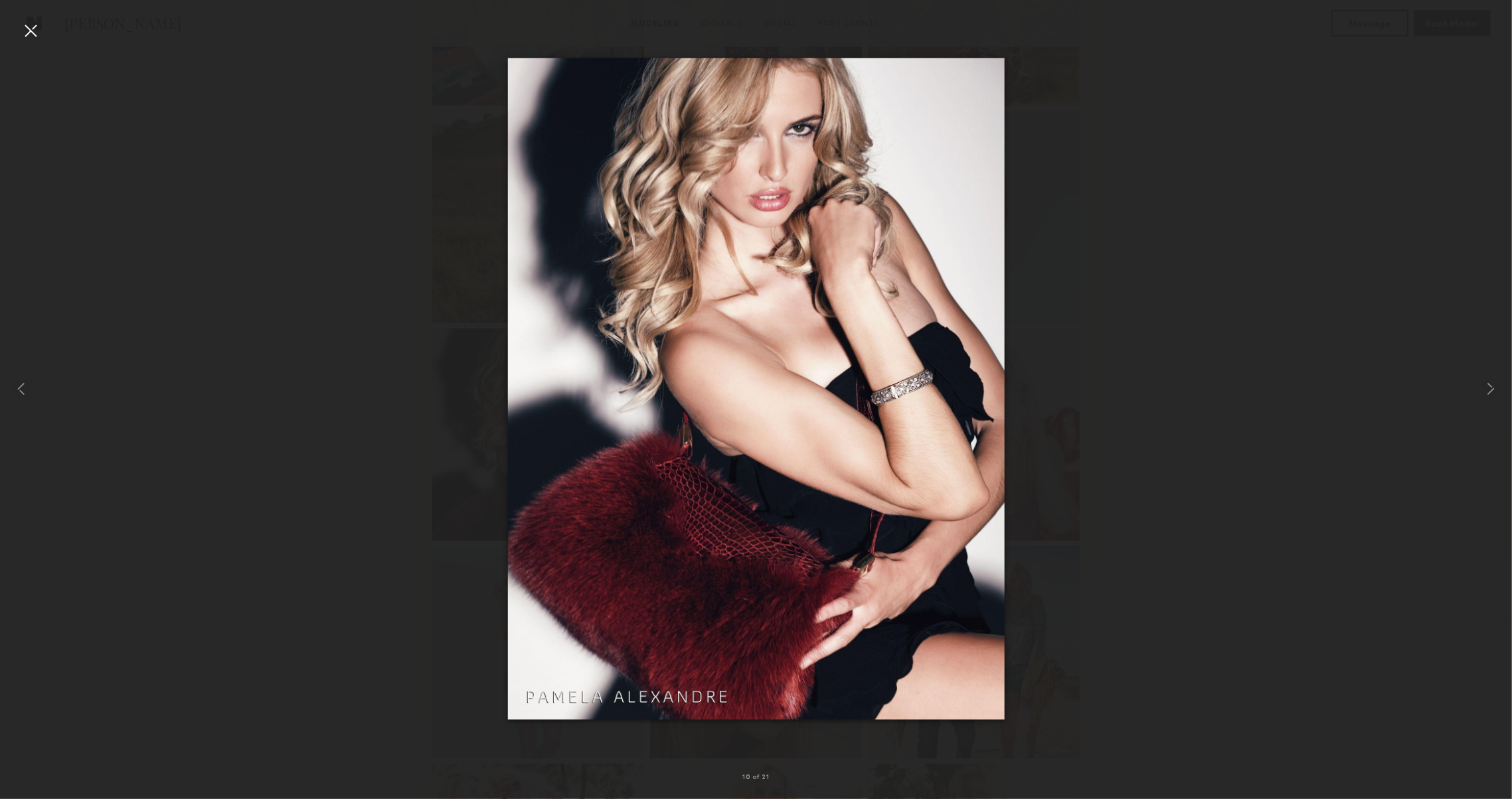
click at [1145, 183] on div at bounding box center [756, 389] width 1512 height 736
click at [17, 389] on common-icon at bounding box center [21, 388] width 21 height 21
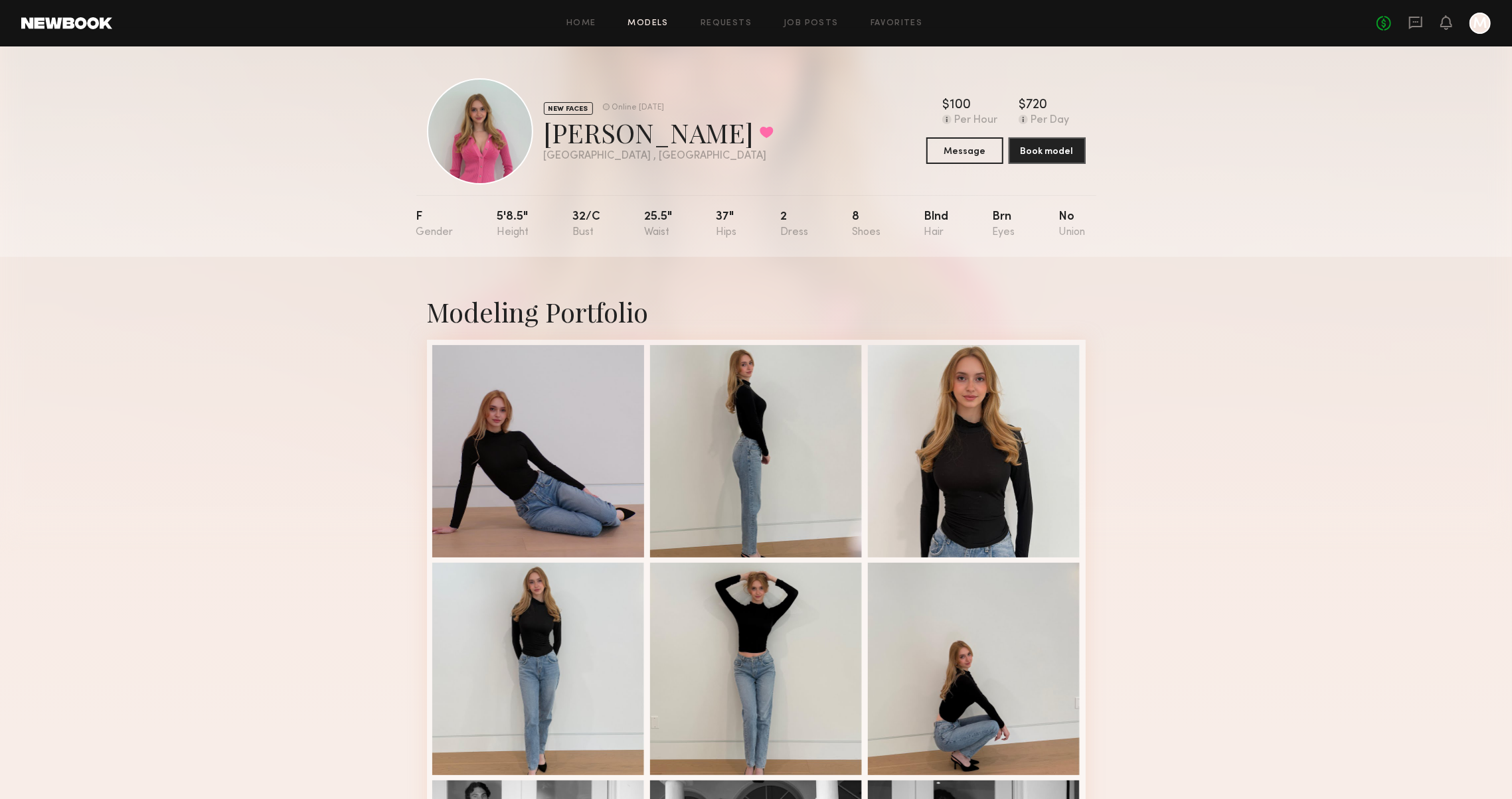
click at [632, 22] on link "Models" at bounding box center [648, 23] width 40 height 8
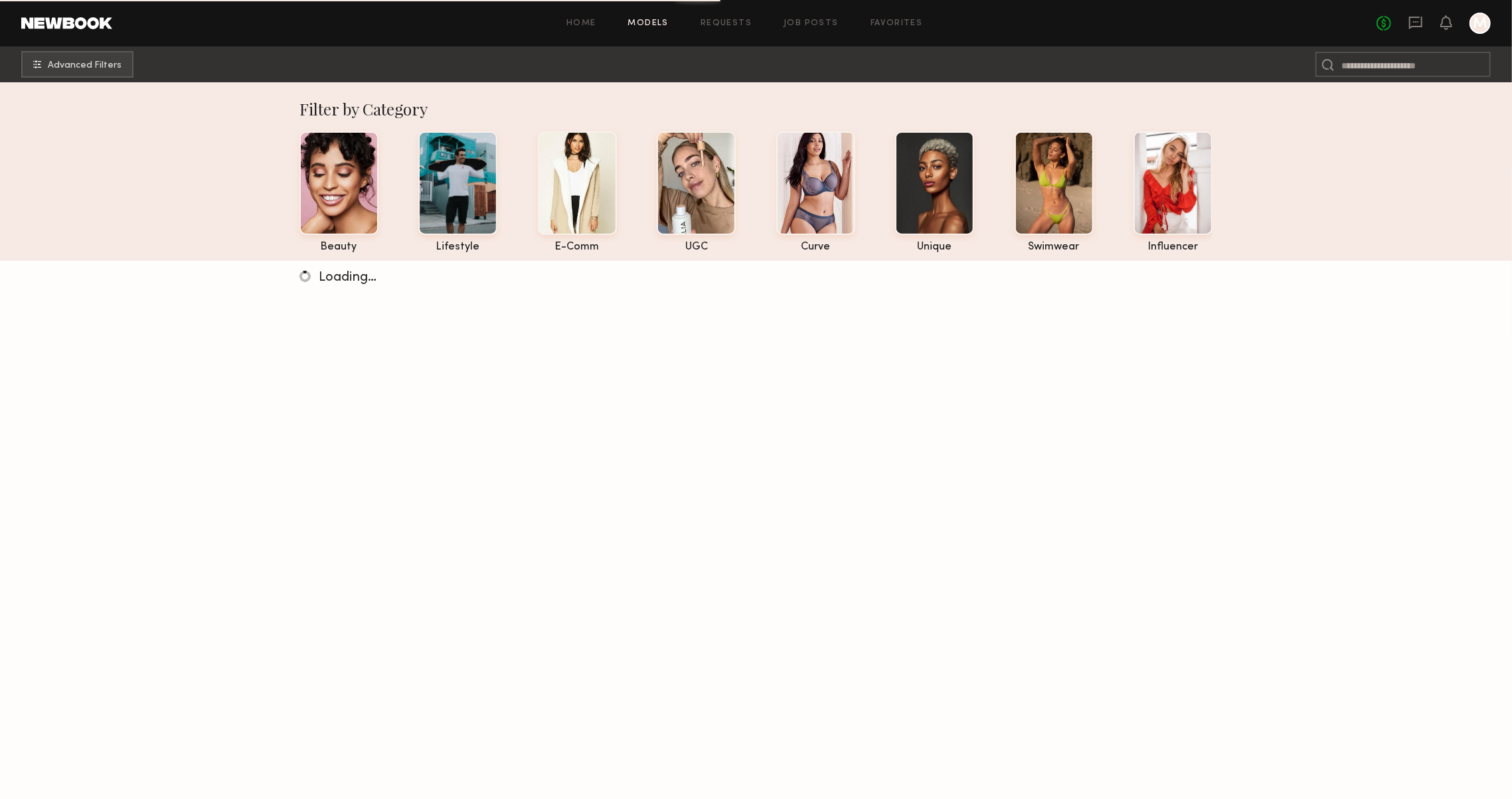
click at [578, 17] on div "Home Models Requests Job Posts Favorites Sign Out No fees up to $5,000 M" at bounding box center [802, 23] width 1378 height 21
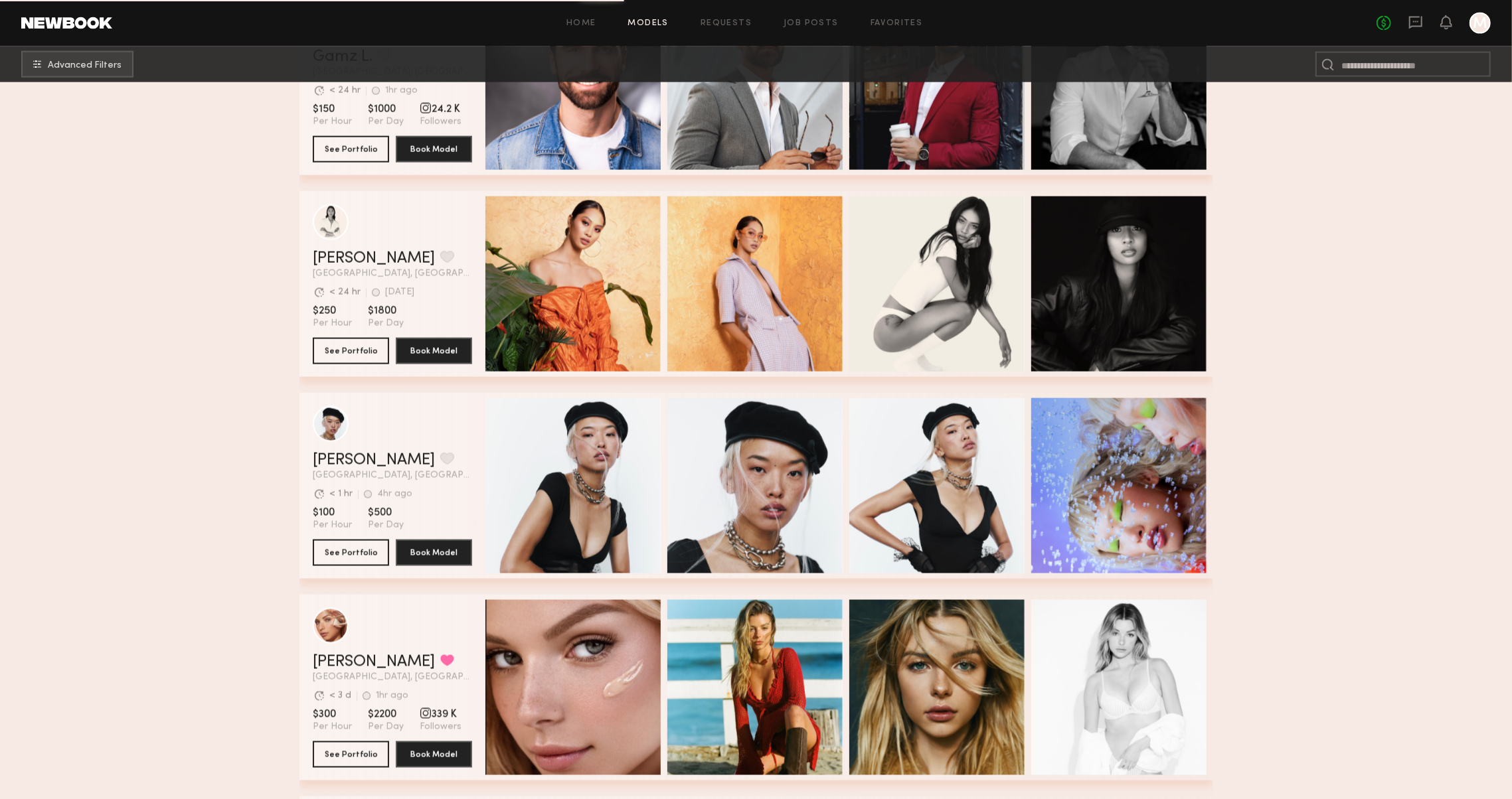
scroll to position [1955, 0]
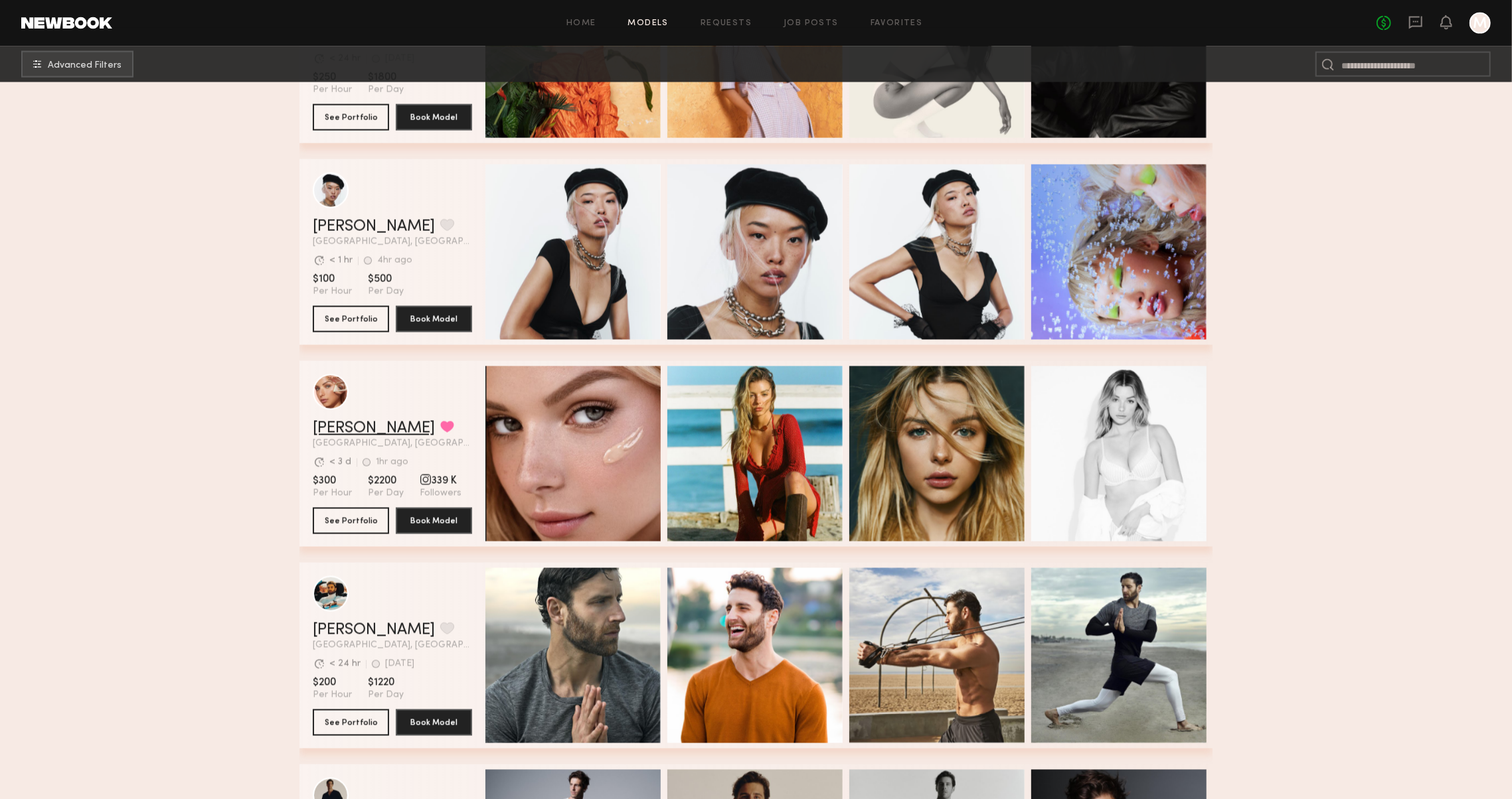
click at [371, 426] on link "Madison T." at bounding box center [373, 428] width 122 height 16
click at [359, 517] on button "See Portfolio" at bounding box center [351, 520] width 76 height 27
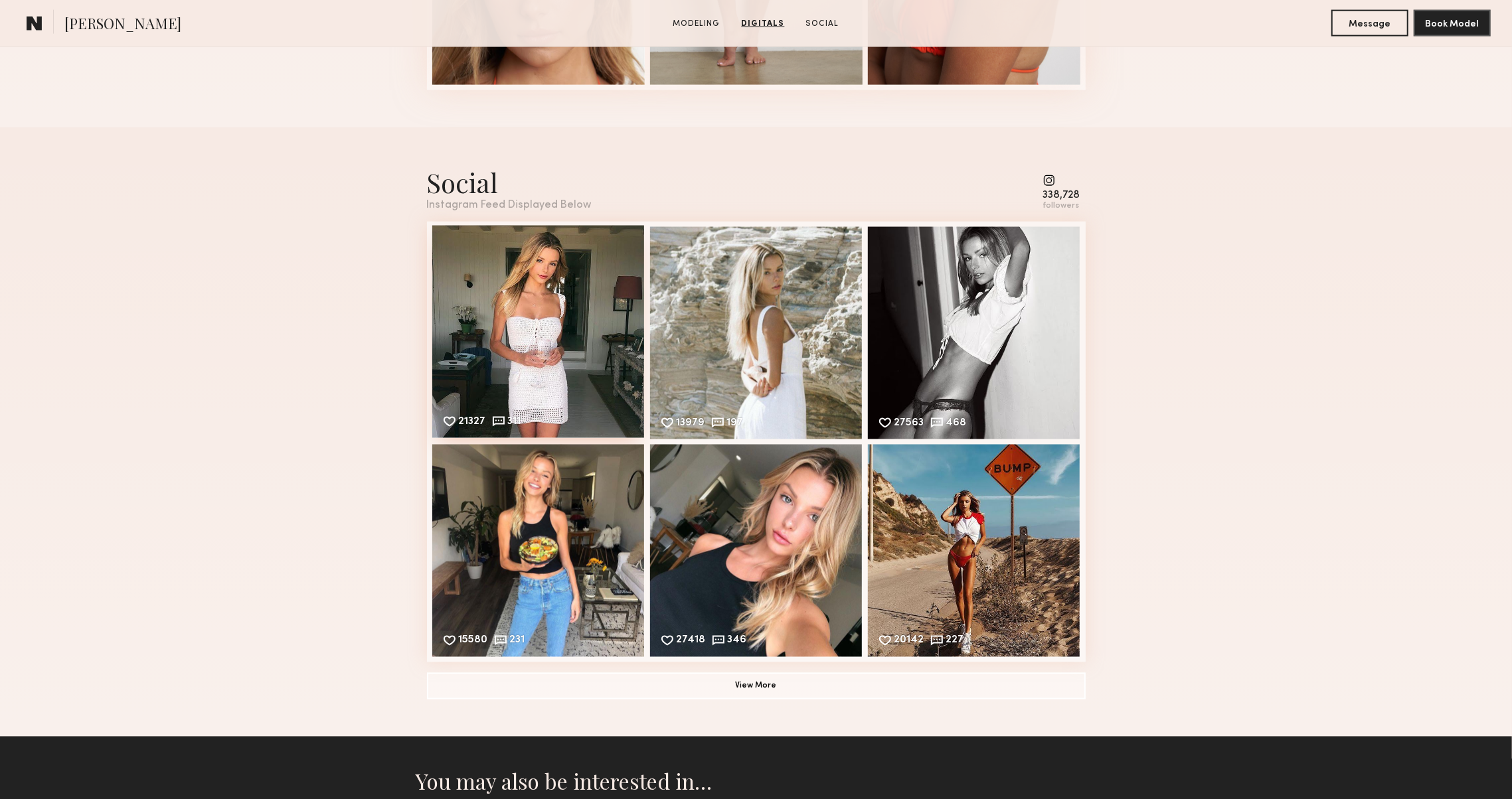
scroll to position [1770, 0]
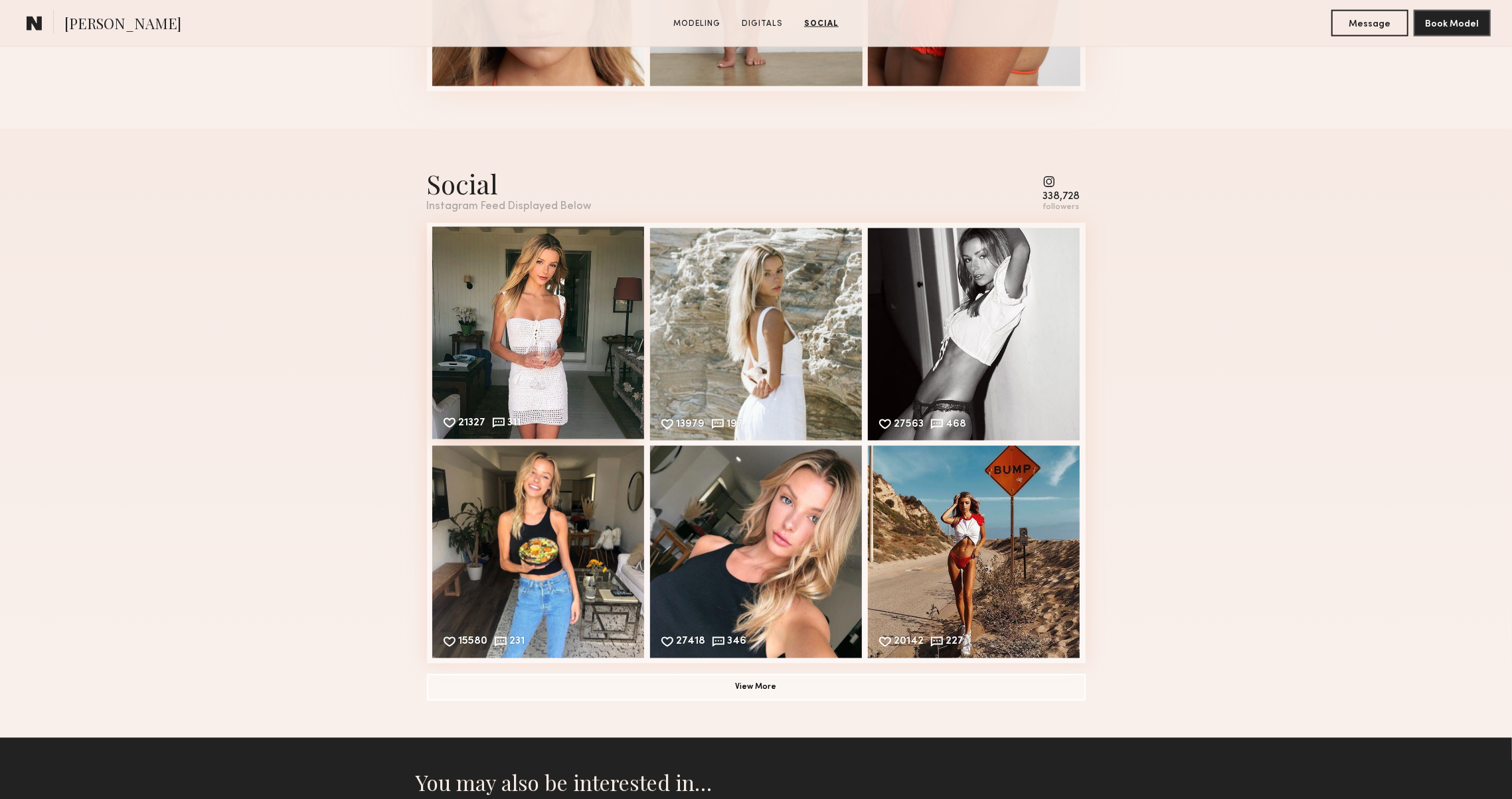
click at [484, 337] on div "21327 311 Likes & comments displayed to show model’s engagement" at bounding box center [538, 333] width 212 height 212
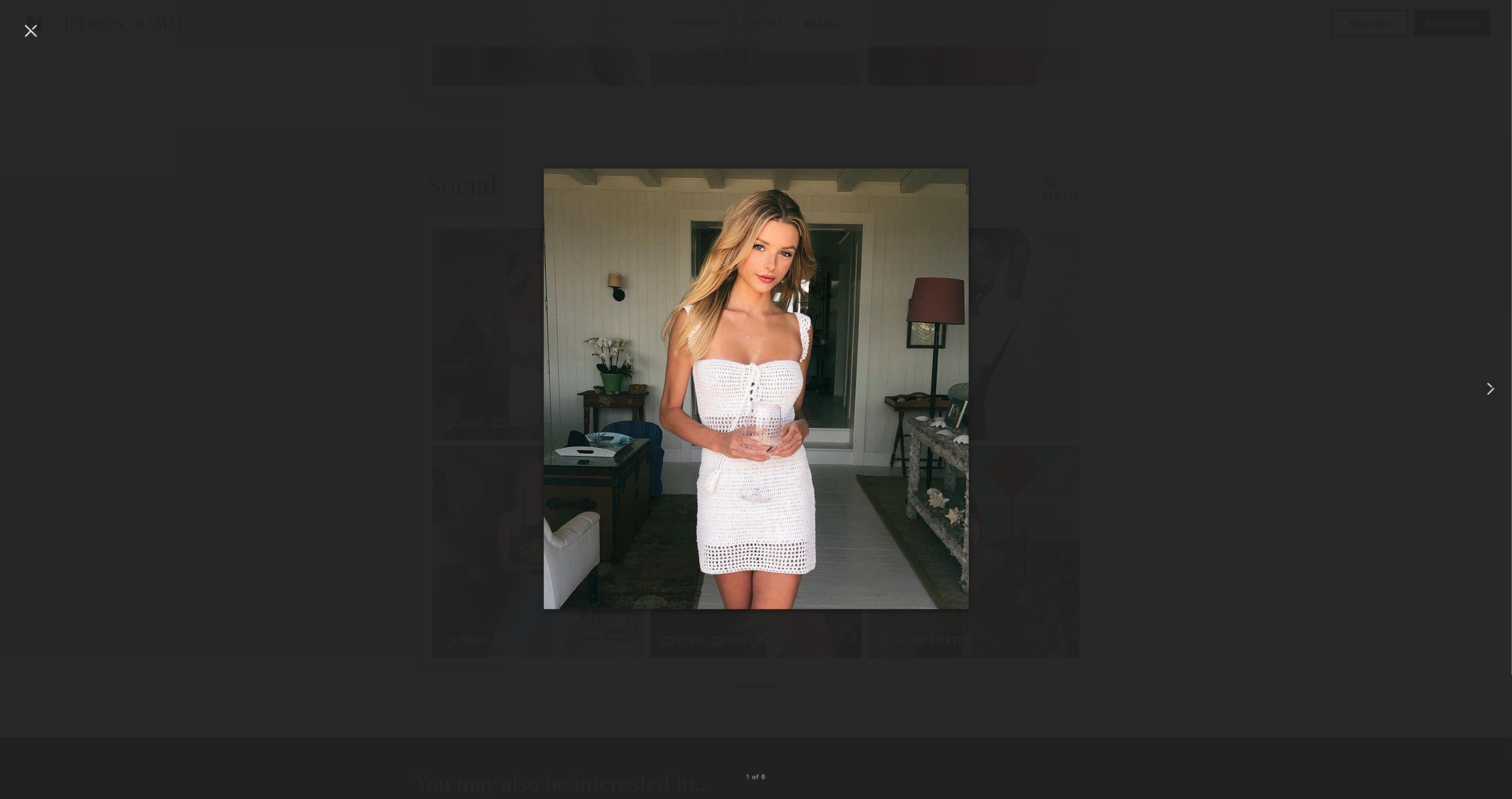
click at [1491, 386] on common-icon at bounding box center [1490, 388] width 21 height 21
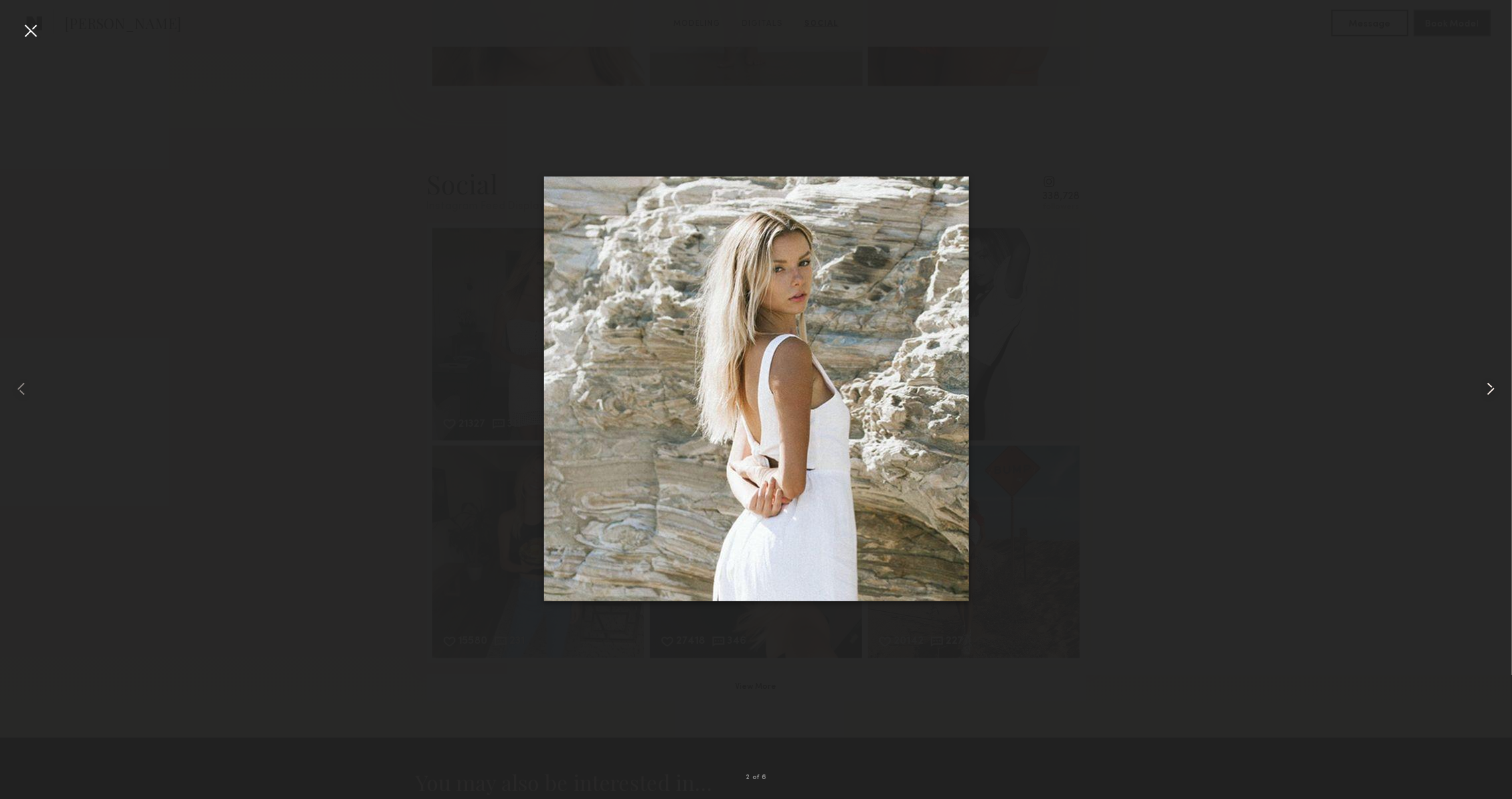
click at [1491, 386] on common-icon at bounding box center [1490, 388] width 21 height 21
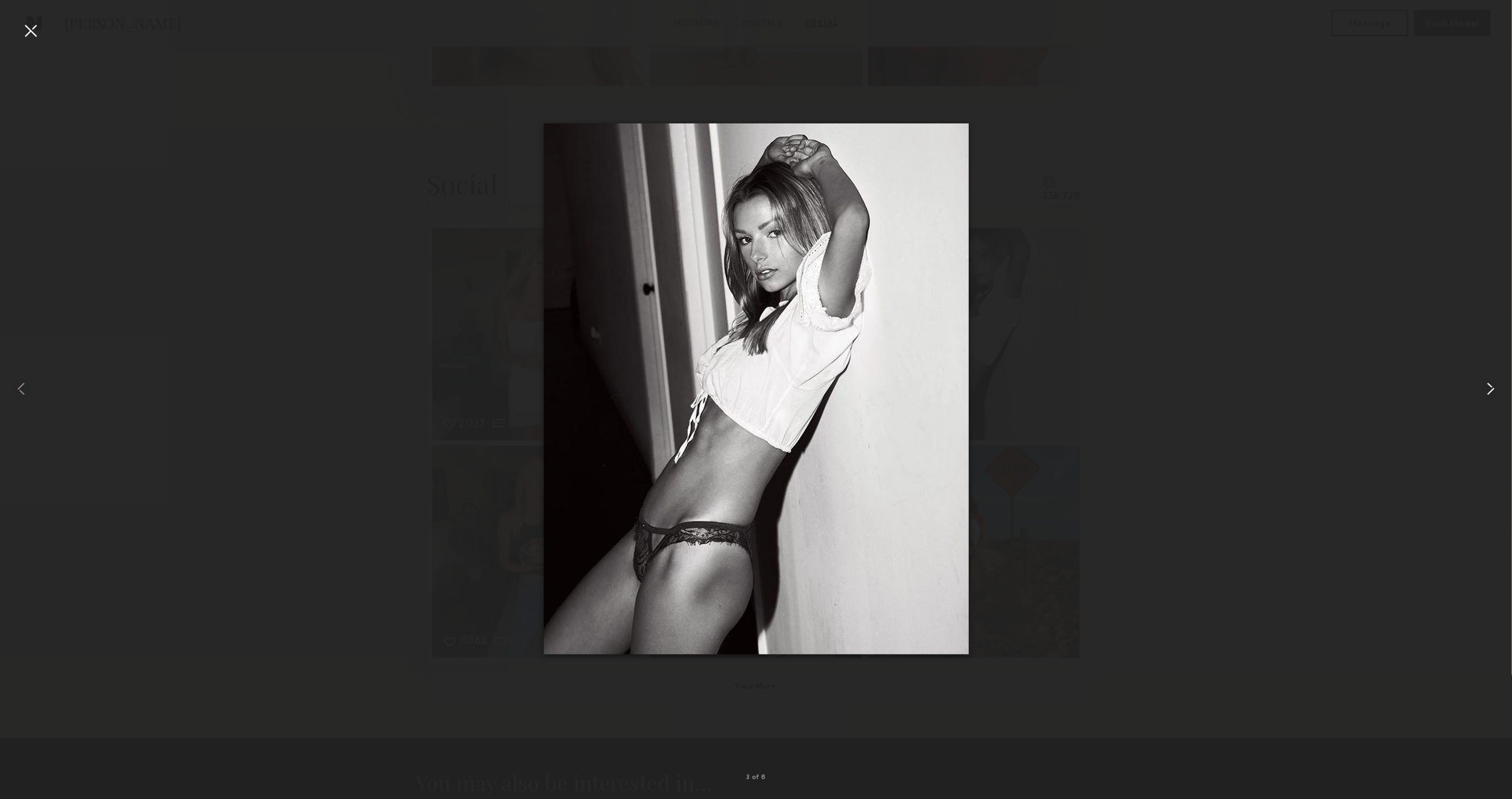
click at [1491, 386] on common-icon at bounding box center [1490, 388] width 21 height 21
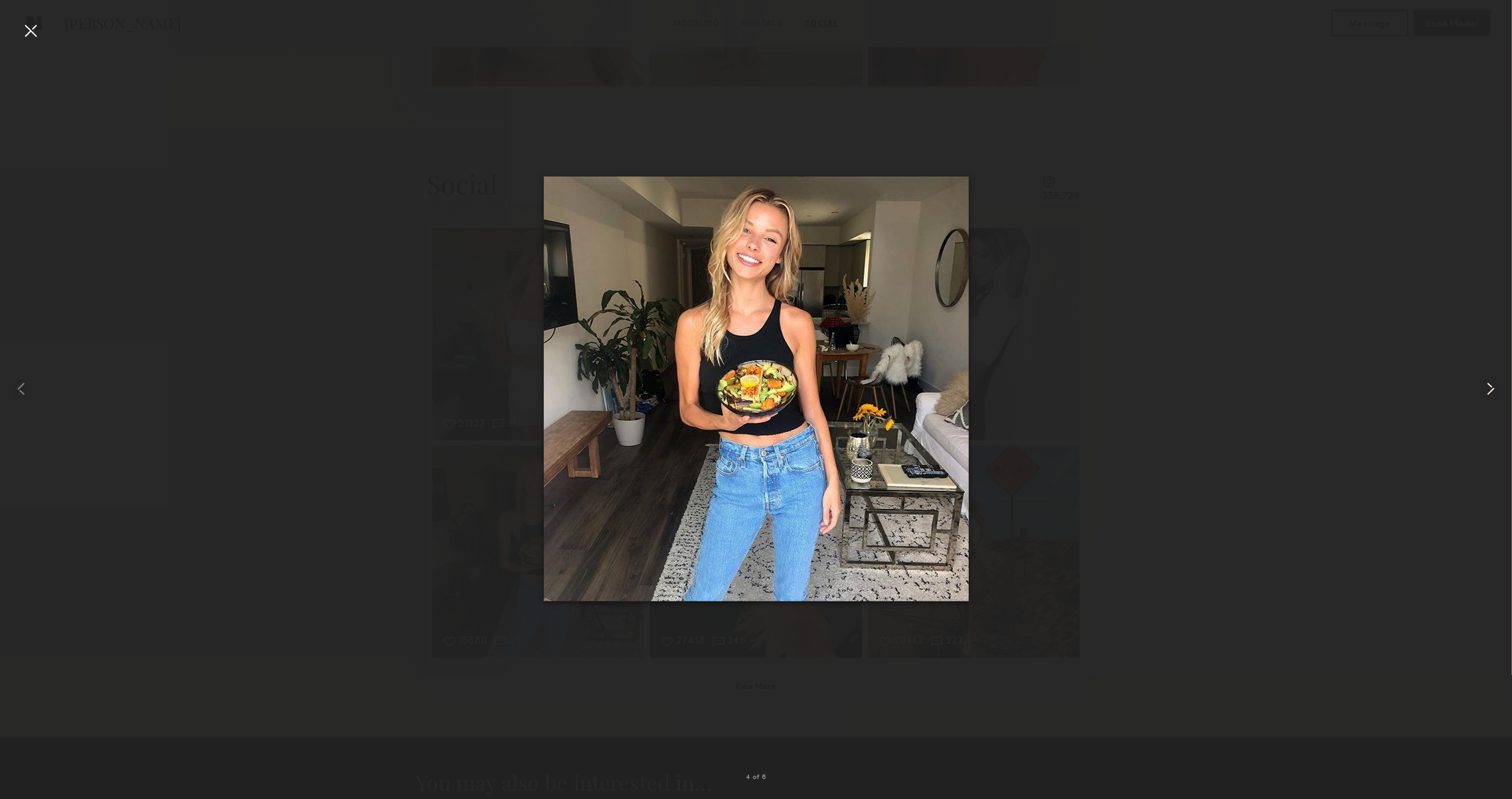
click at [1491, 386] on common-icon at bounding box center [1490, 388] width 21 height 21
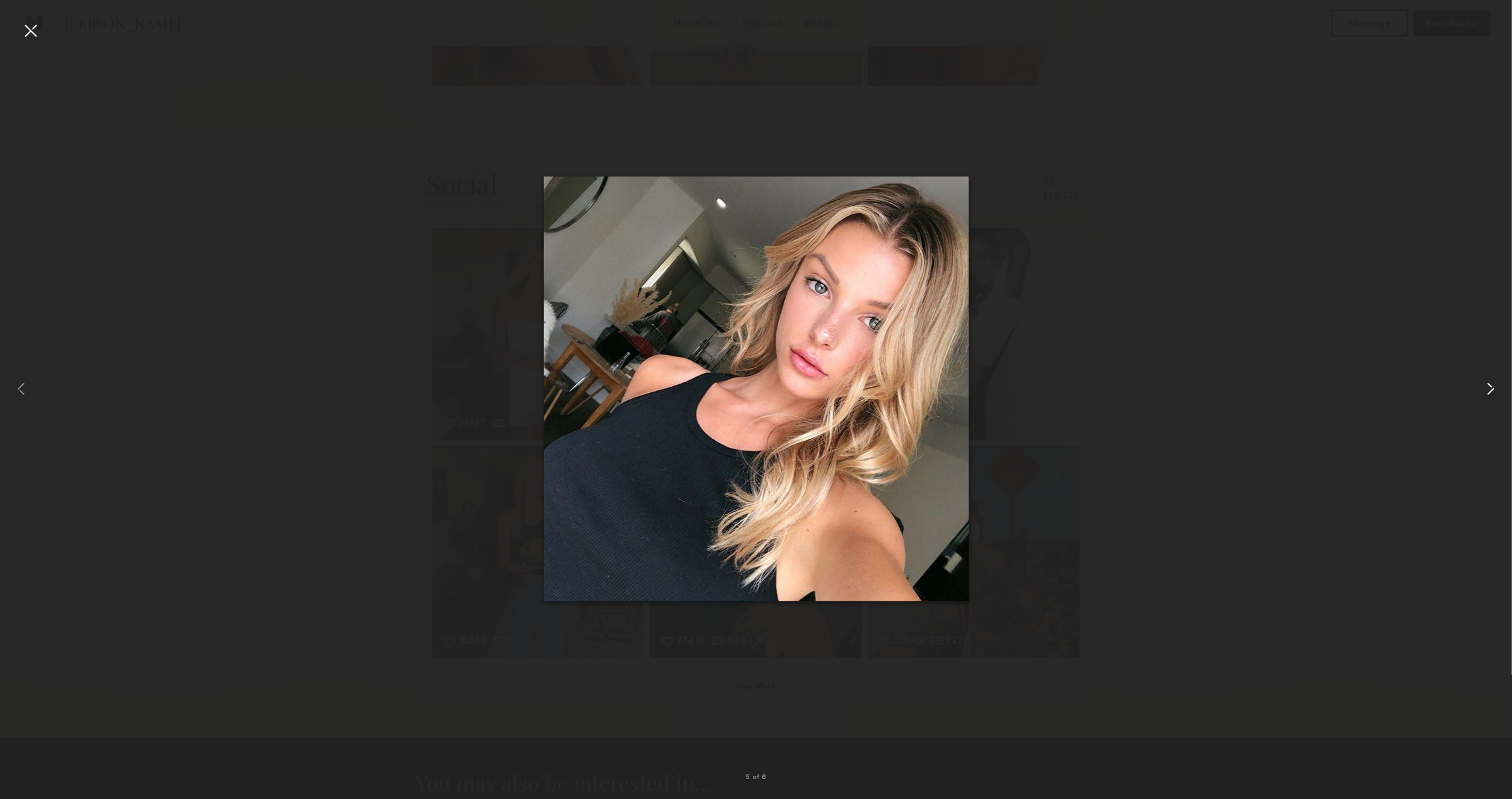
click at [1491, 386] on common-icon at bounding box center [1490, 388] width 21 height 21
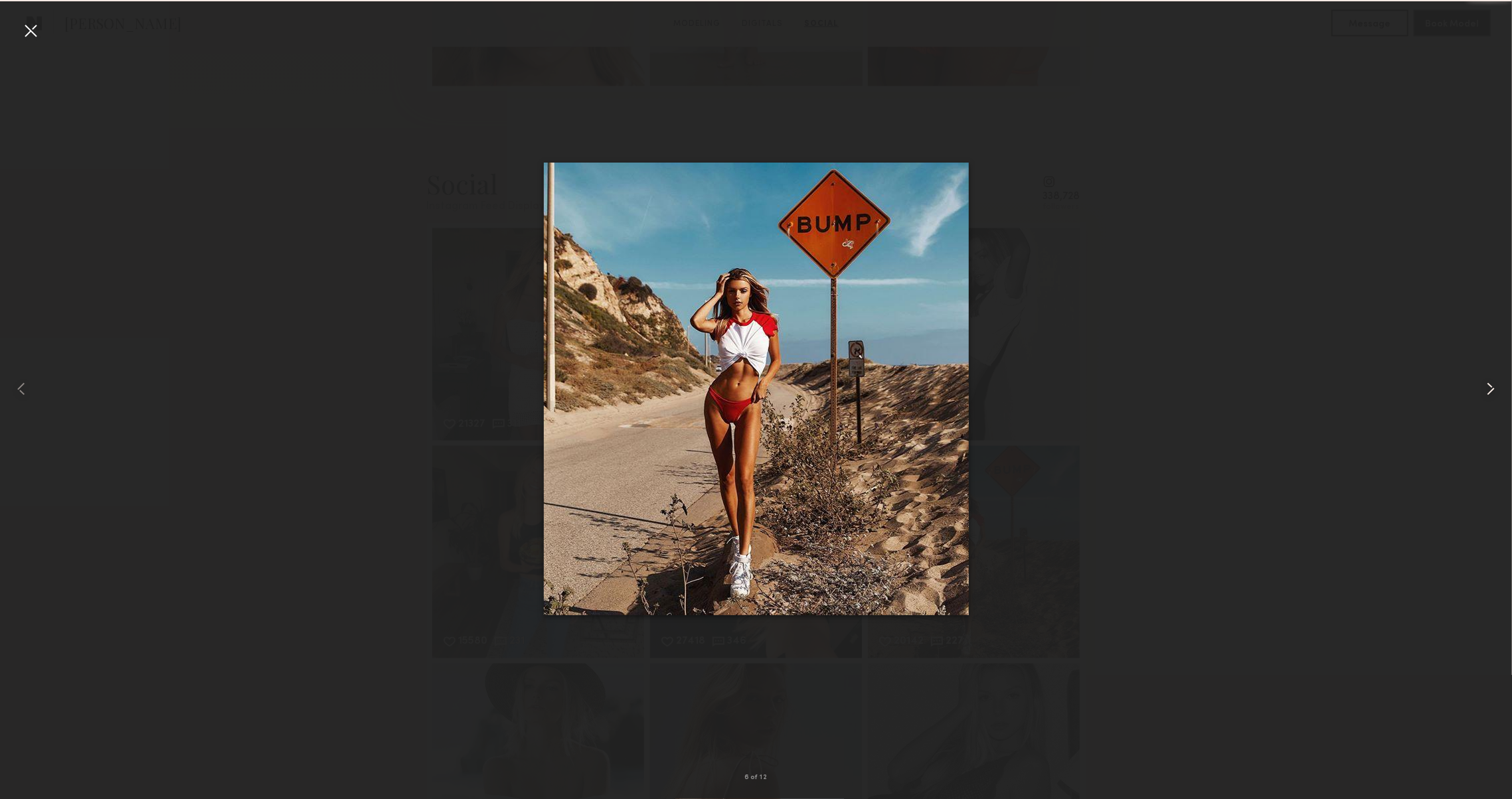
click at [1491, 386] on common-icon at bounding box center [1490, 388] width 21 height 21
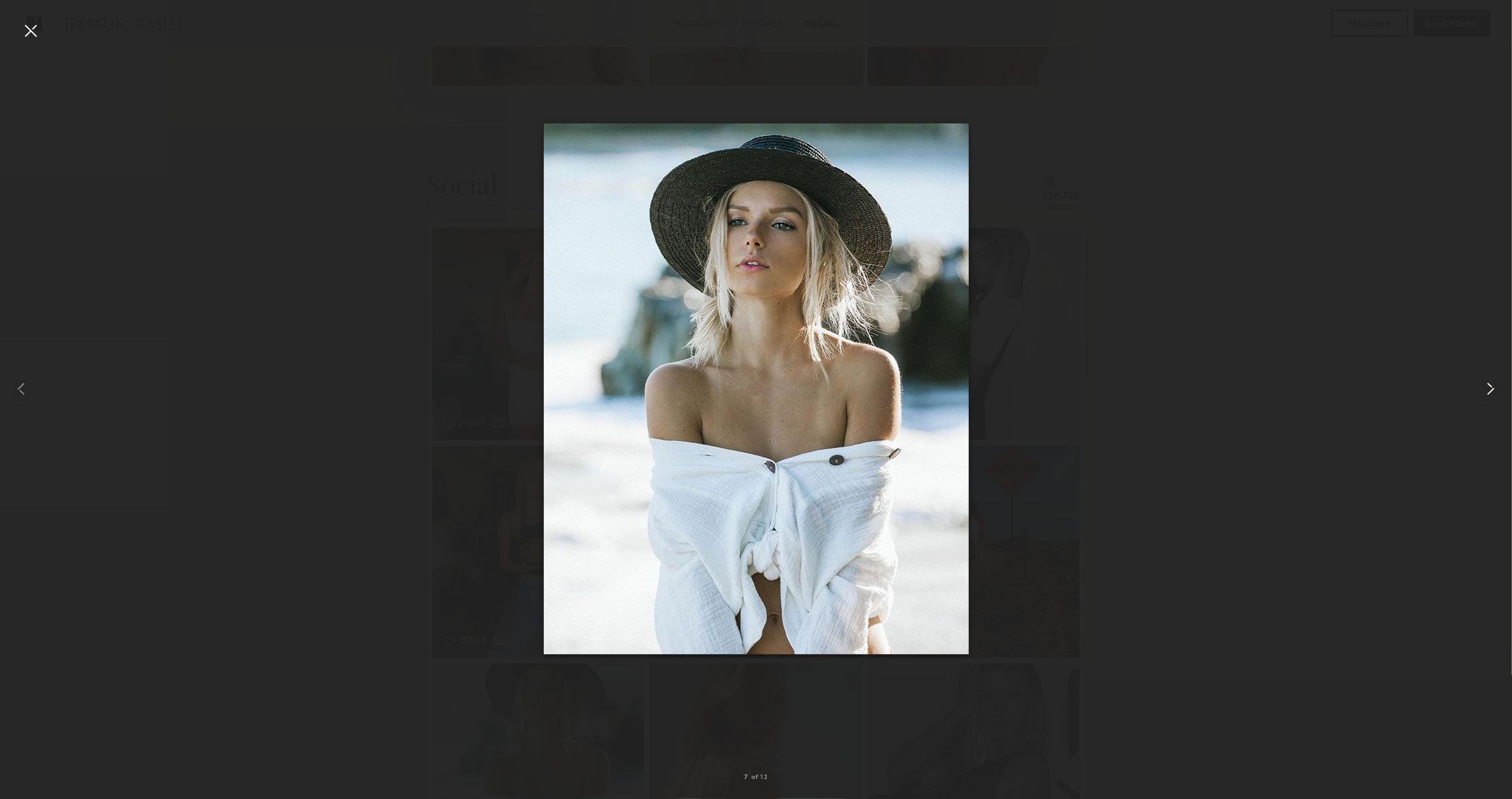
click at [1491, 386] on common-icon at bounding box center [1490, 388] width 21 height 21
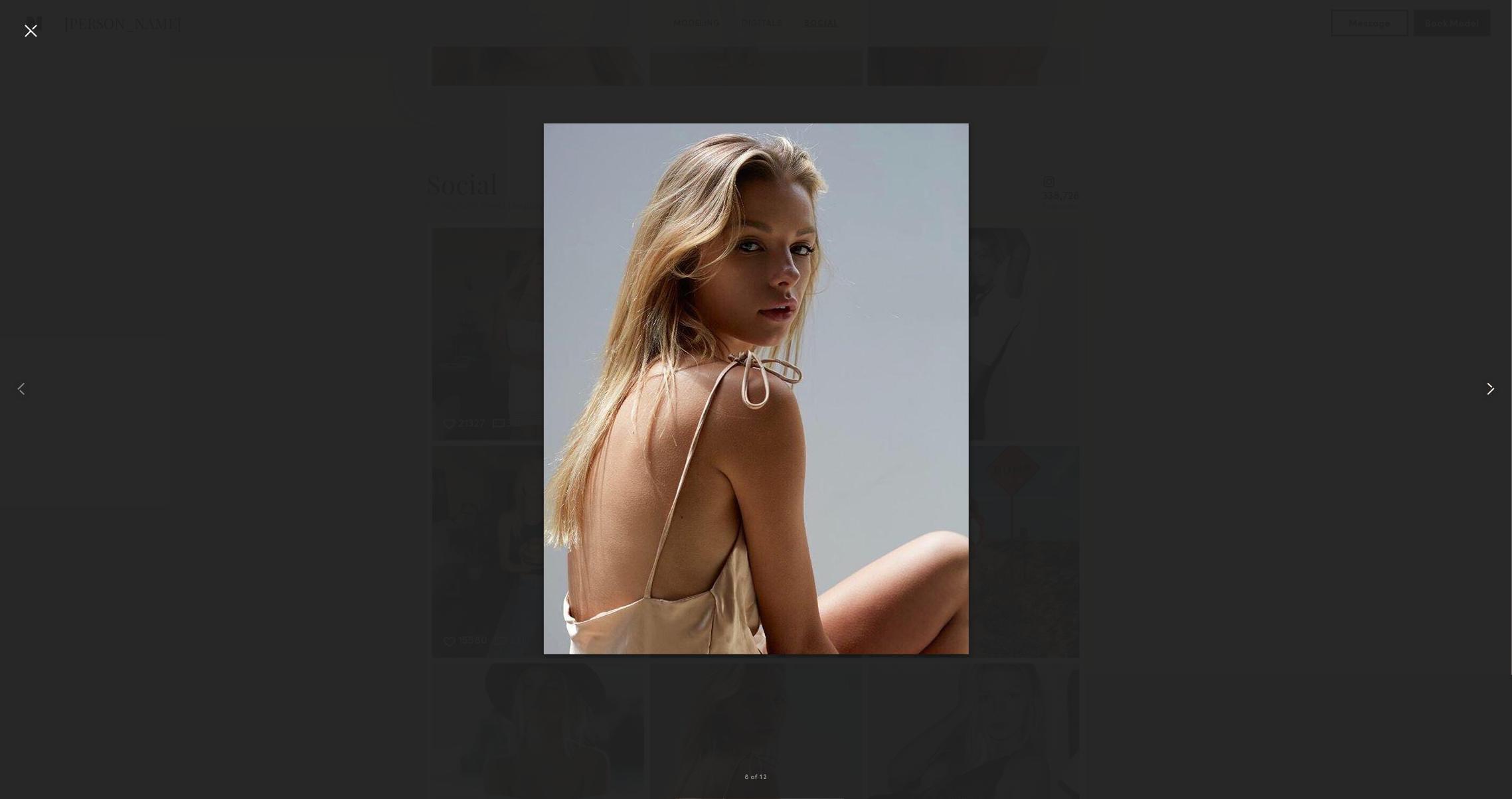
click at [1491, 386] on common-icon at bounding box center [1490, 388] width 21 height 21
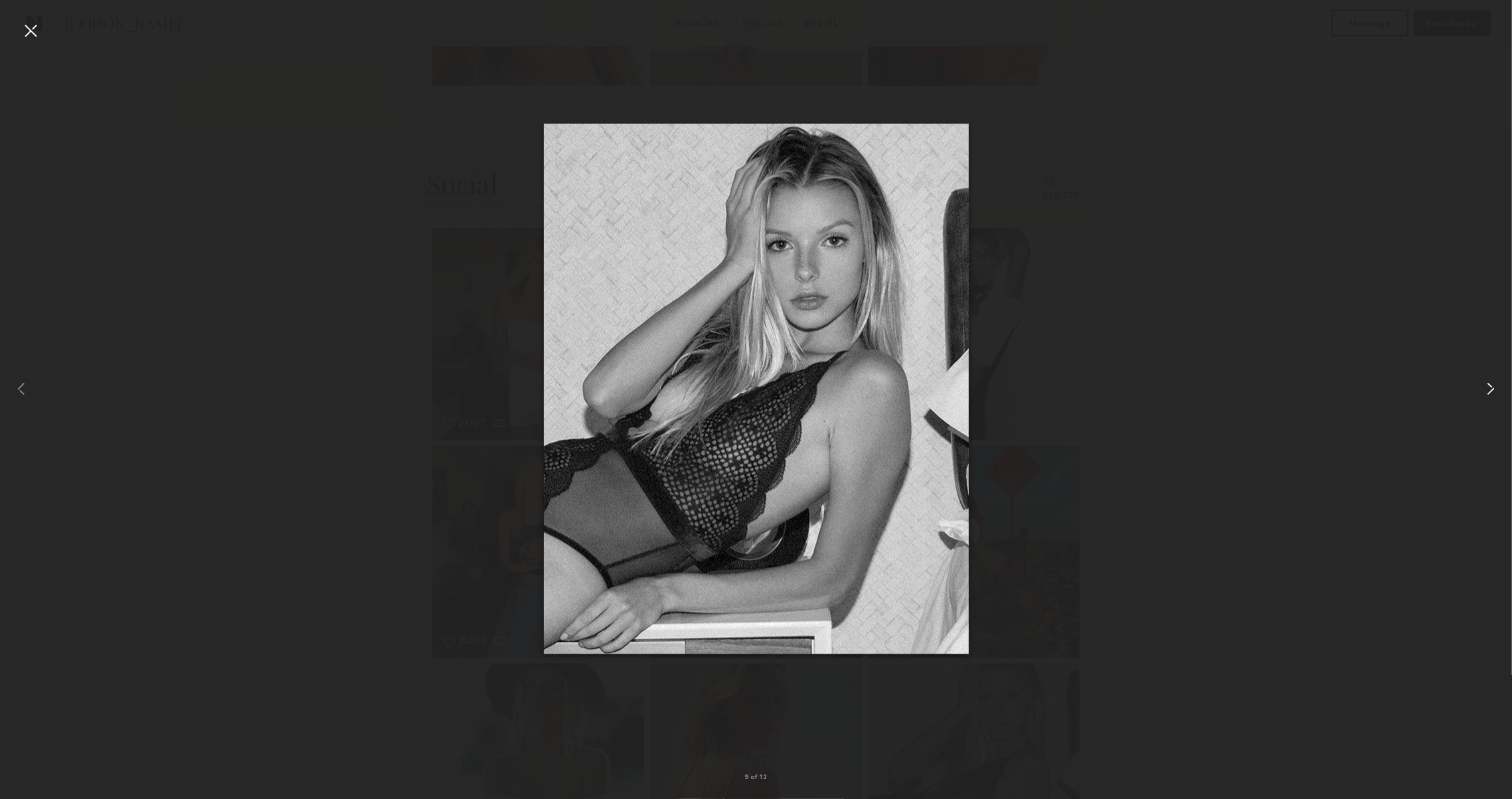
click at [1491, 386] on common-icon at bounding box center [1490, 388] width 21 height 21
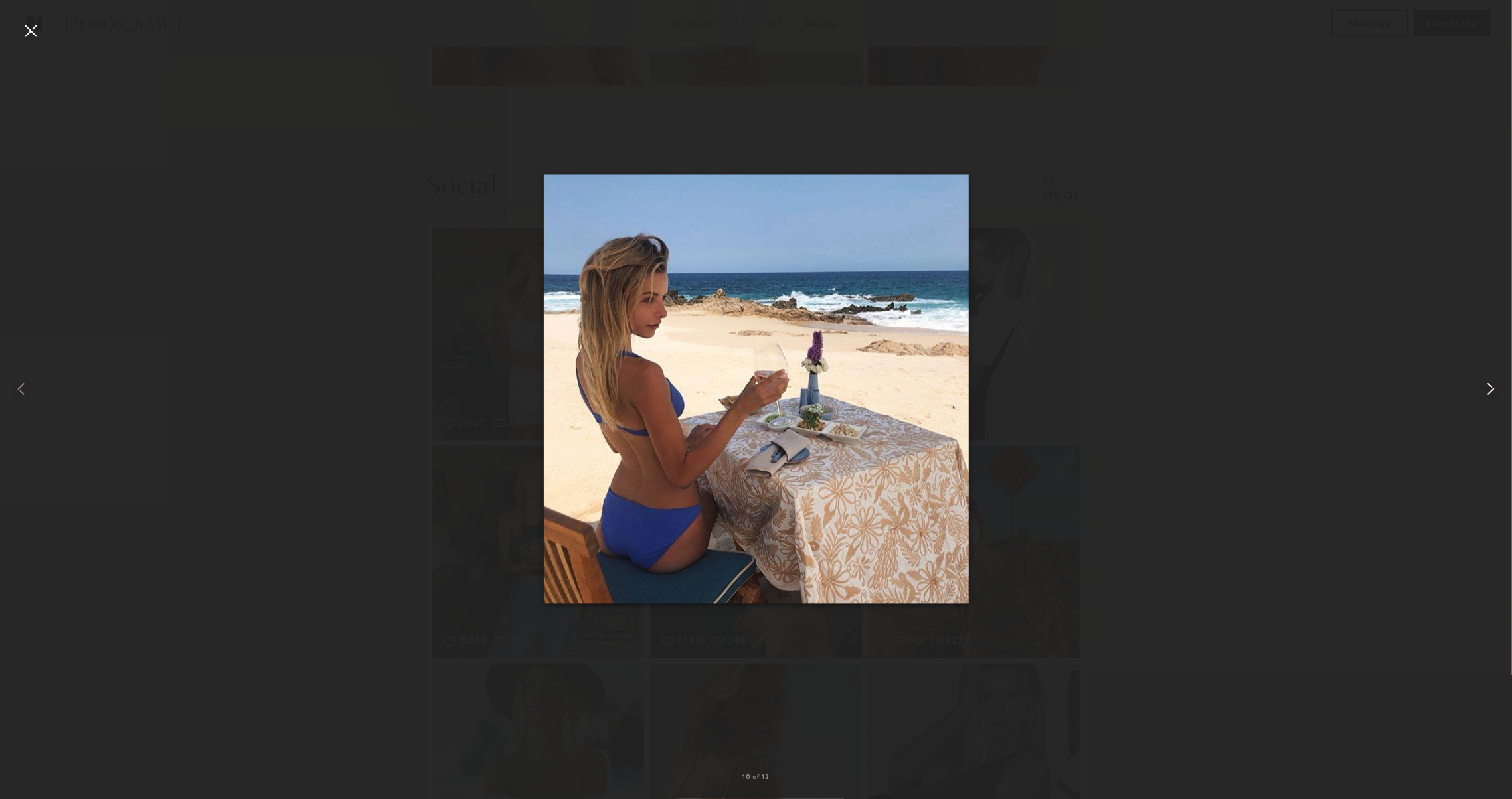
click at [1491, 386] on common-icon at bounding box center [1490, 388] width 21 height 21
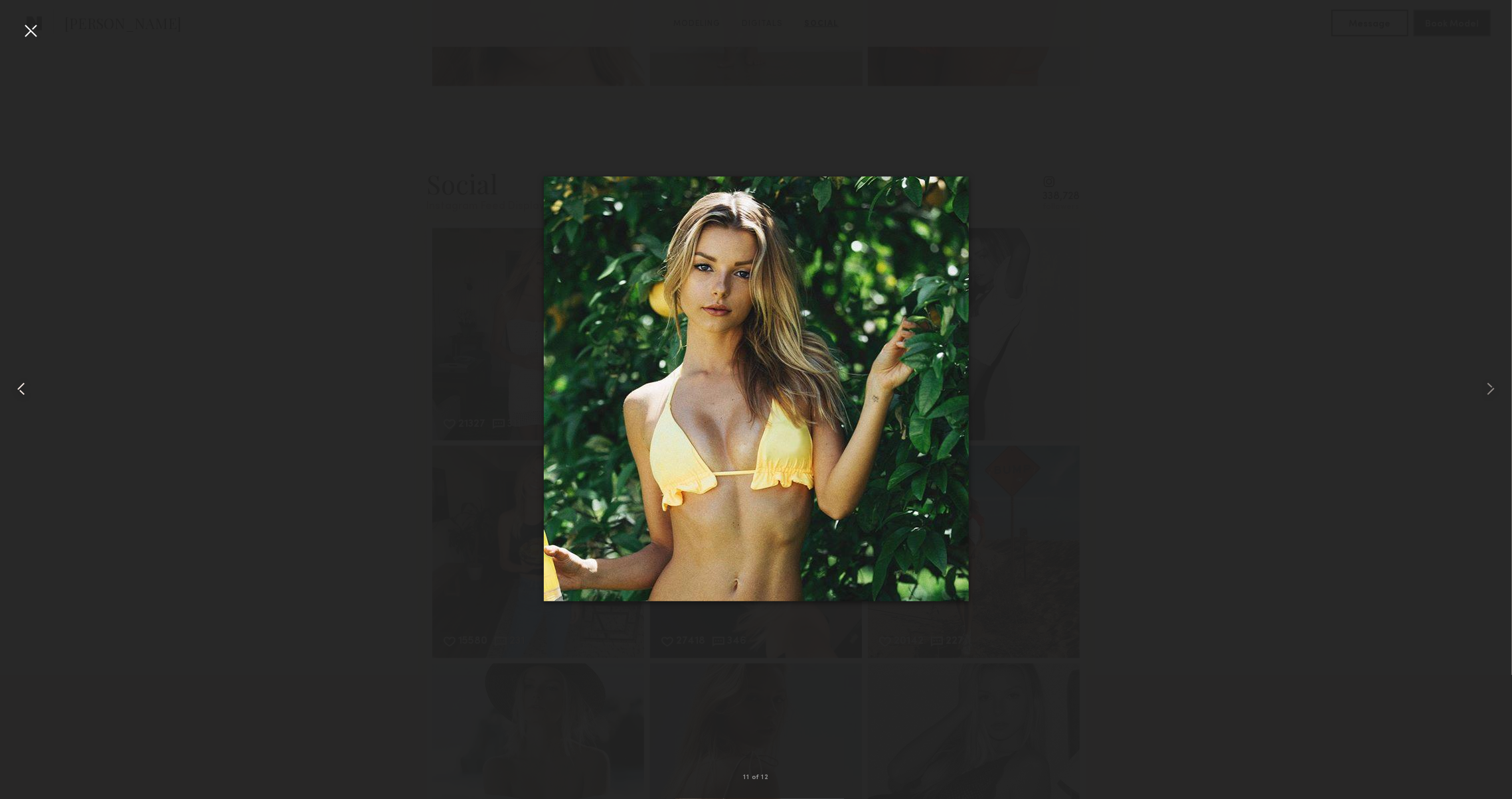
click at [18, 30] on div at bounding box center [30, 389] width 60 height 736
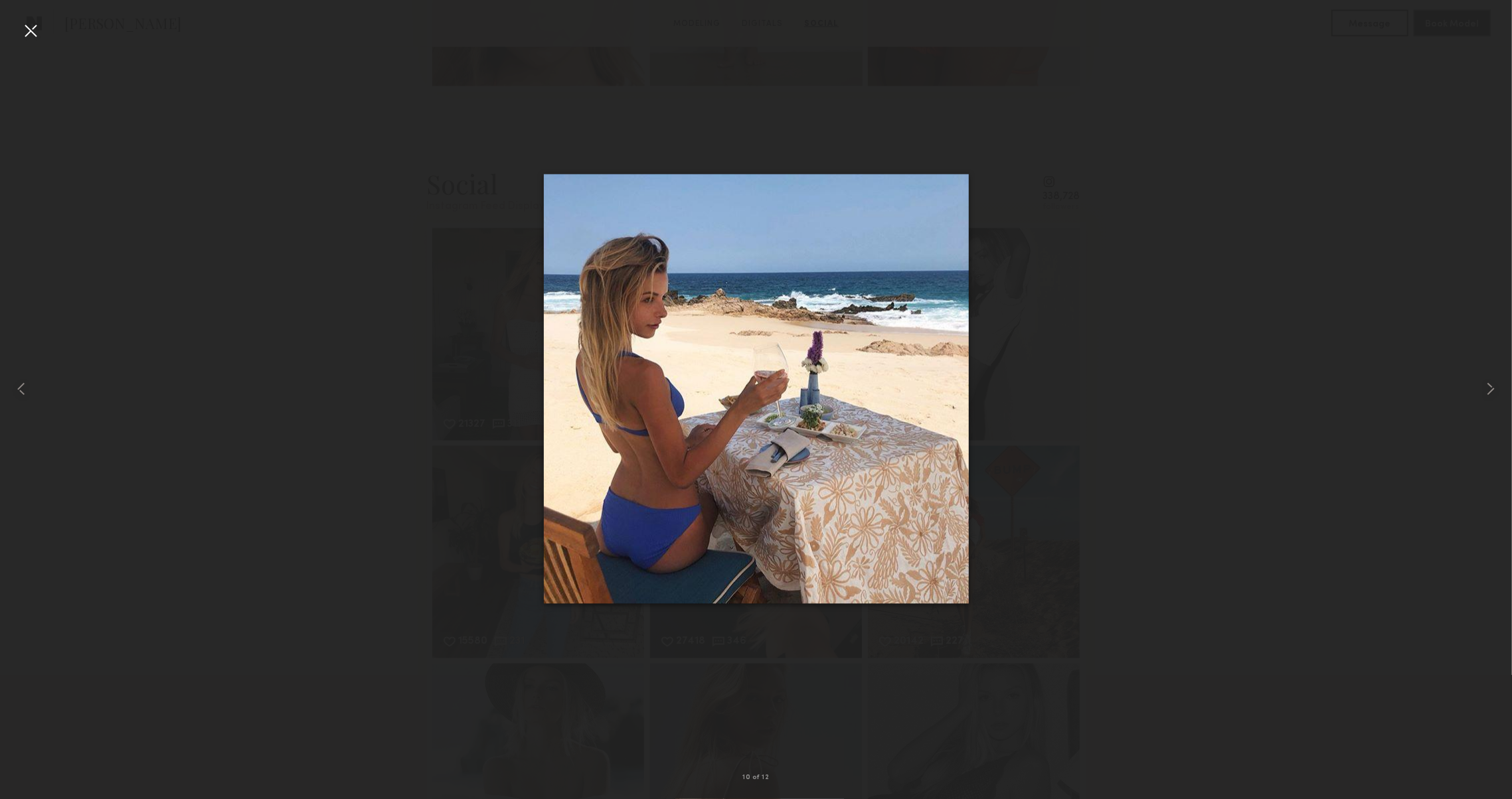
click at [25, 28] on div at bounding box center [30, 30] width 21 height 21
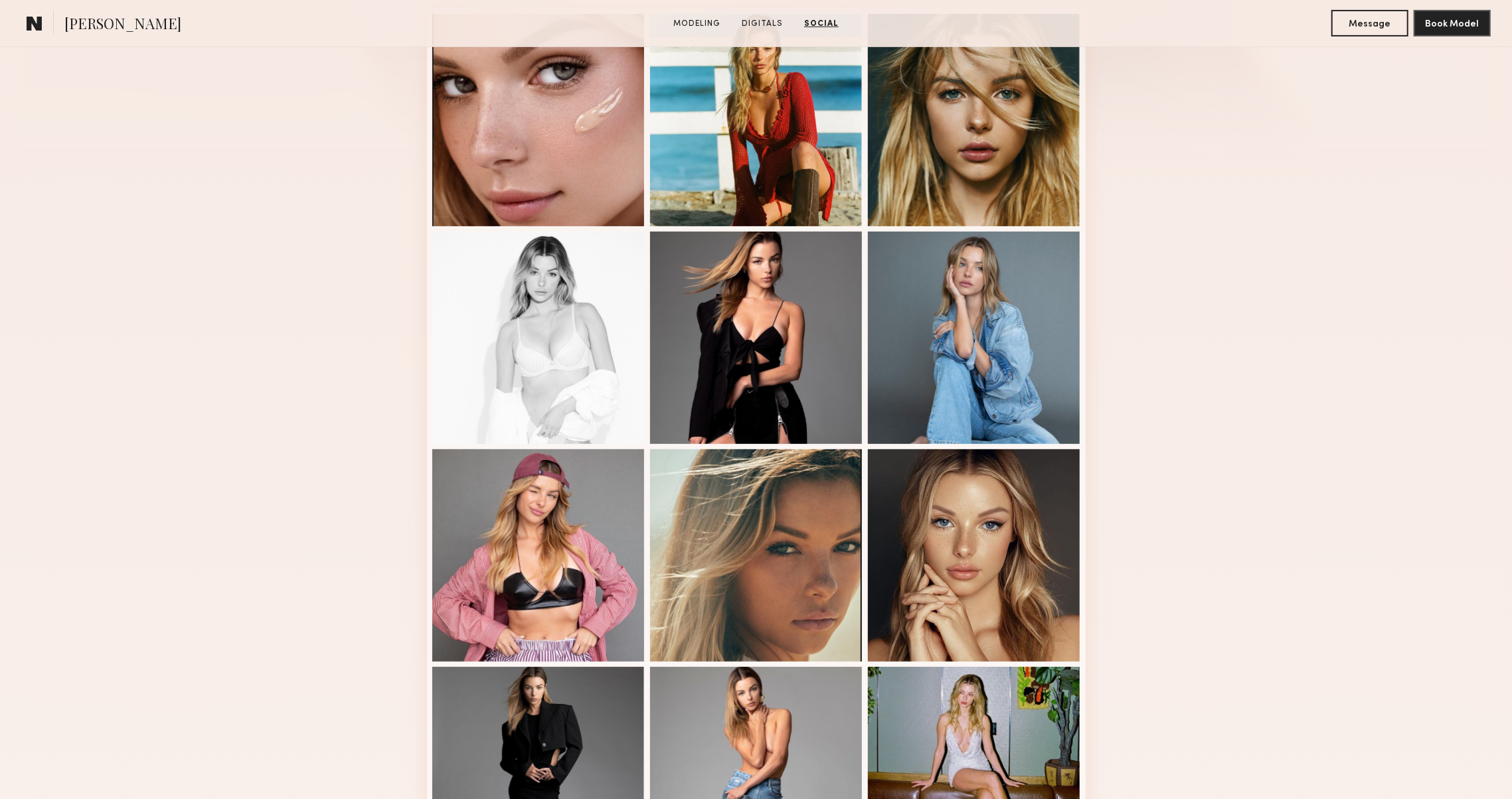
scroll to position [148, 0]
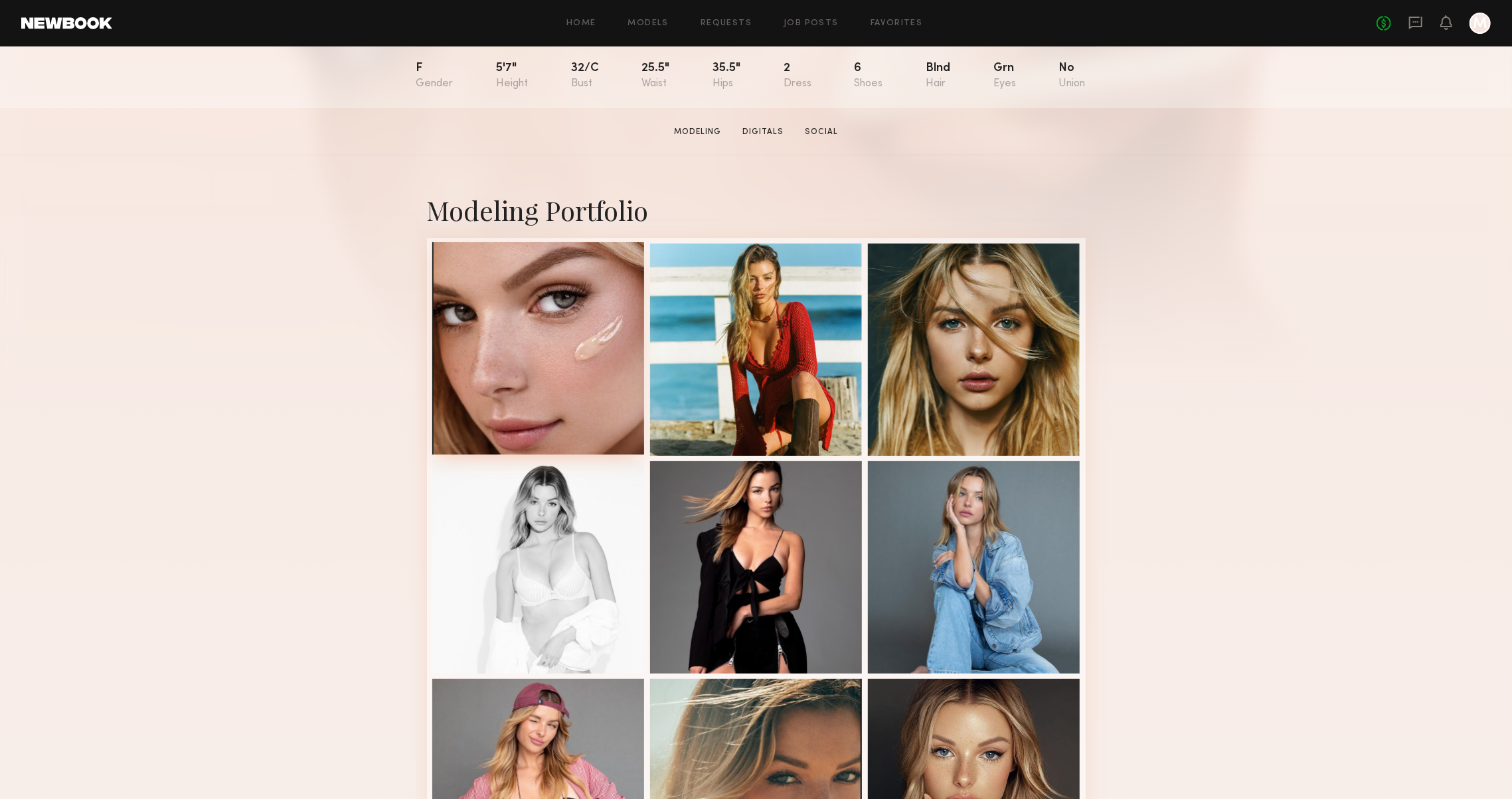
click at [560, 372] on div at bounding box center [538, 349] width 212 height 212
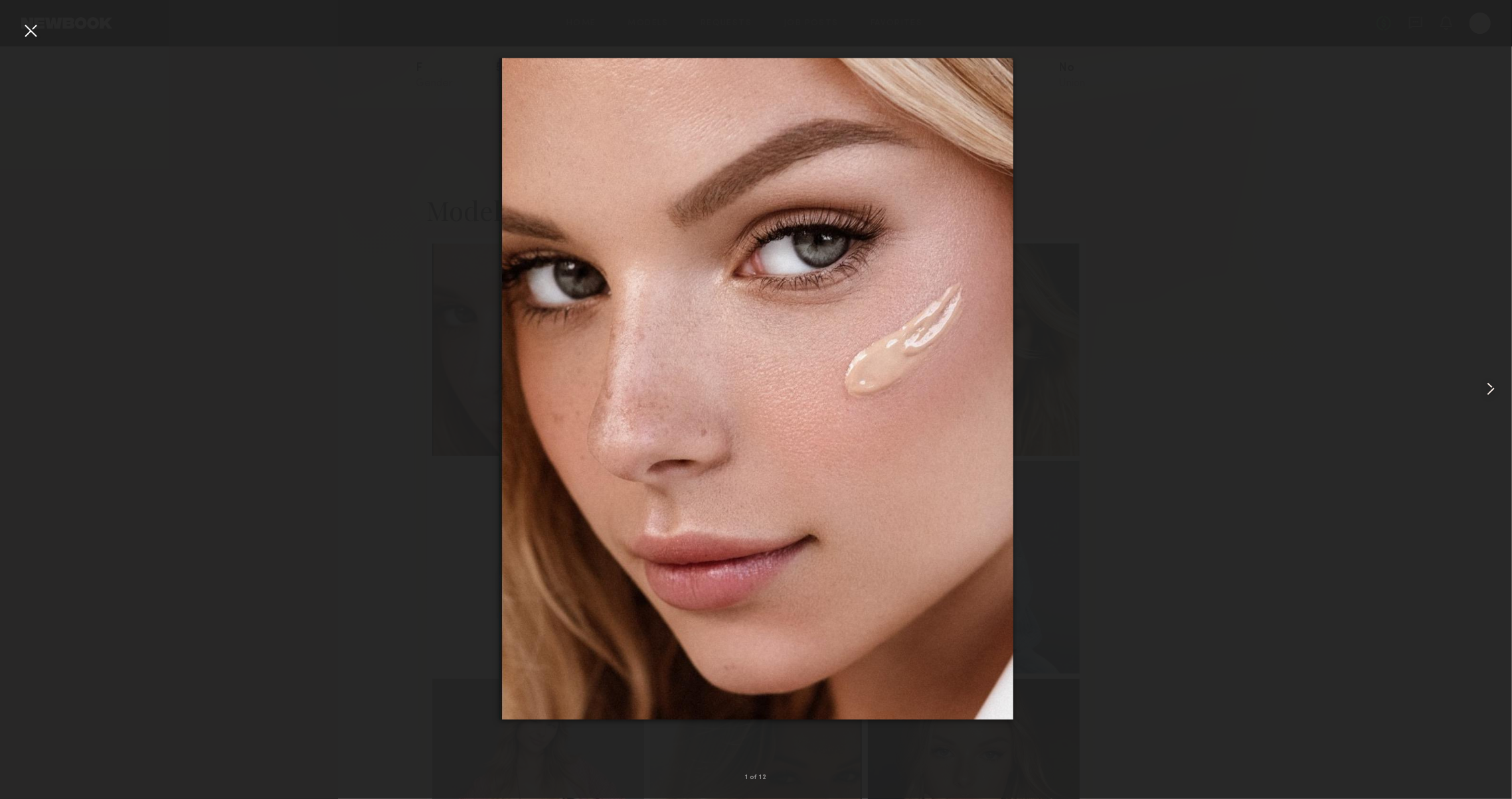
click at [1493, 394] on common-icon at bounding box center [1490, 388] width 21 height 21
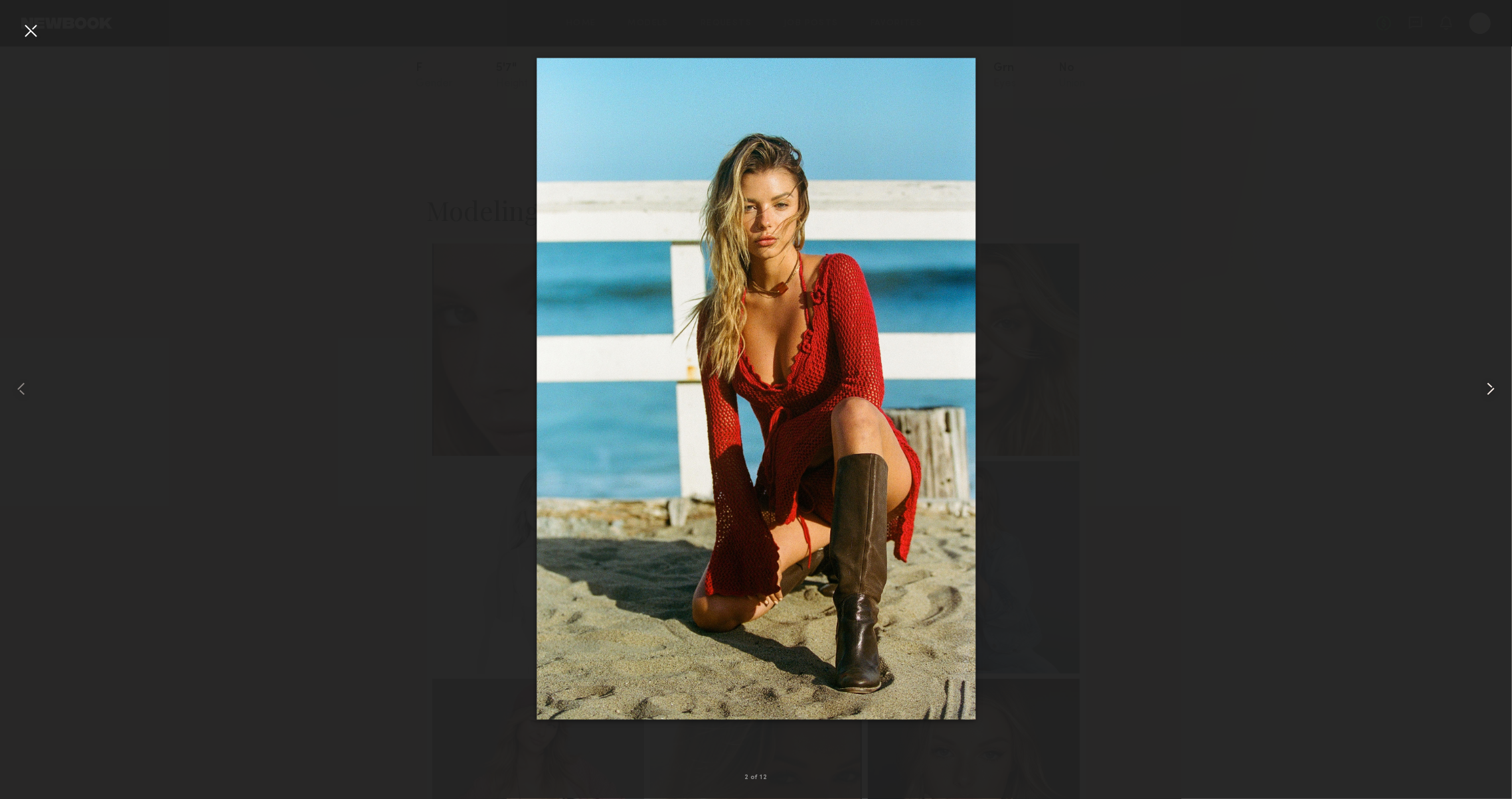
click at [1493, 394] on common-icon at bounding box center [1490, 388] width 21 height 21
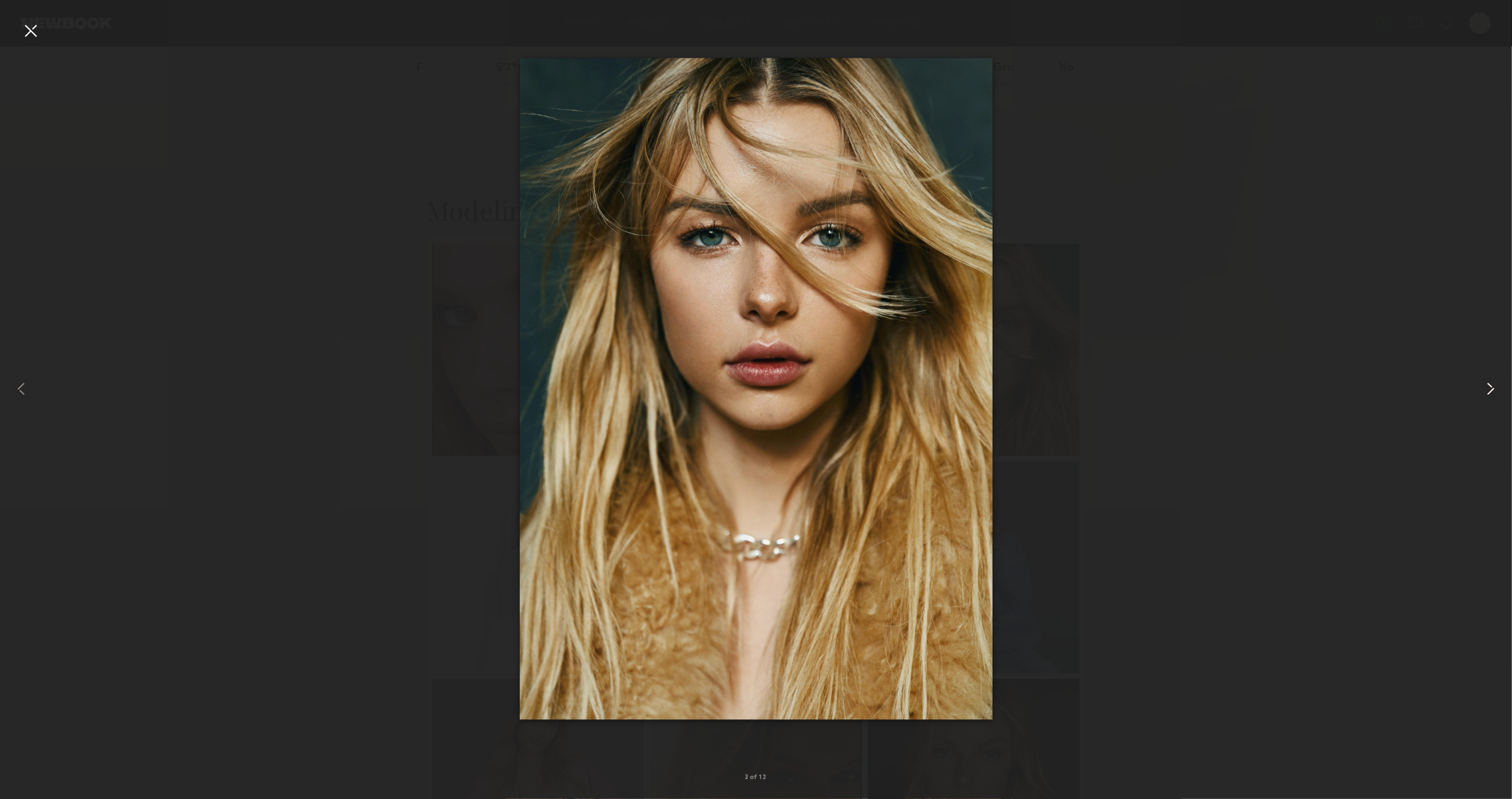
click at [1493, 394] on common-icon at bounding box center [1490, 388] width 21 height 21
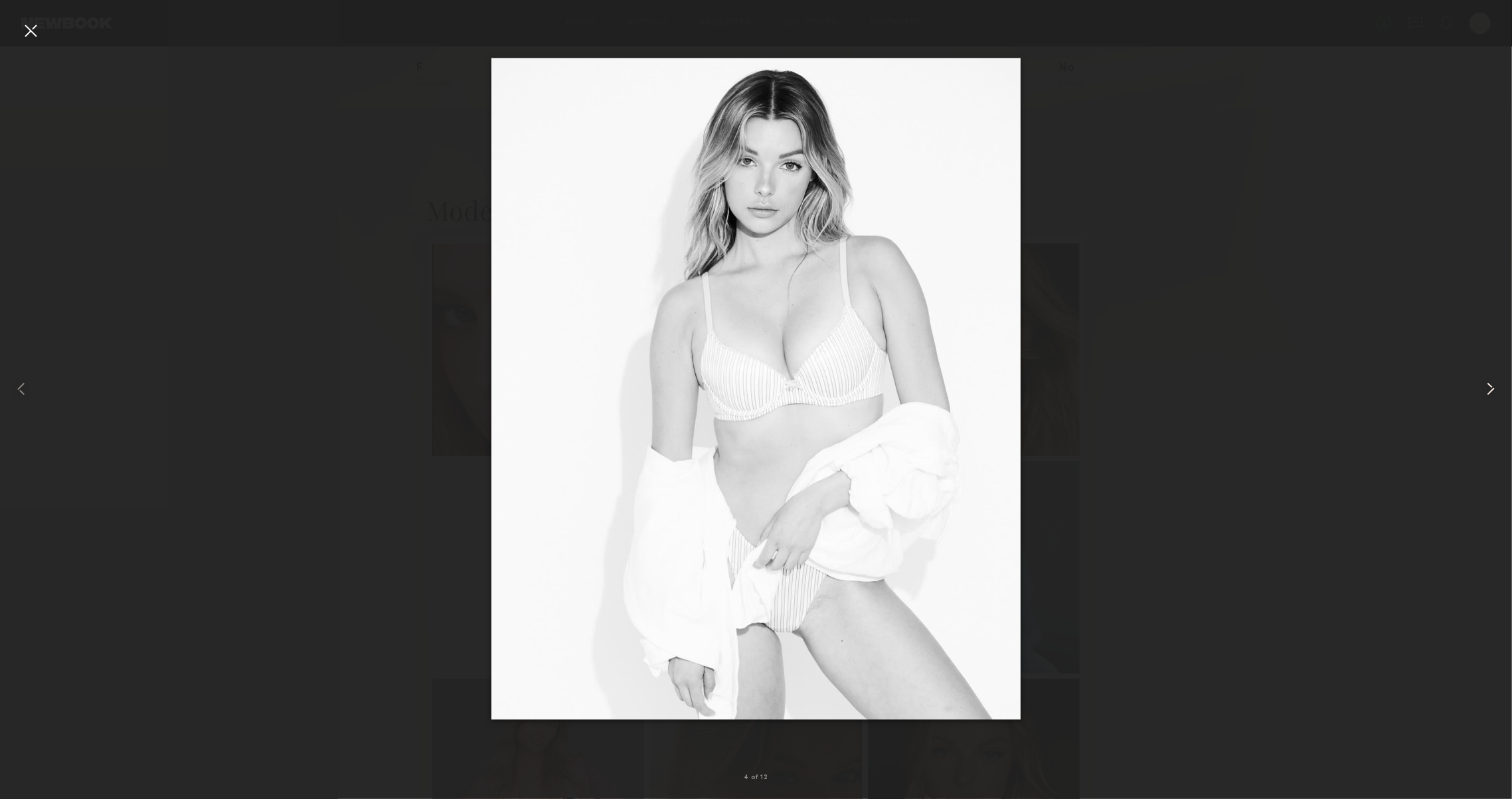
click at [1493, 394] on common-icon at bounding box center [1490, 388] width 21 height 21
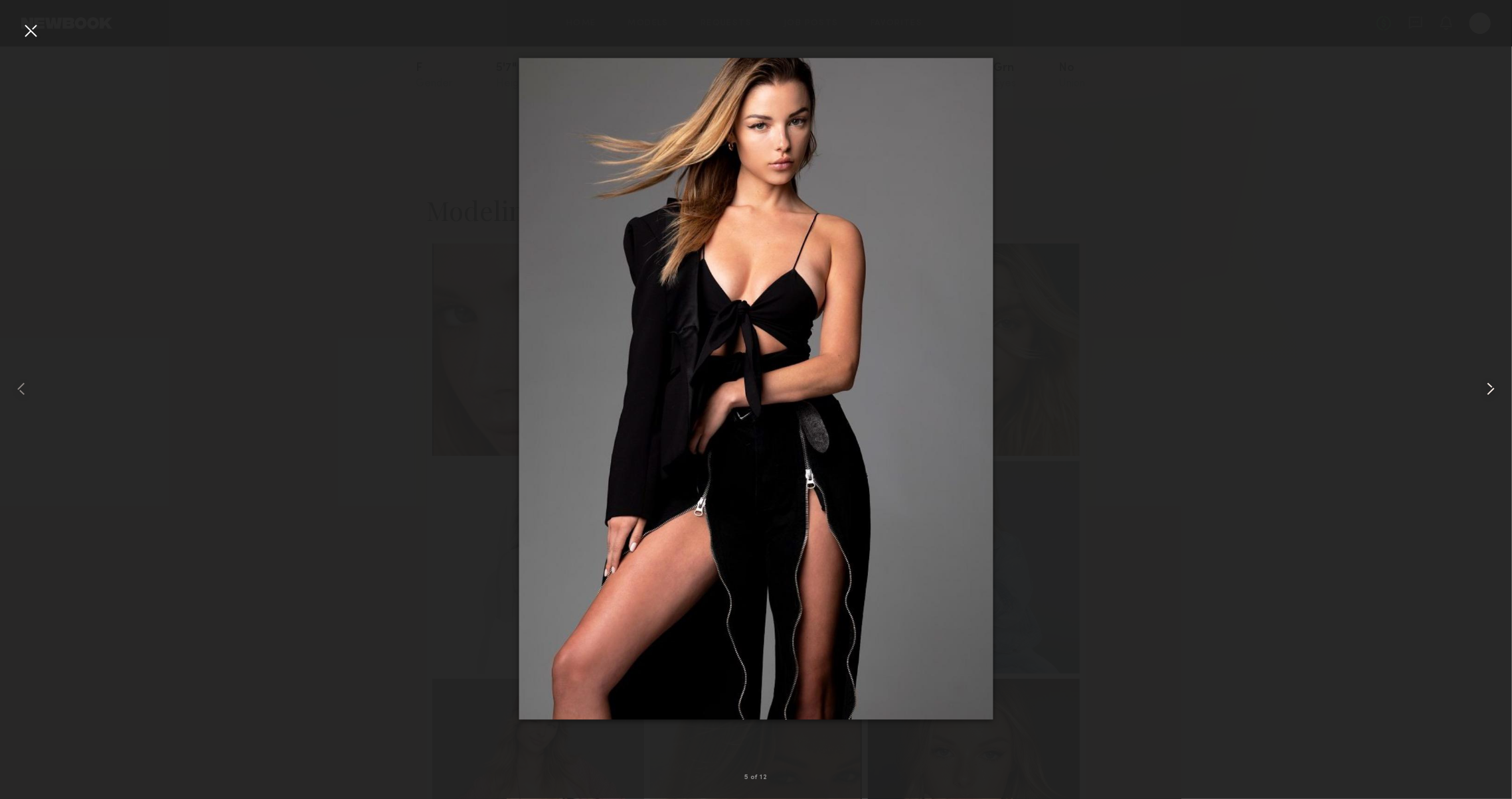
click at [1493, 394] on common-icon at bounding box center [1490, 388] width 21 height 21
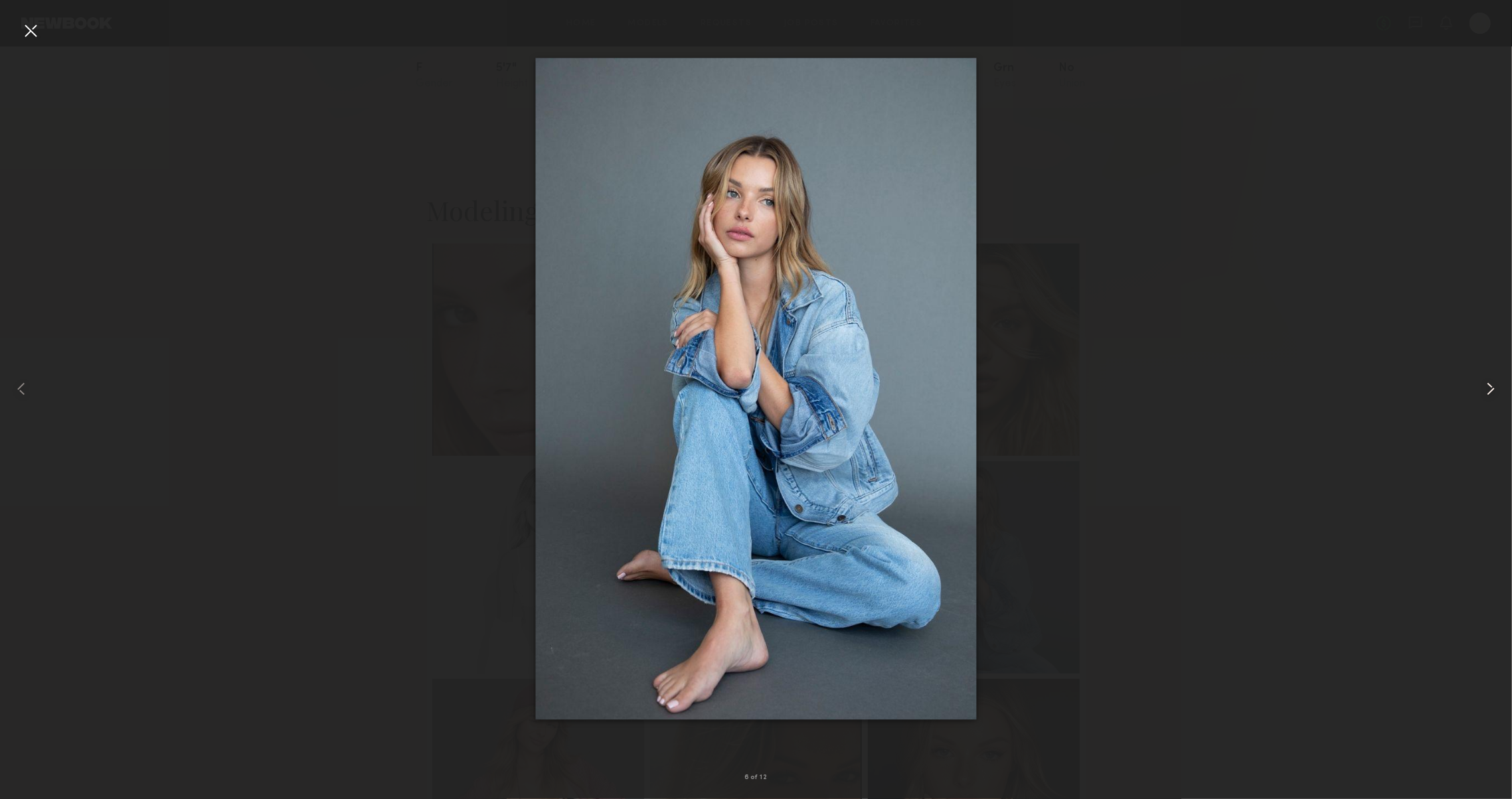
click at [1493, 394] on common-icon at bounding box center [1490, 388] width 21 height 21
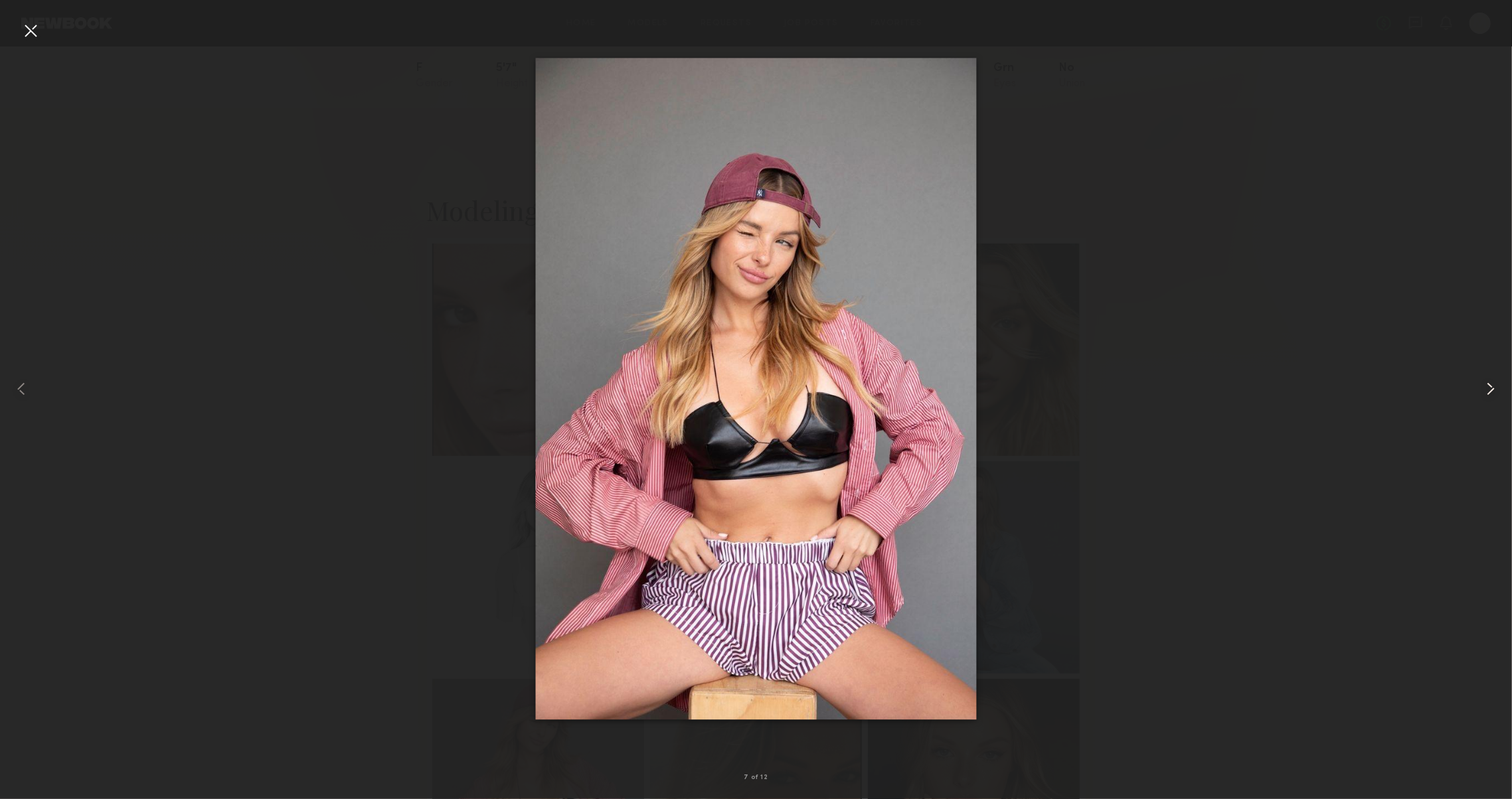
click at [1491, 394] on common-icon at bounding box center [1490, 388] width 21 height 21
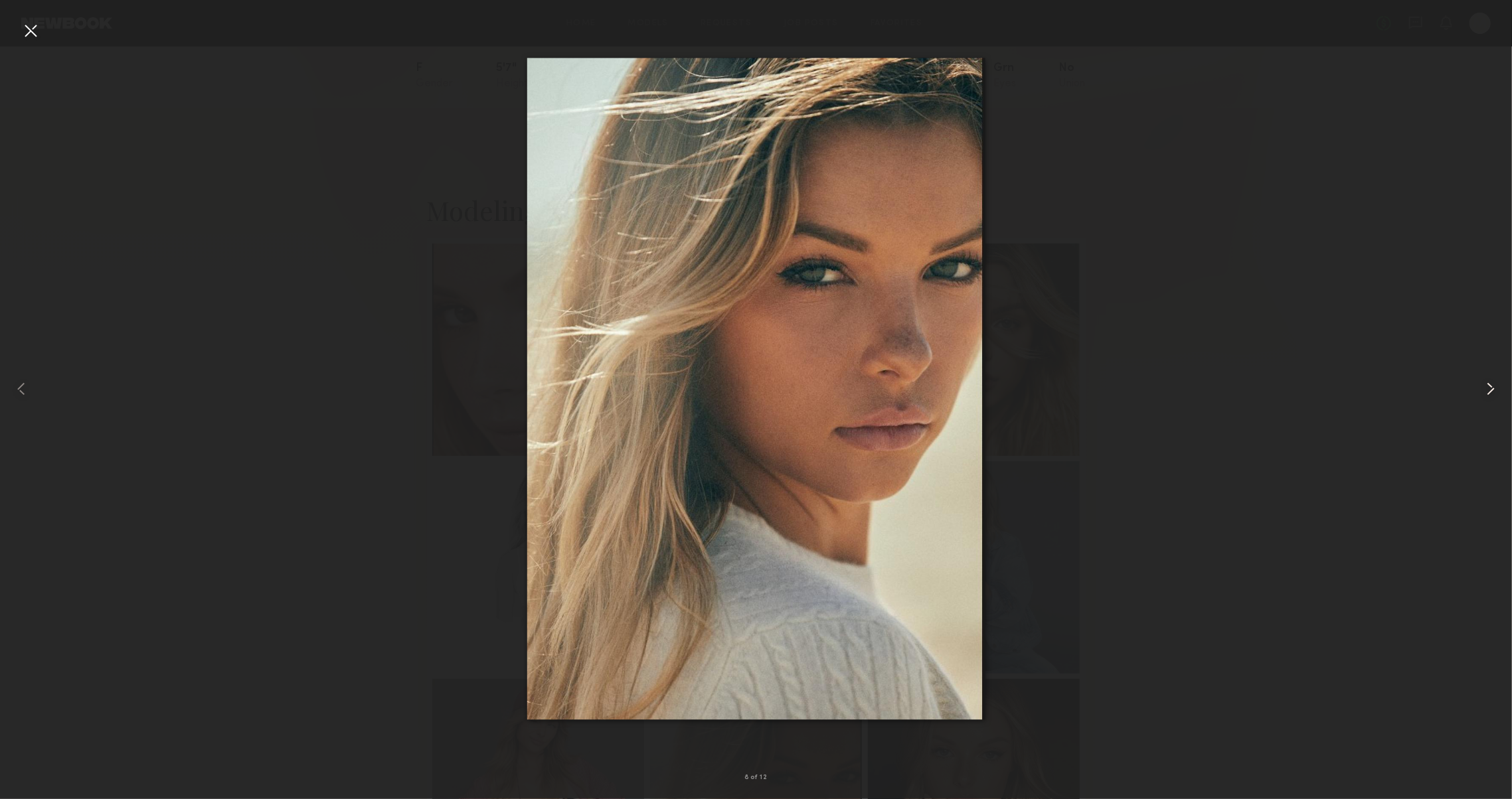
click at [1491, 394] on common-icon at bounding box center [1490, 388] width 21 height 21
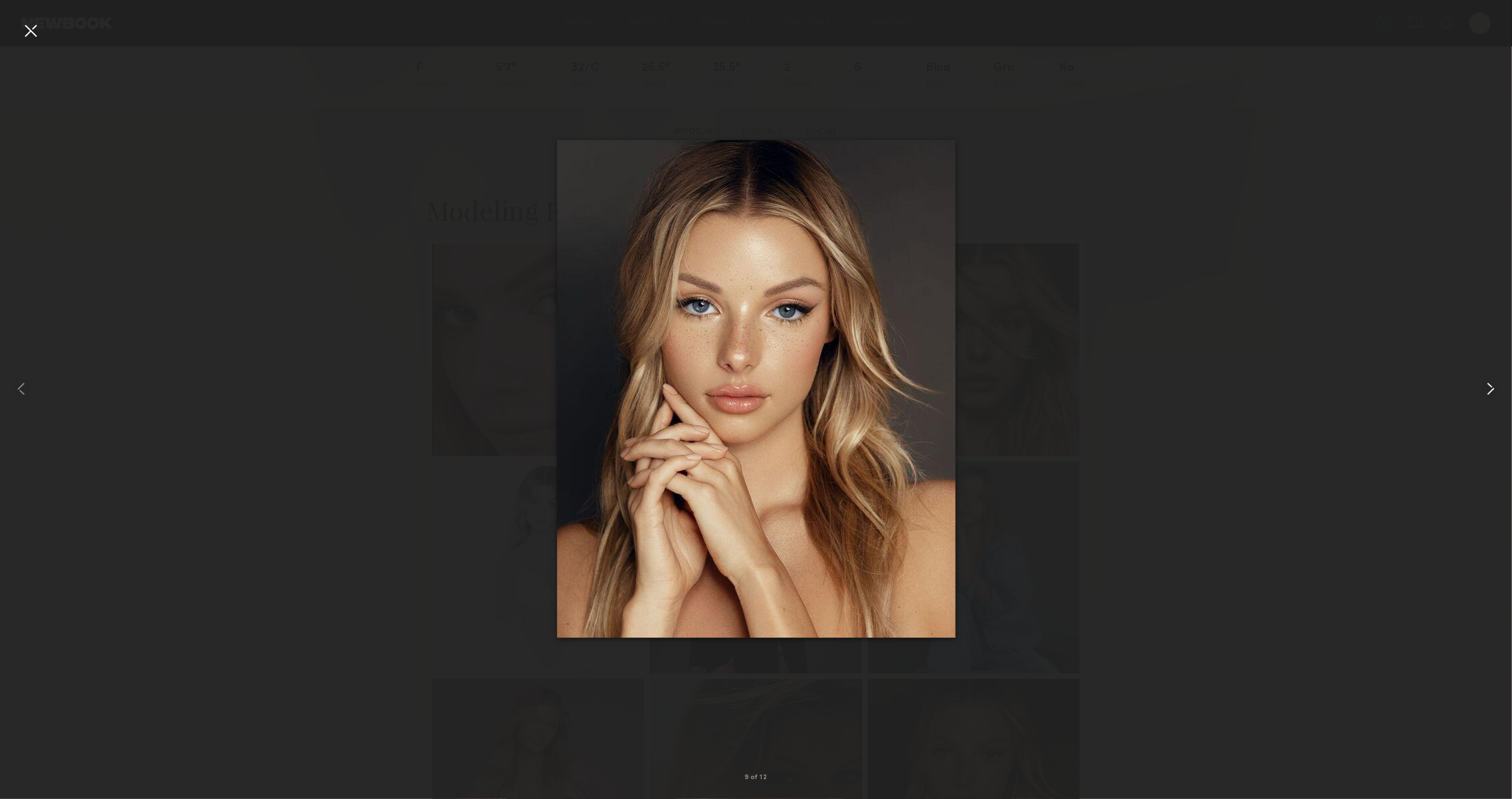
click at [1491, 394] on common-icon at bounding box center [1490, 388] width 21 height 21
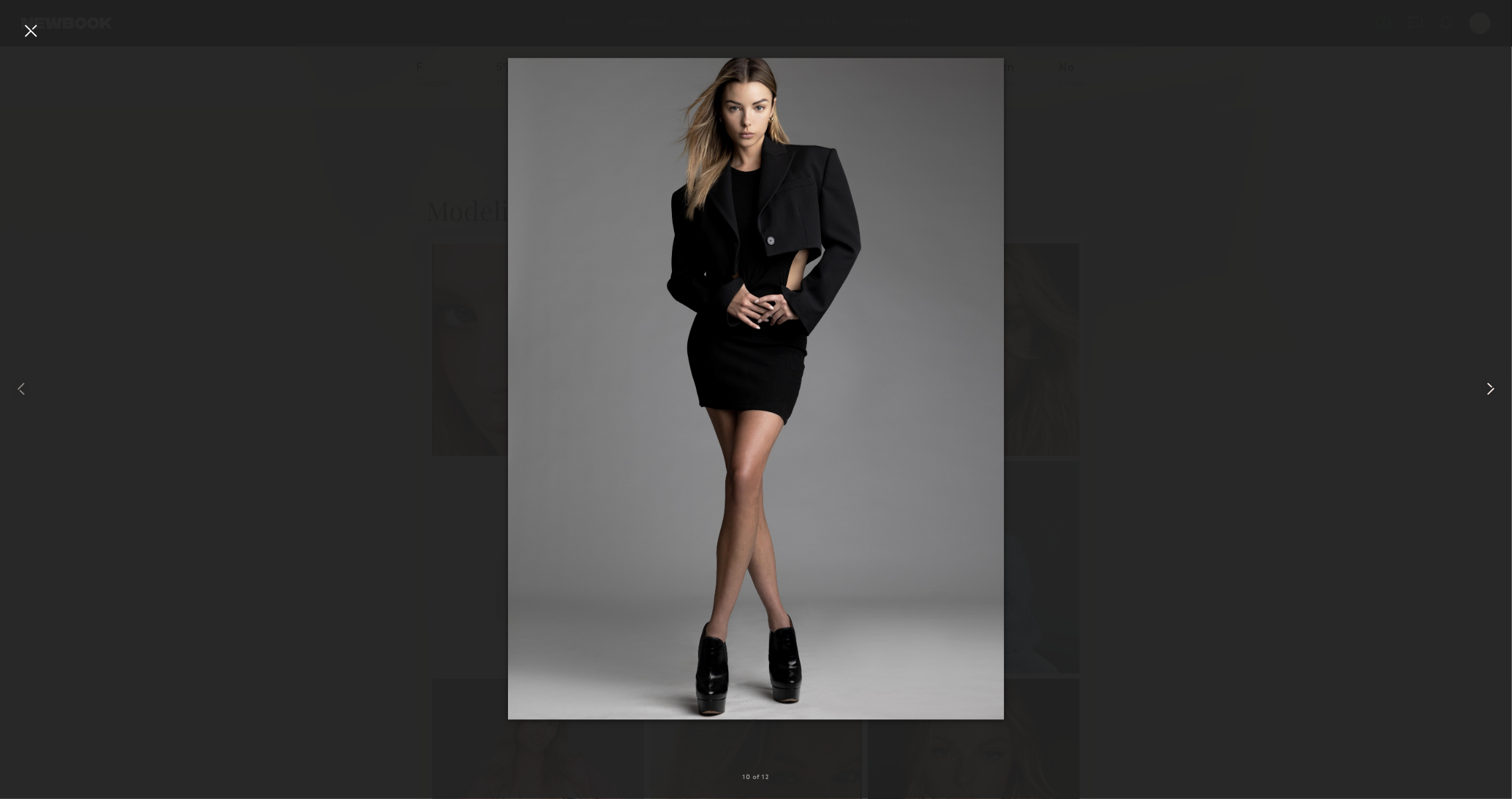
click at [1491, 394] on common-icon at bounding box center [1490, 388] width 21 height 21
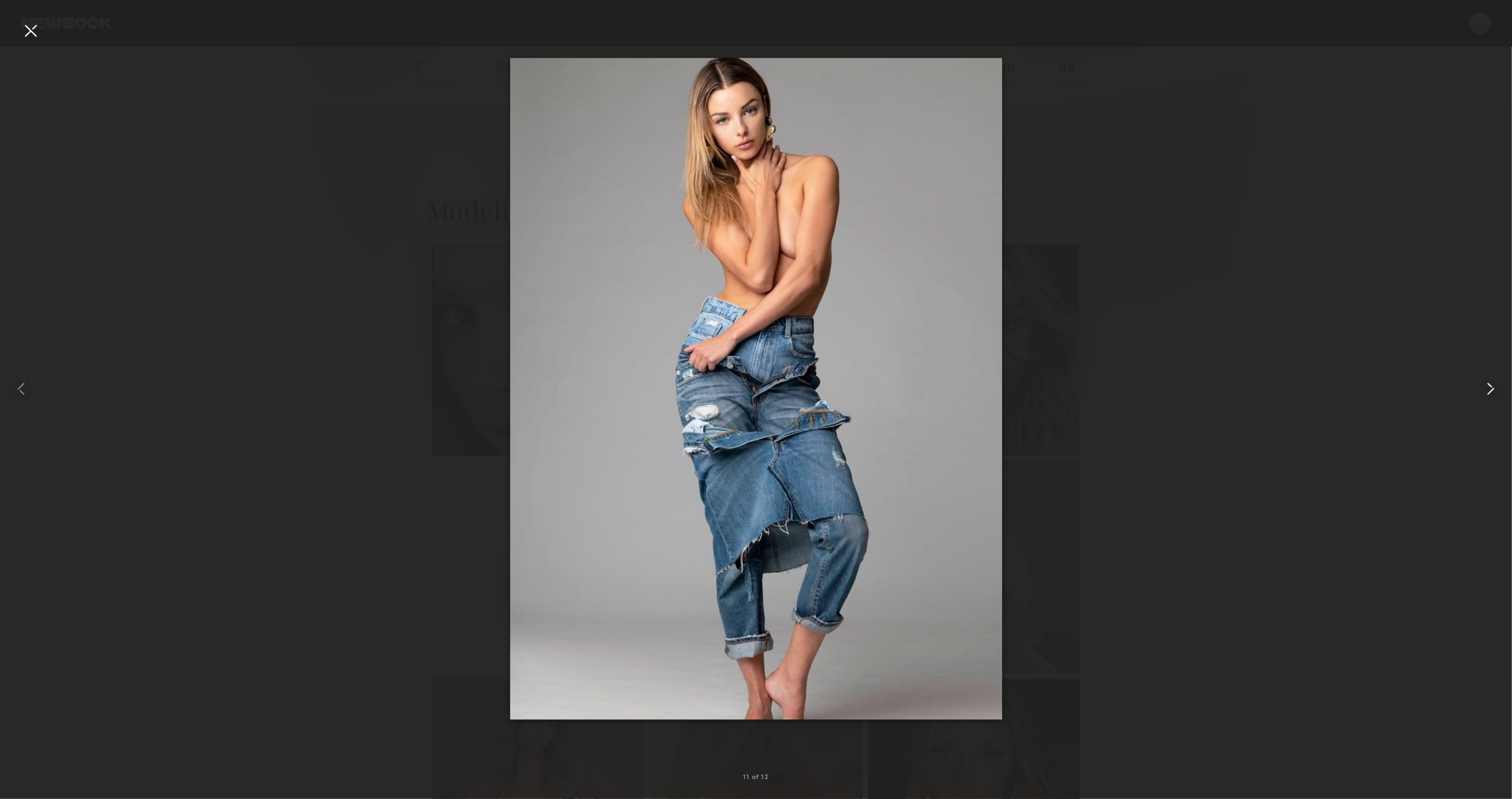
click at [1491, 394] on common-icon at bounding box center [1490, 388] width 21 height 21
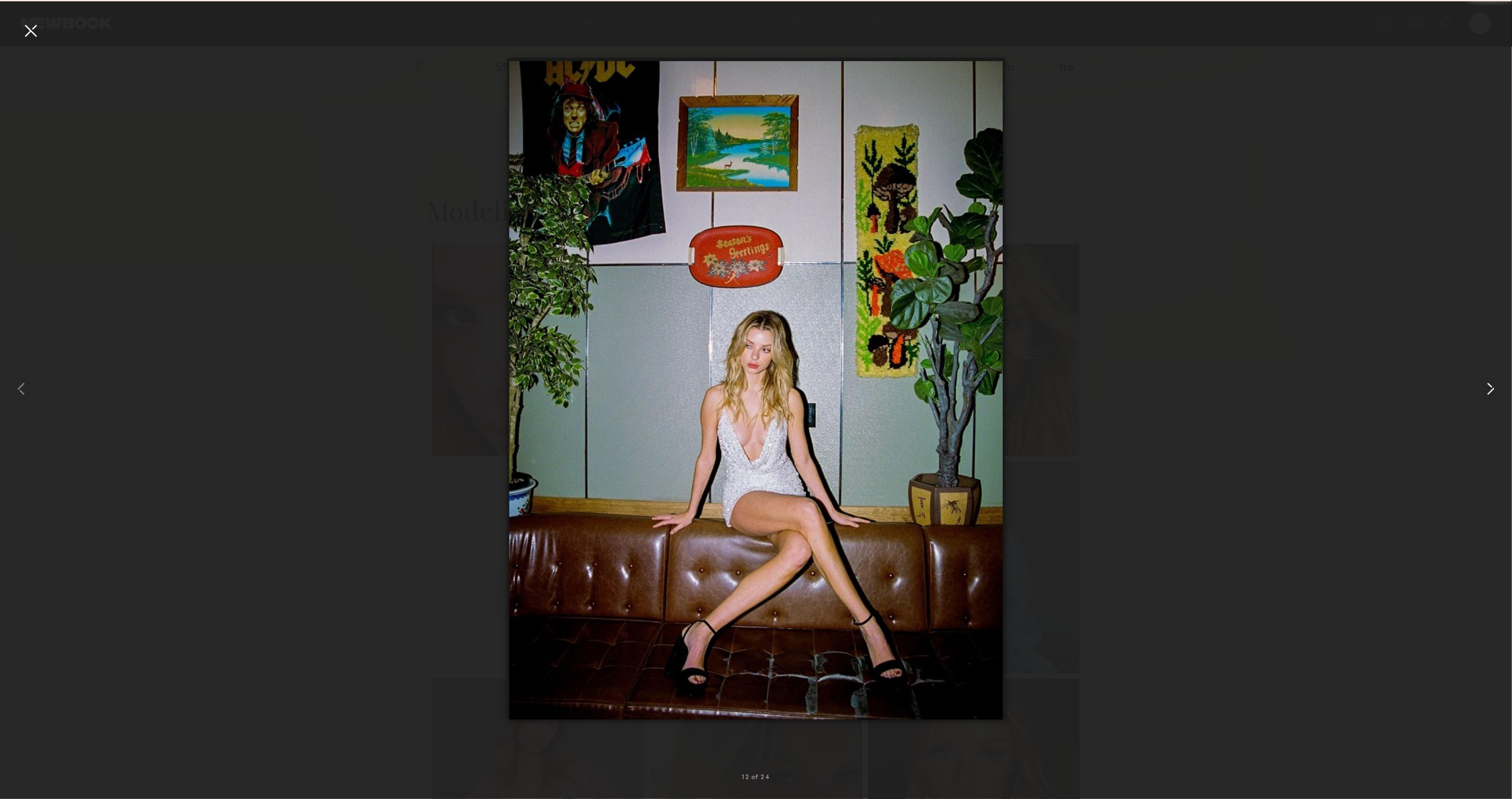
click at [1491, 394] on common-icon at bounding box center [1490, 388] width 21 height 21
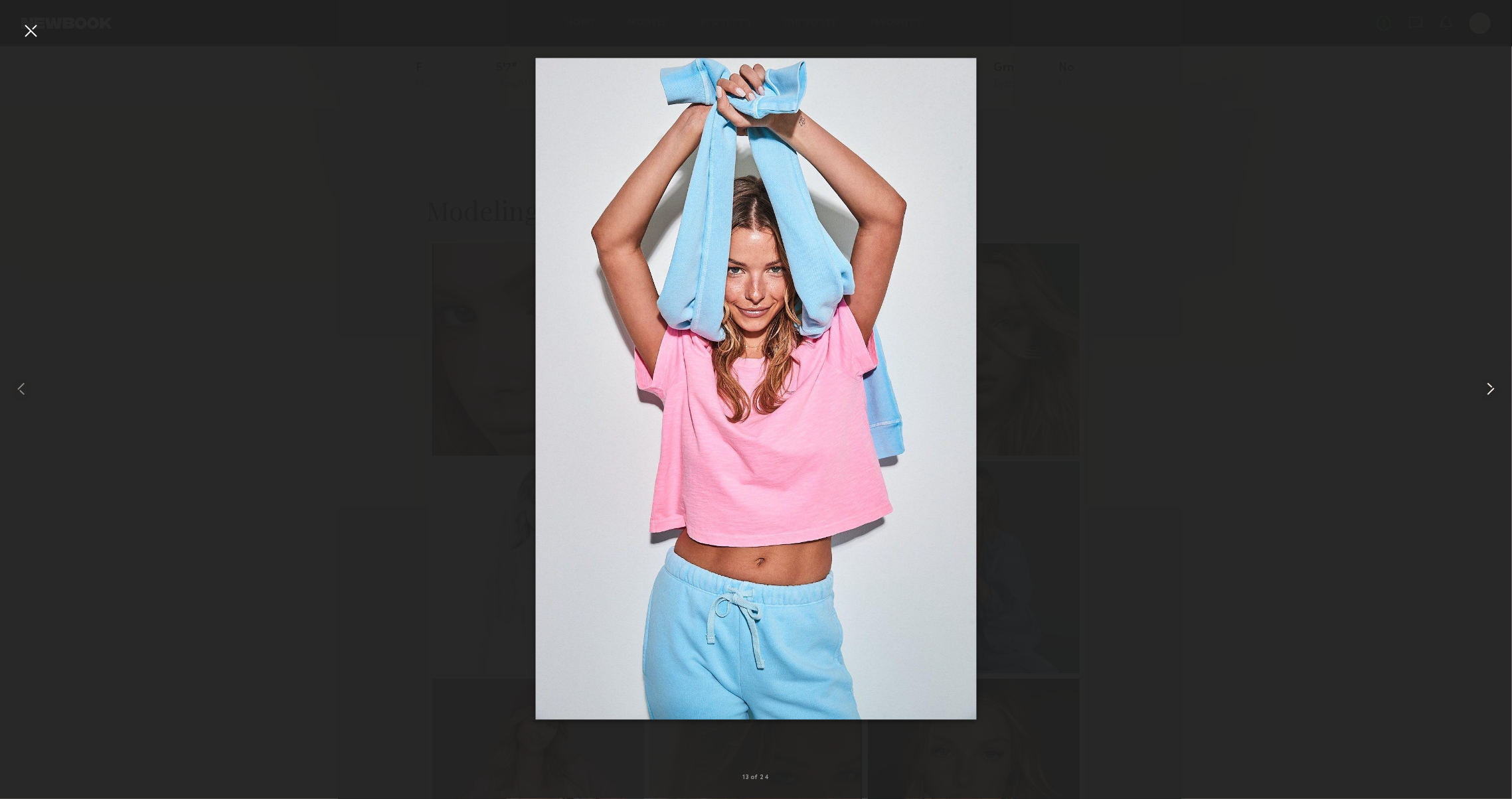
click at [1491, 394] on common-icon at bounding box center [1490, 388] width 21 height 21
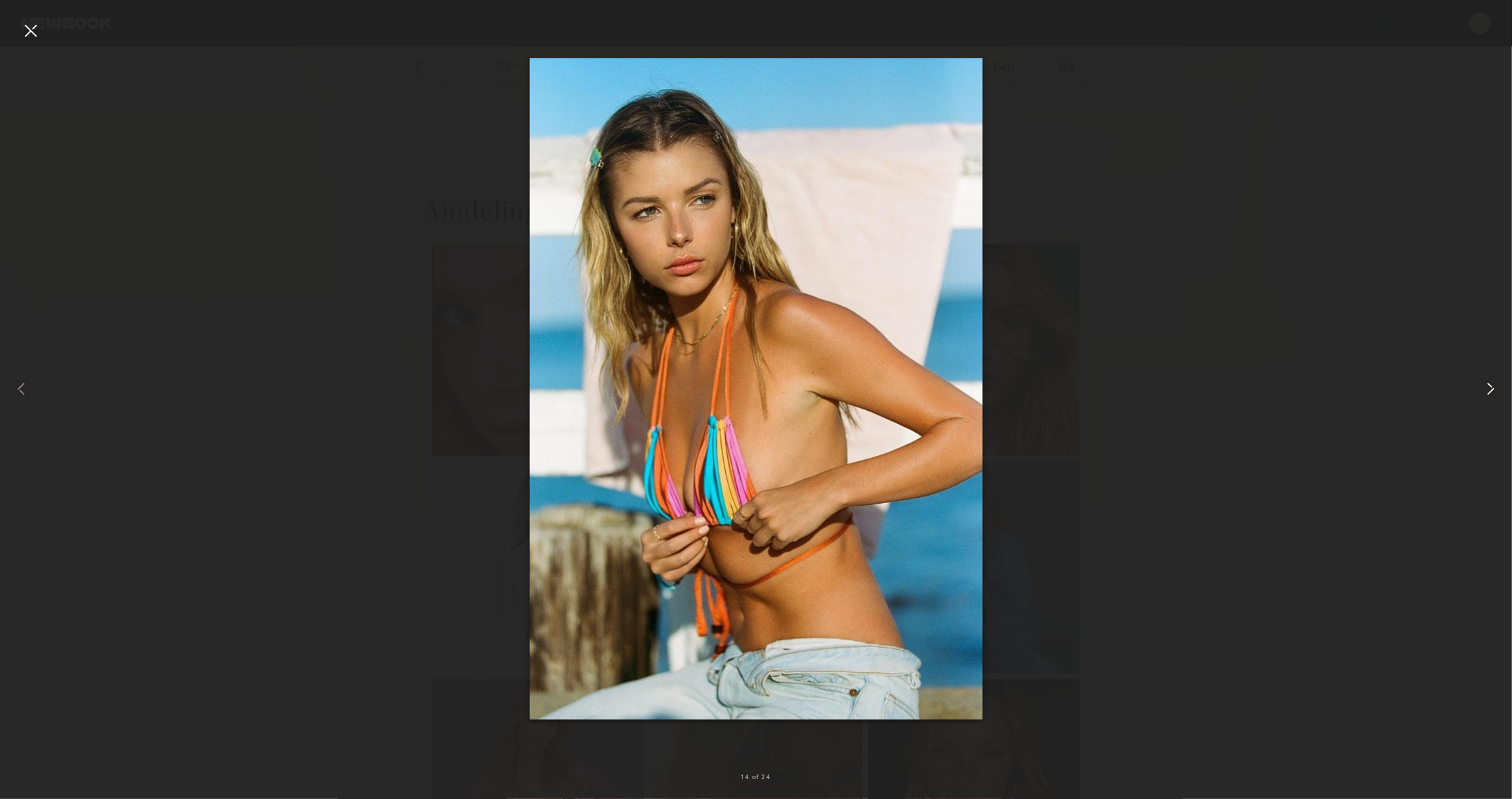
click at [1491, 394] on common-icon at bounding box center [1490, 388] width 21 height 21
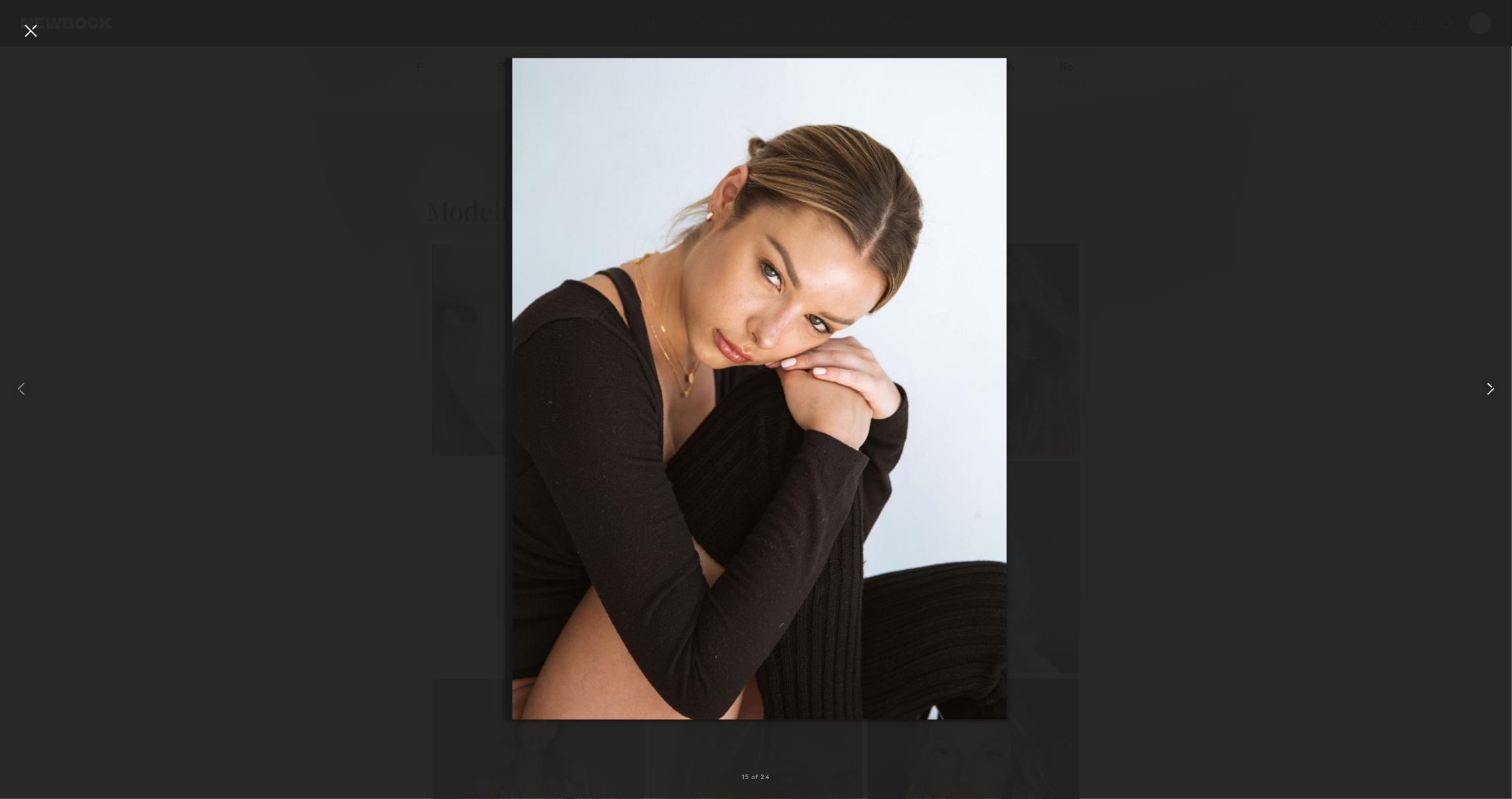
click at [1491, 394] on common-icon at bounding box center [1490, 388] width 21 height 21
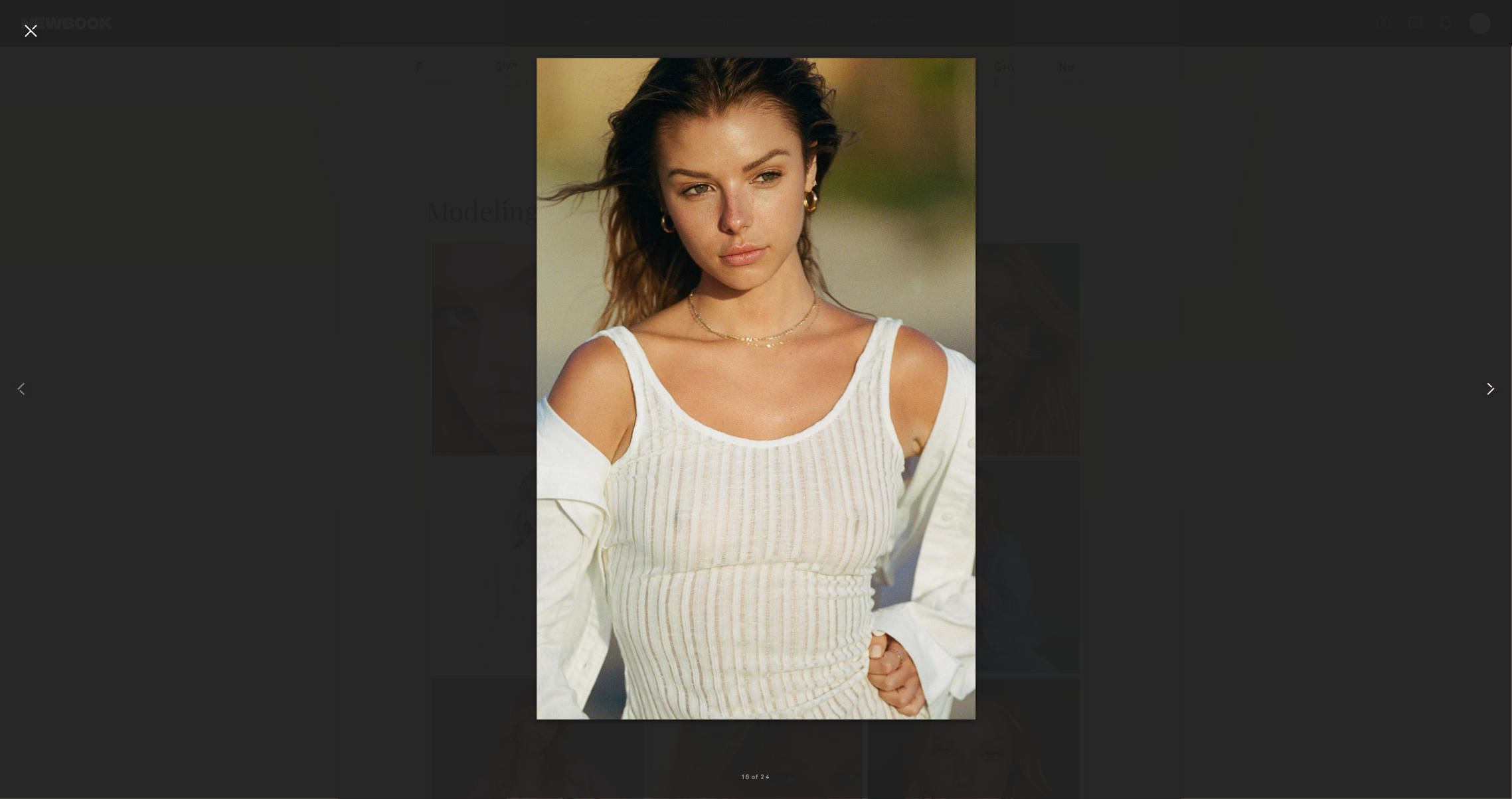
click at [1491, 394] on common-icon at bounding box center [1490, 388] width 21 height 21
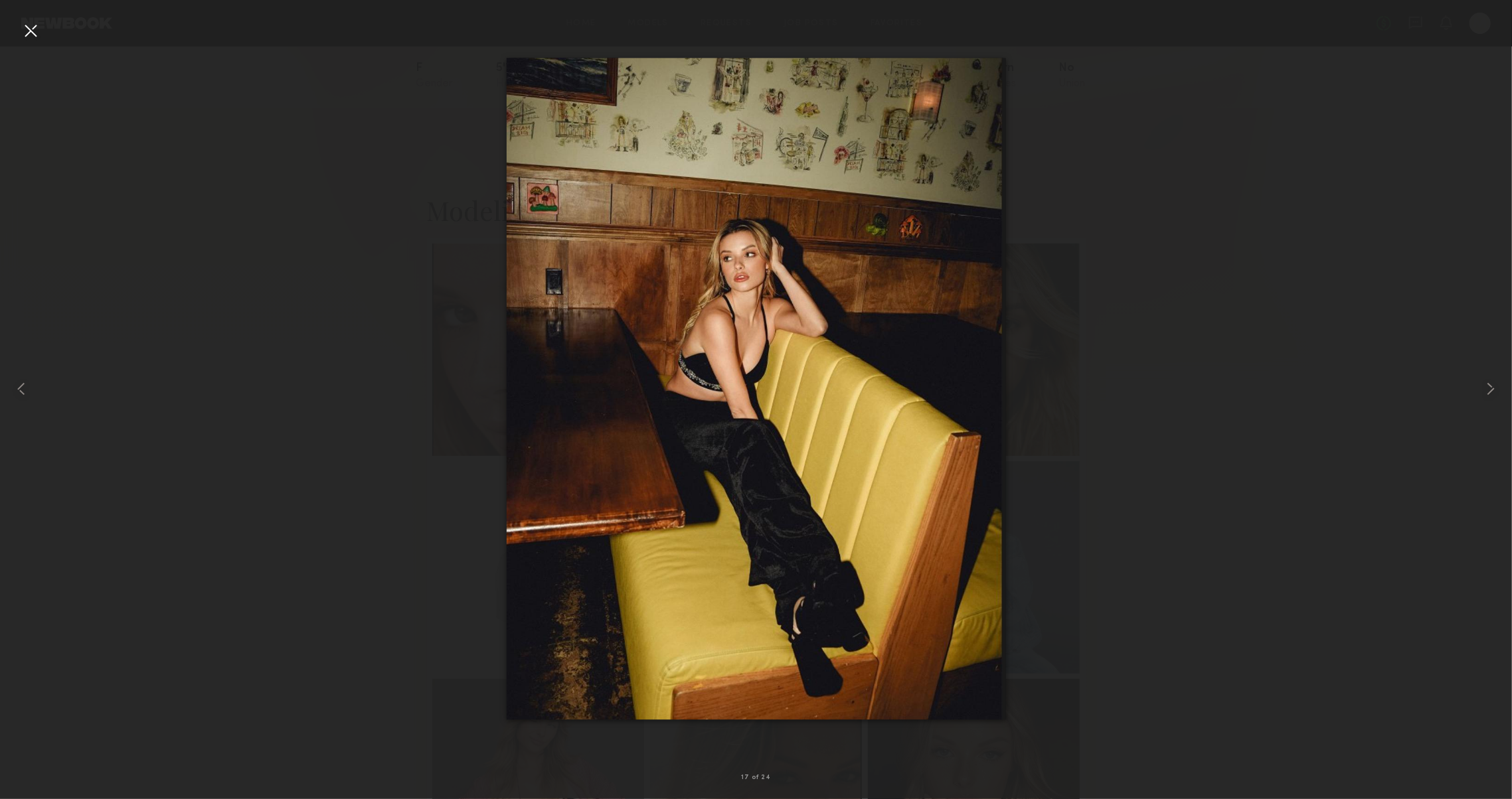
click at [29, 32] on div at bounding box center [30, 30] width 21 height 21
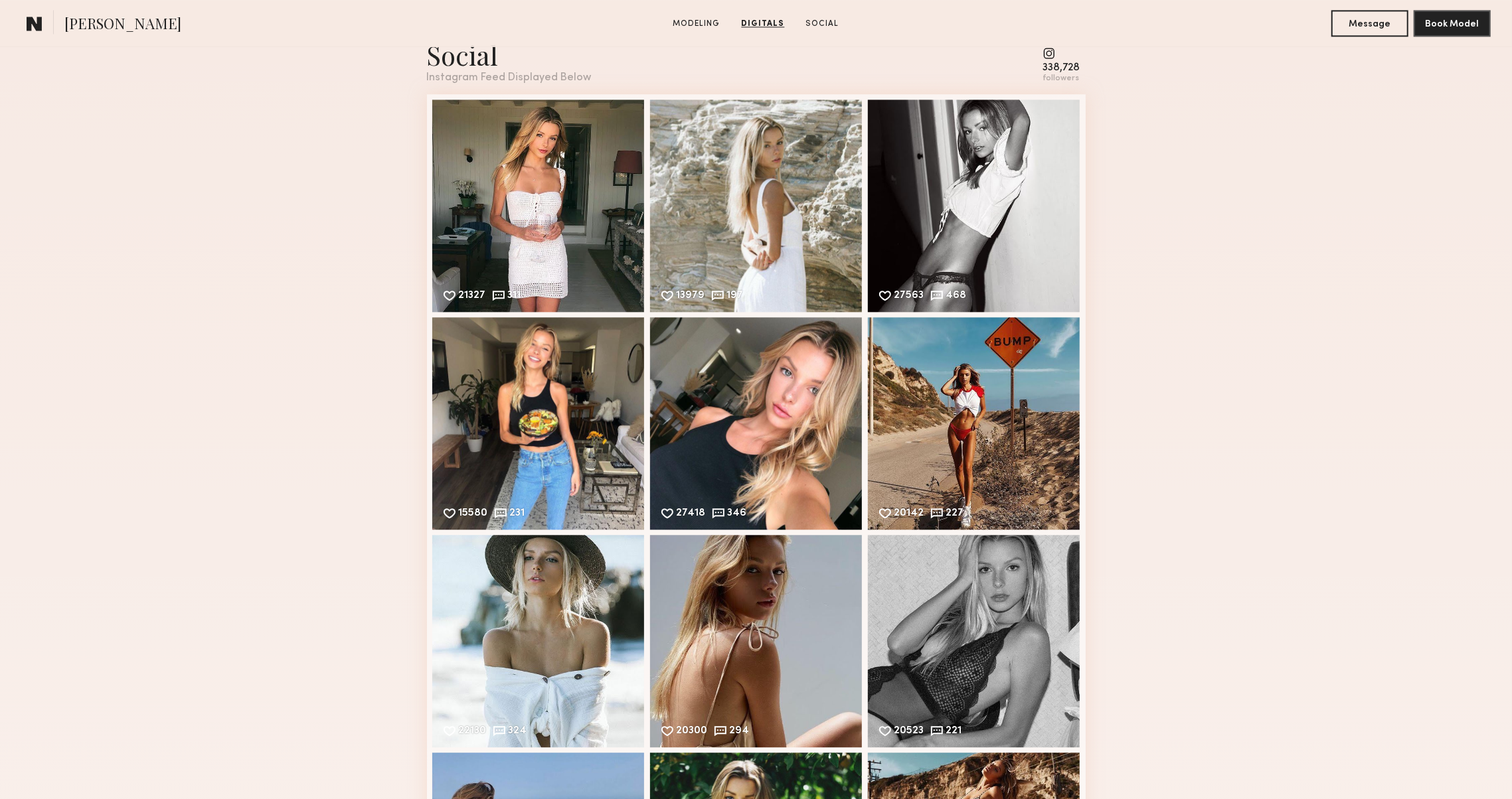
scroll to position [2748, 0]
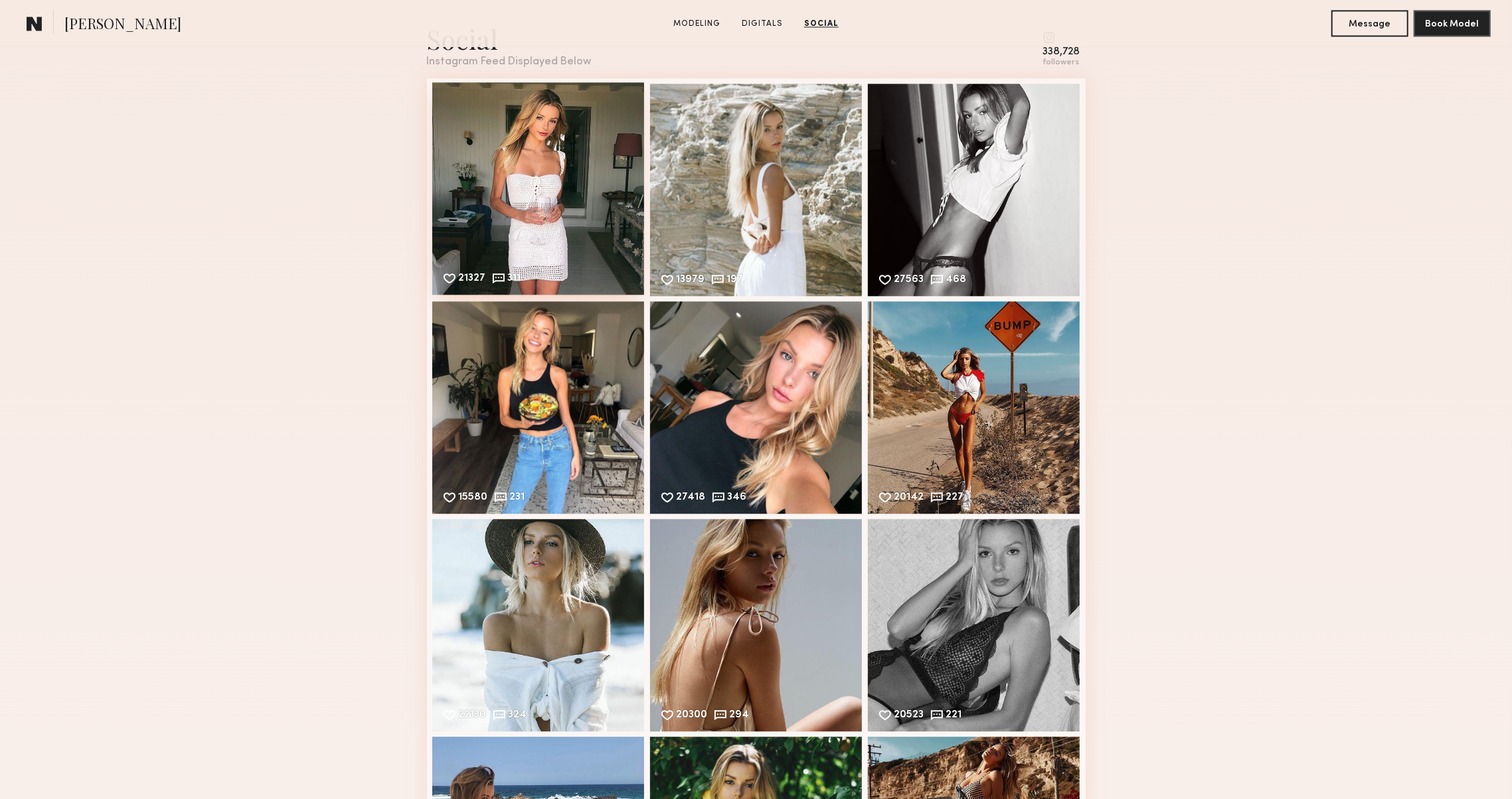
click at [454, 202] on div "21327 311 Likes & comments displayed to show model’s engagement" at bounding box center [538, 189] width 212 height 212
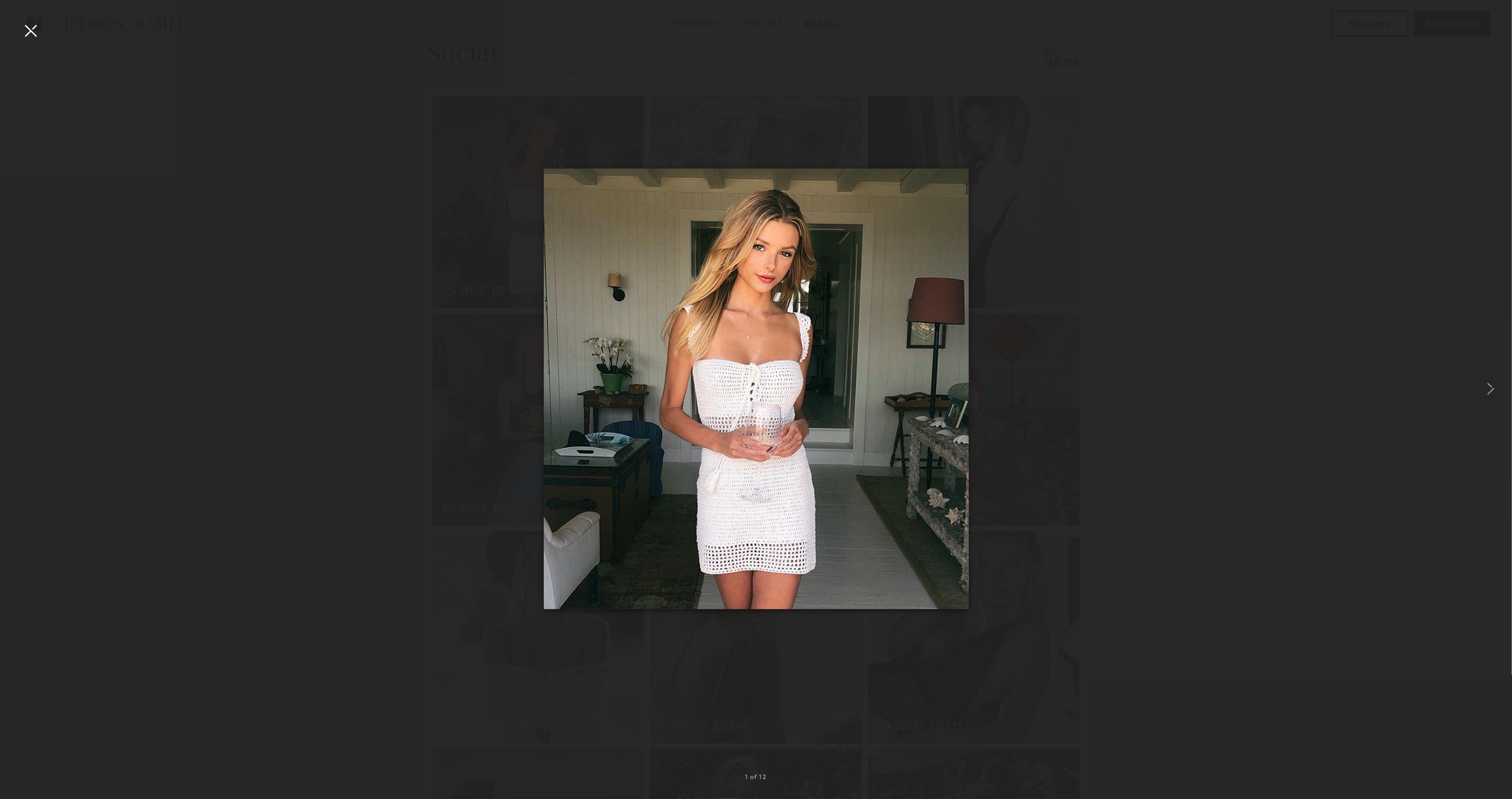
scroll to position [2736, 0]
click at [1149, 190] on div at bounding box center [756, 389] width 1512 height 736
click at [38, 36] on div at bounding box center [30, 30] width 21 height 21
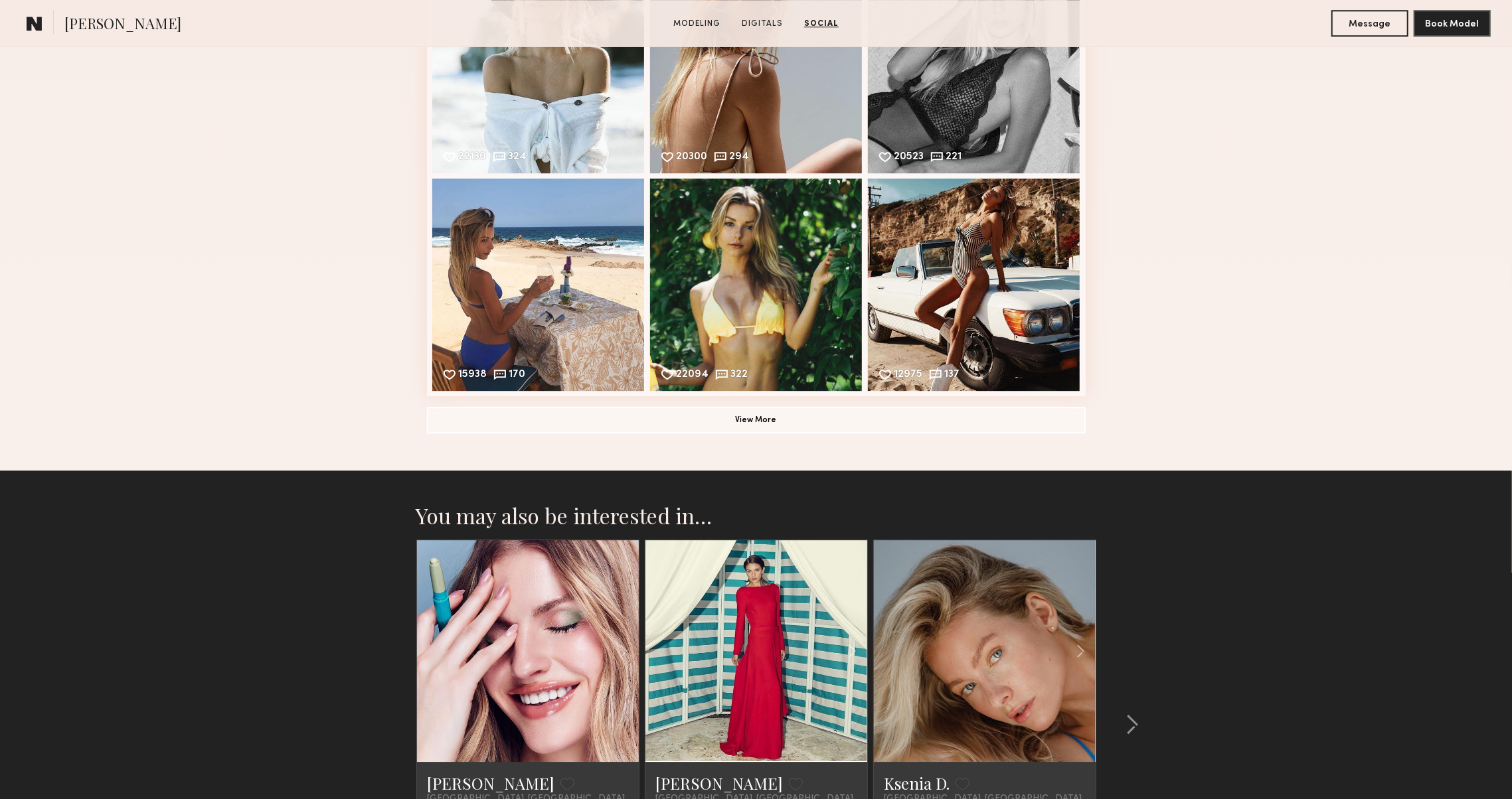
scroll to position [3287, 0]
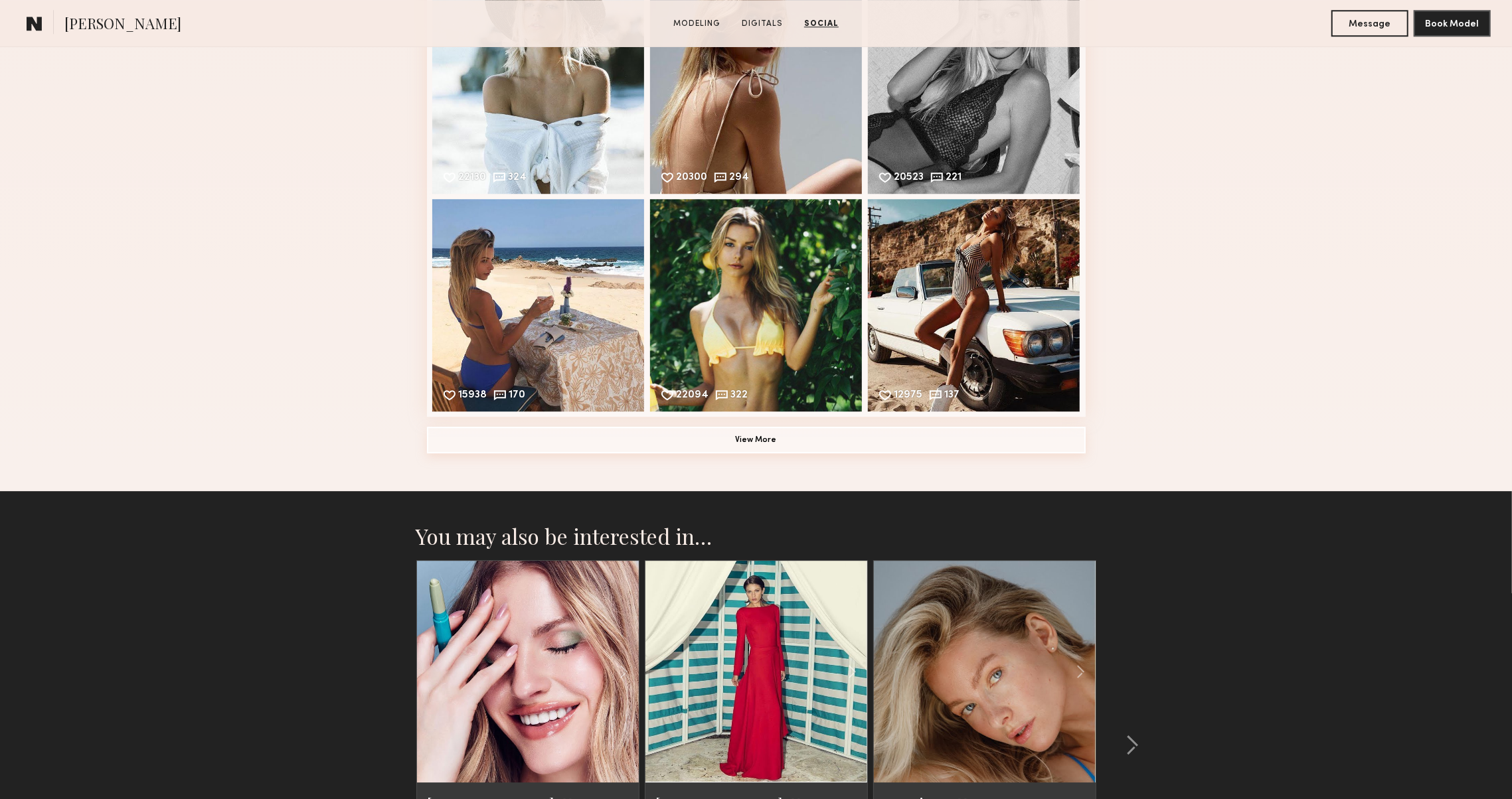
click at [720, 448] on button "View More" at bounding box center [756, 439] width 659 height 27
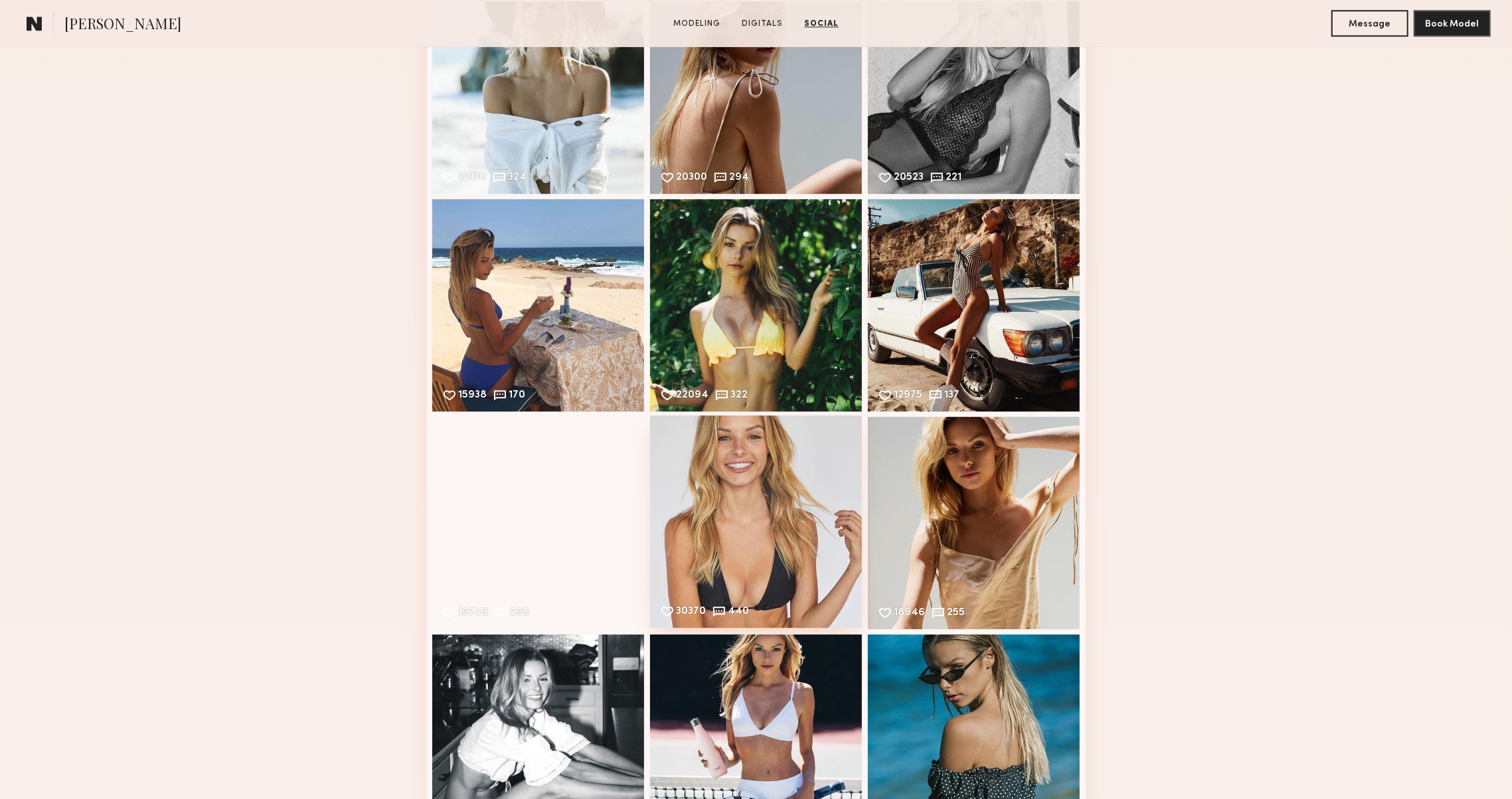
click at [724, 437] on div "30370 440 Likes & comments displayed to show model’s engagement" at bounding box center [756, 522] width 212 height 212
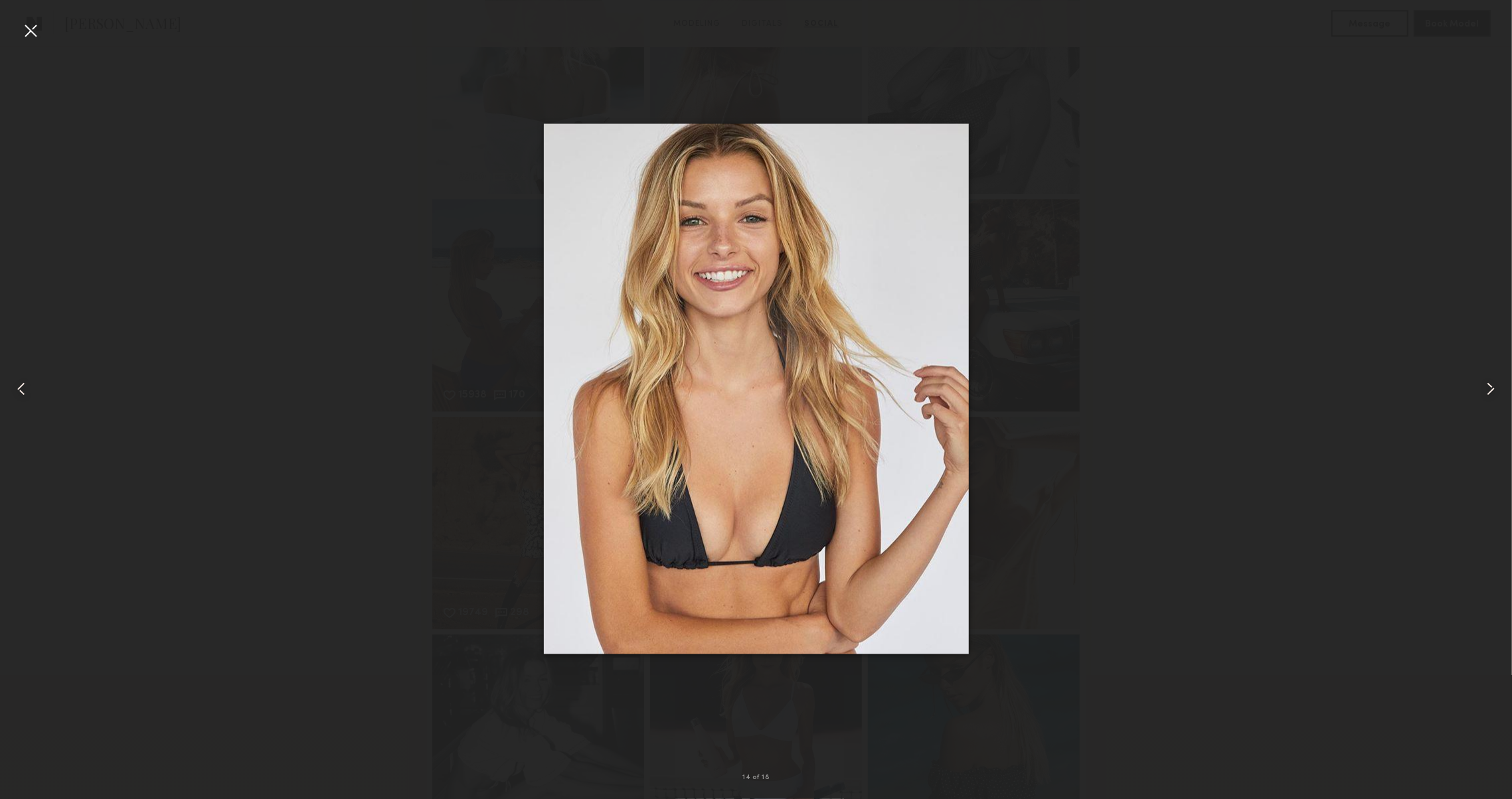
click at [867, 26] on div at bounding box center [756, 389] width 1512 height 736
click at [879, 63] on div at bounding box center [756, 389] width 1512 height 736
click at [38, 33] on div at bounding box center [30, 30] width 21 height 21
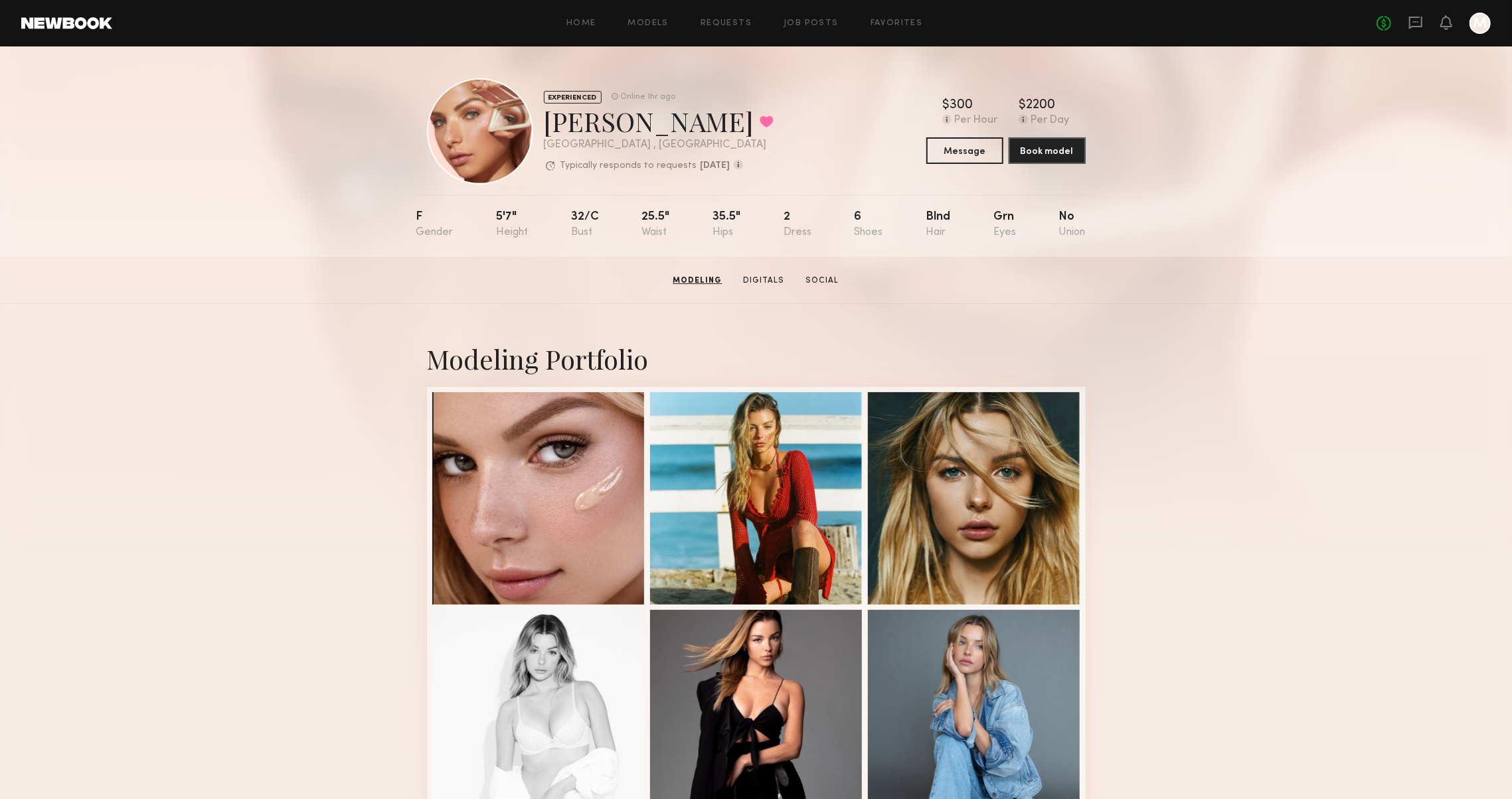
scroll to position [0, 0]
click at [970, 153] on button "Message" at bounding box center [965, 149] width 77 height 27
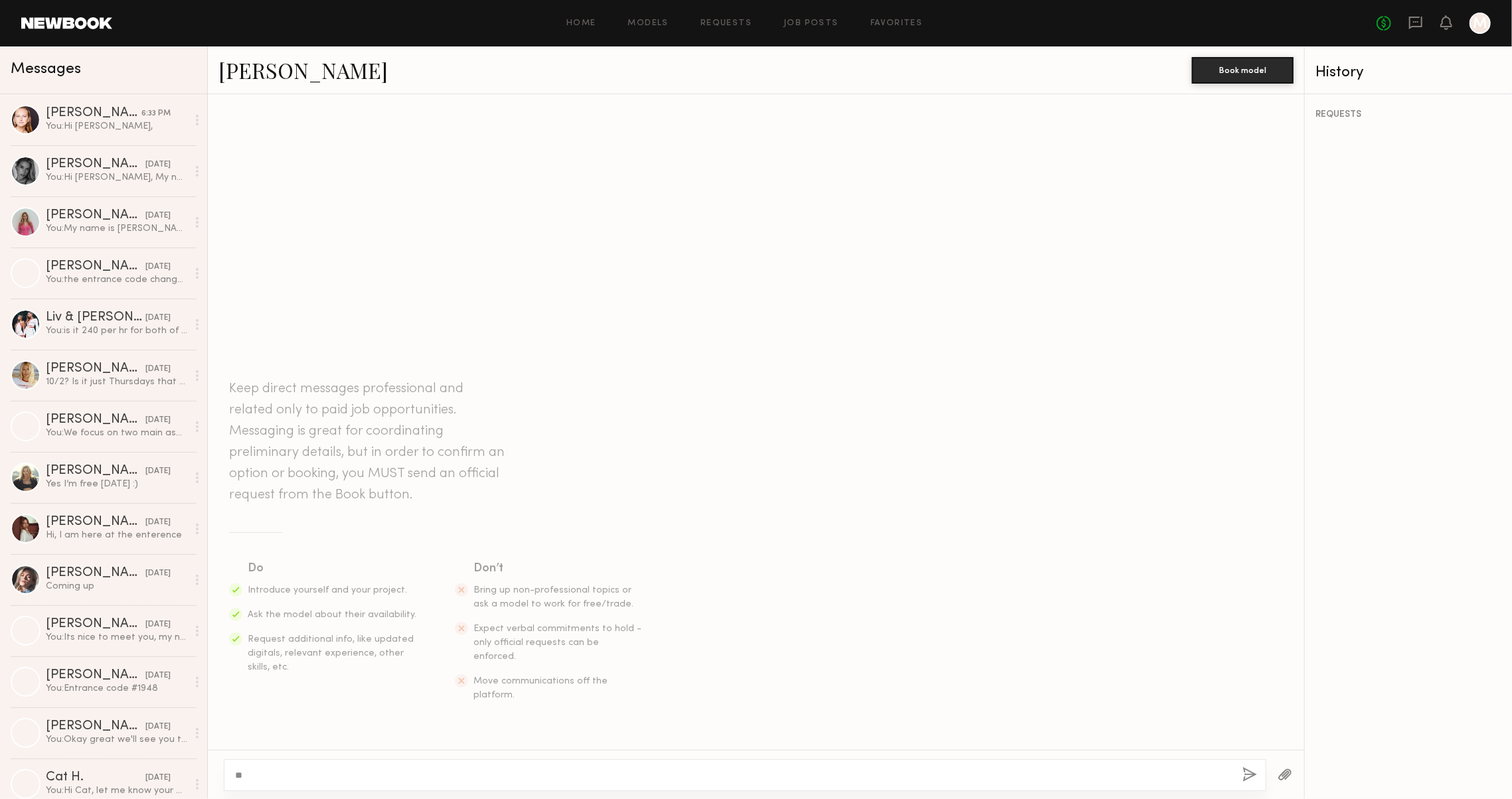
type textarea "*"
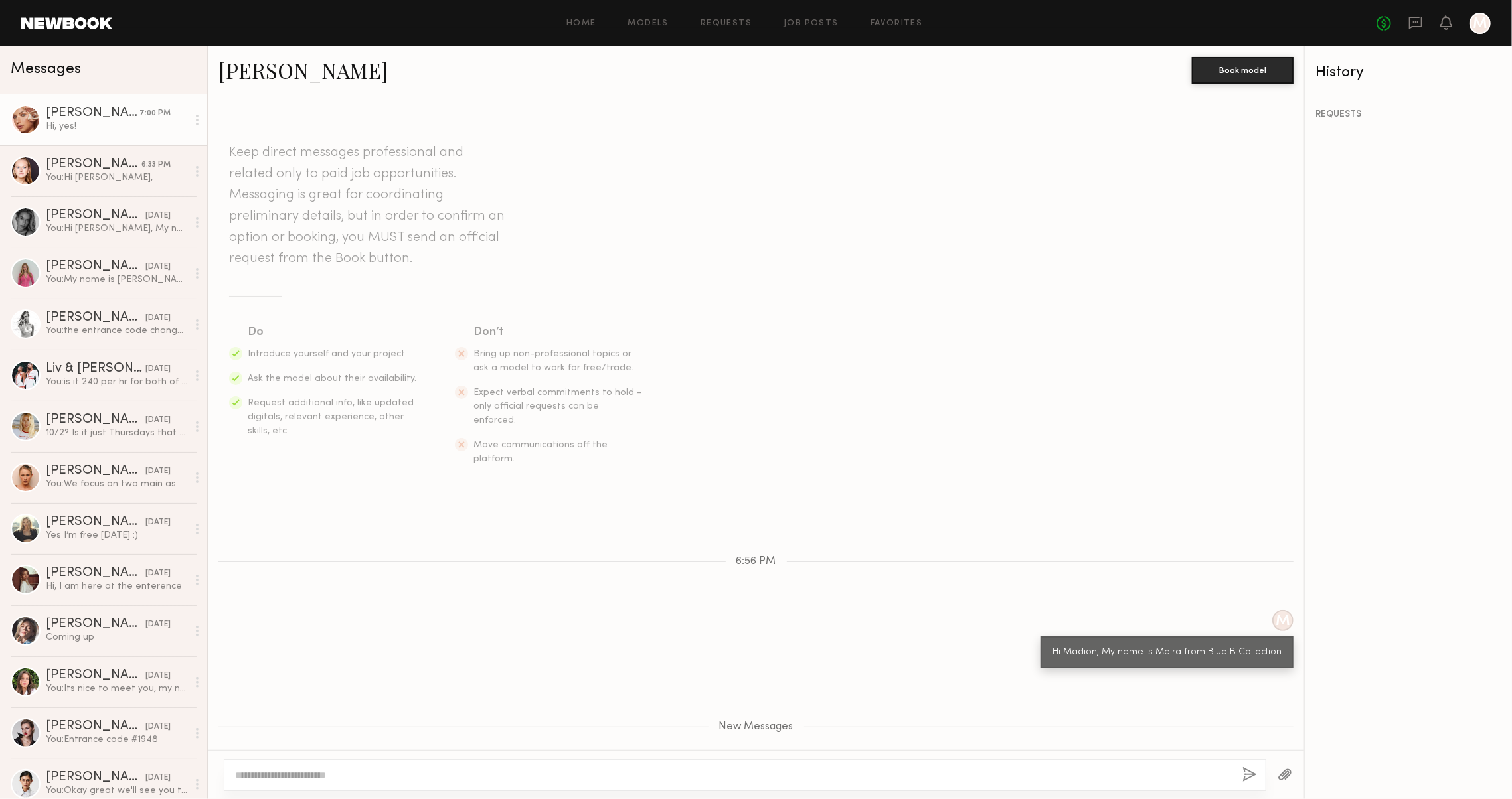
scroll to position [82, 0]
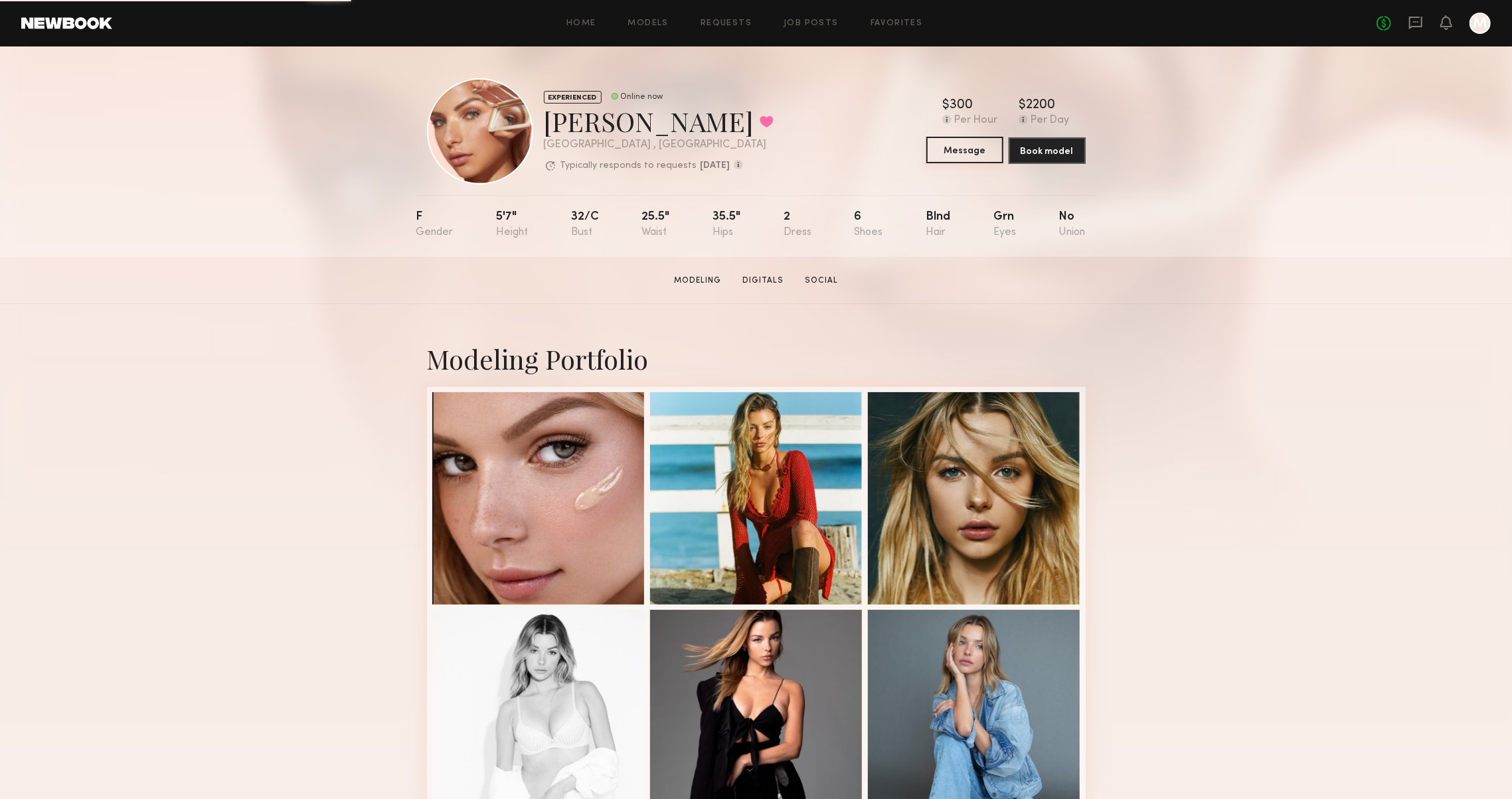
click at [948, 150] on button "Message" at bounding box center [965, 149] width 77 height 27
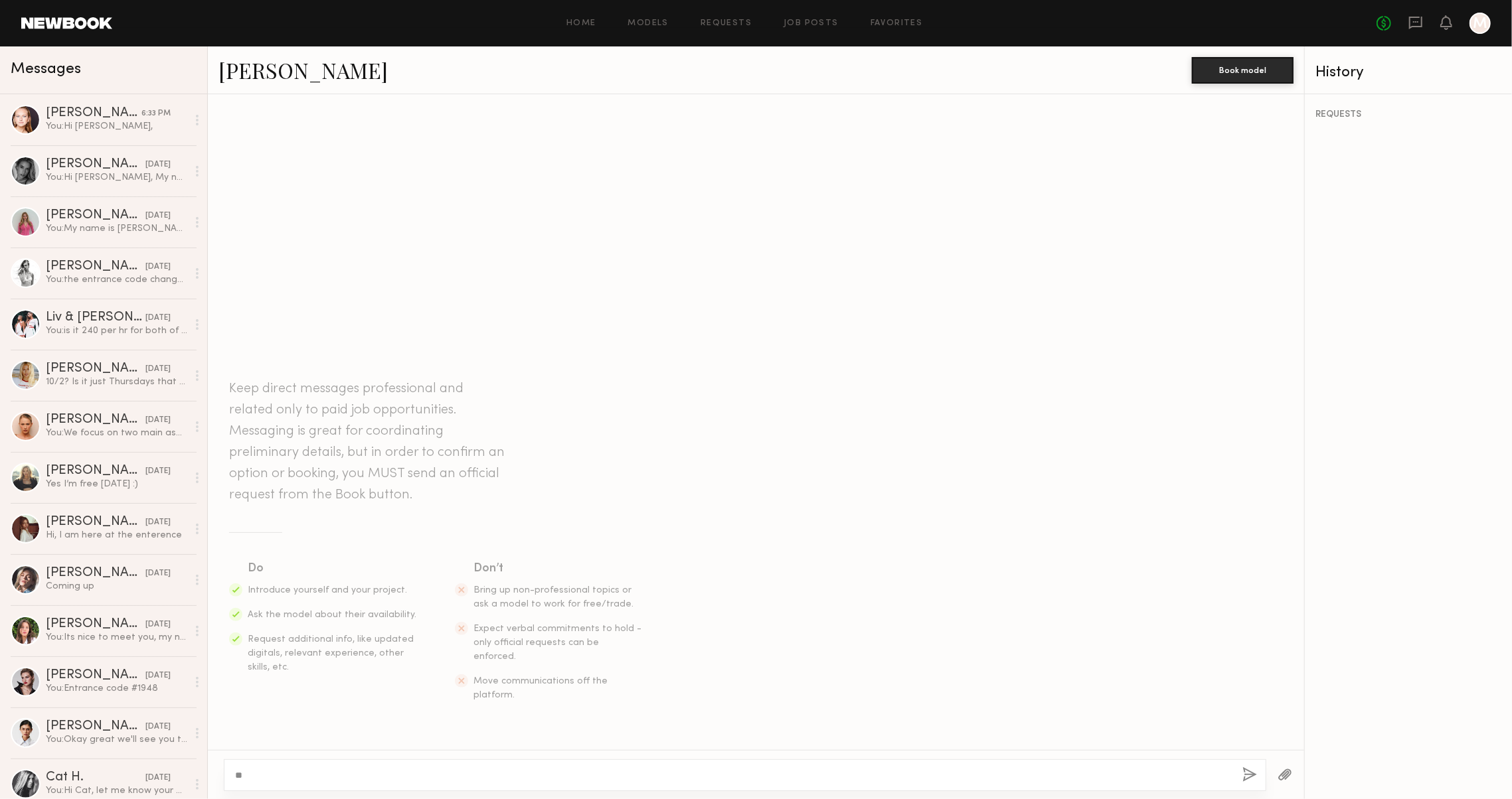
type textarea "*"
type textarea "**********"
click at [1234, 761] on div "**********" at bounding box center [744, 775] width 1042 height 32
click at [1242, 770] on button "button" at bounding box center [1249, 776] width 15 height 16
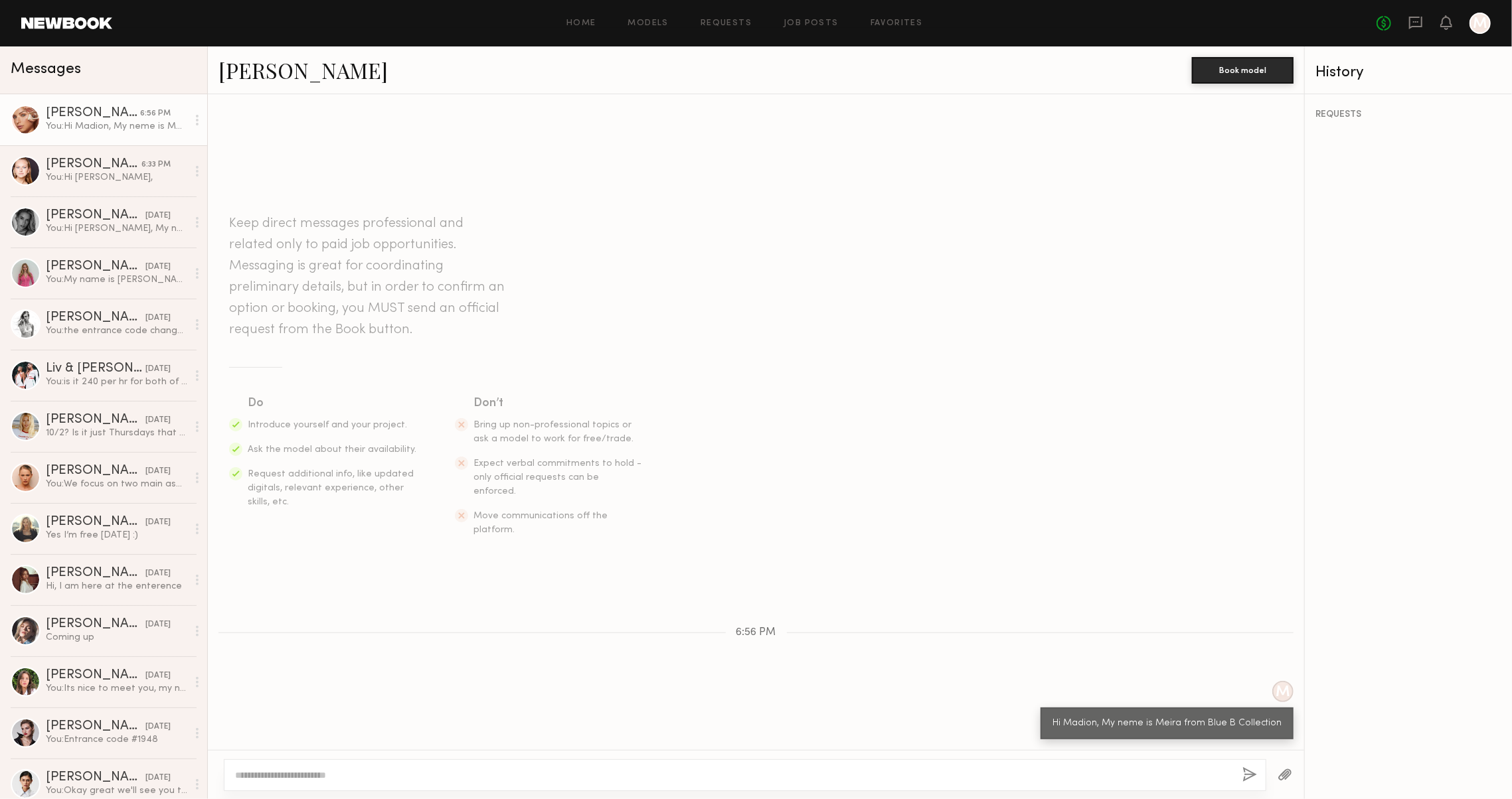
click at [1170, 775] on textarea at bounding box center [728, 775] width 986 height 14
type textarea "**********"
click at [1242, 773] on button "button" at bounding box center [1249, 776] width 15 height 16
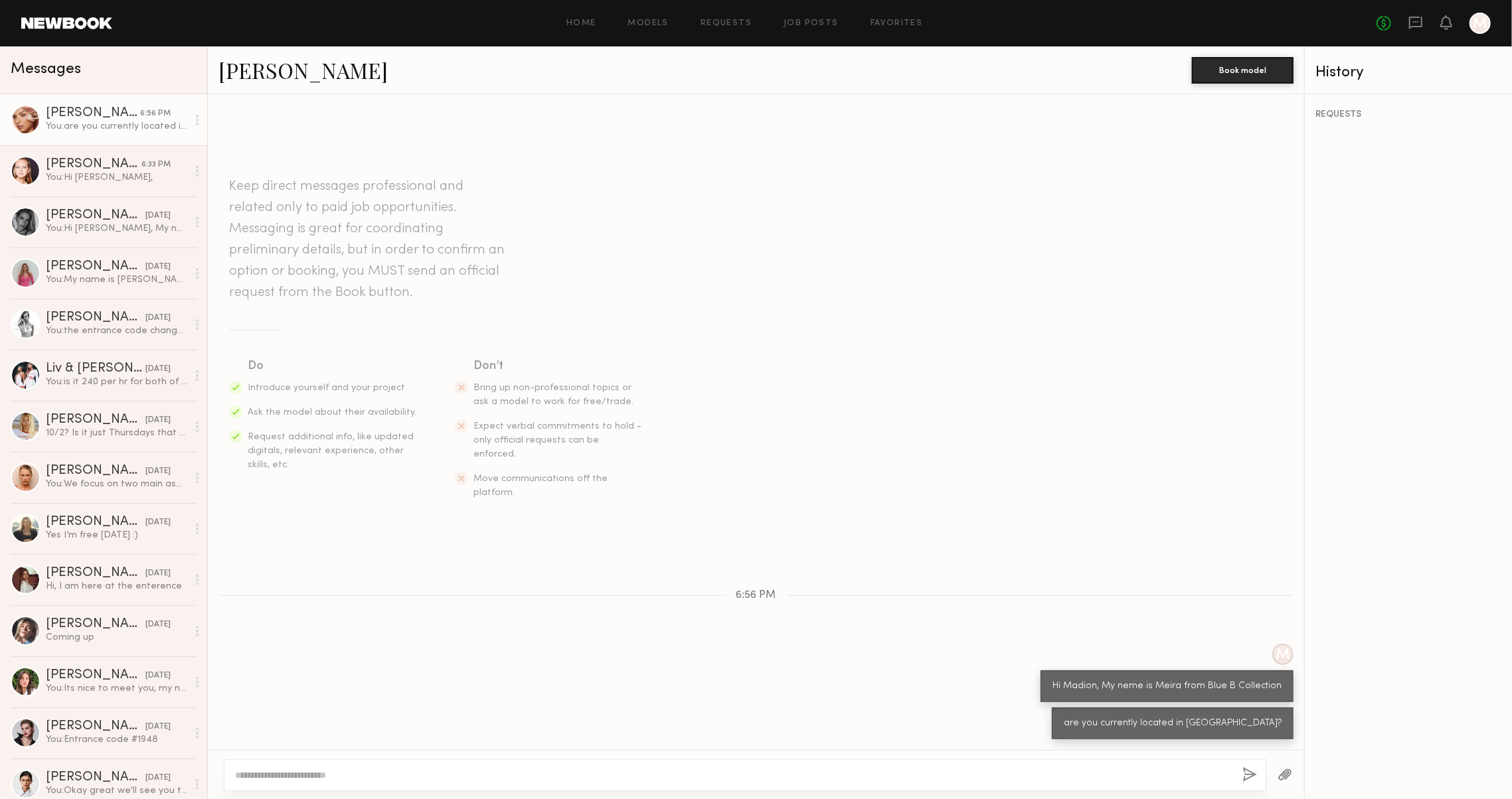
click at [282, 76] on link "[PERSON_NAME]" at bounding box center [303, 70] width 169 height 28
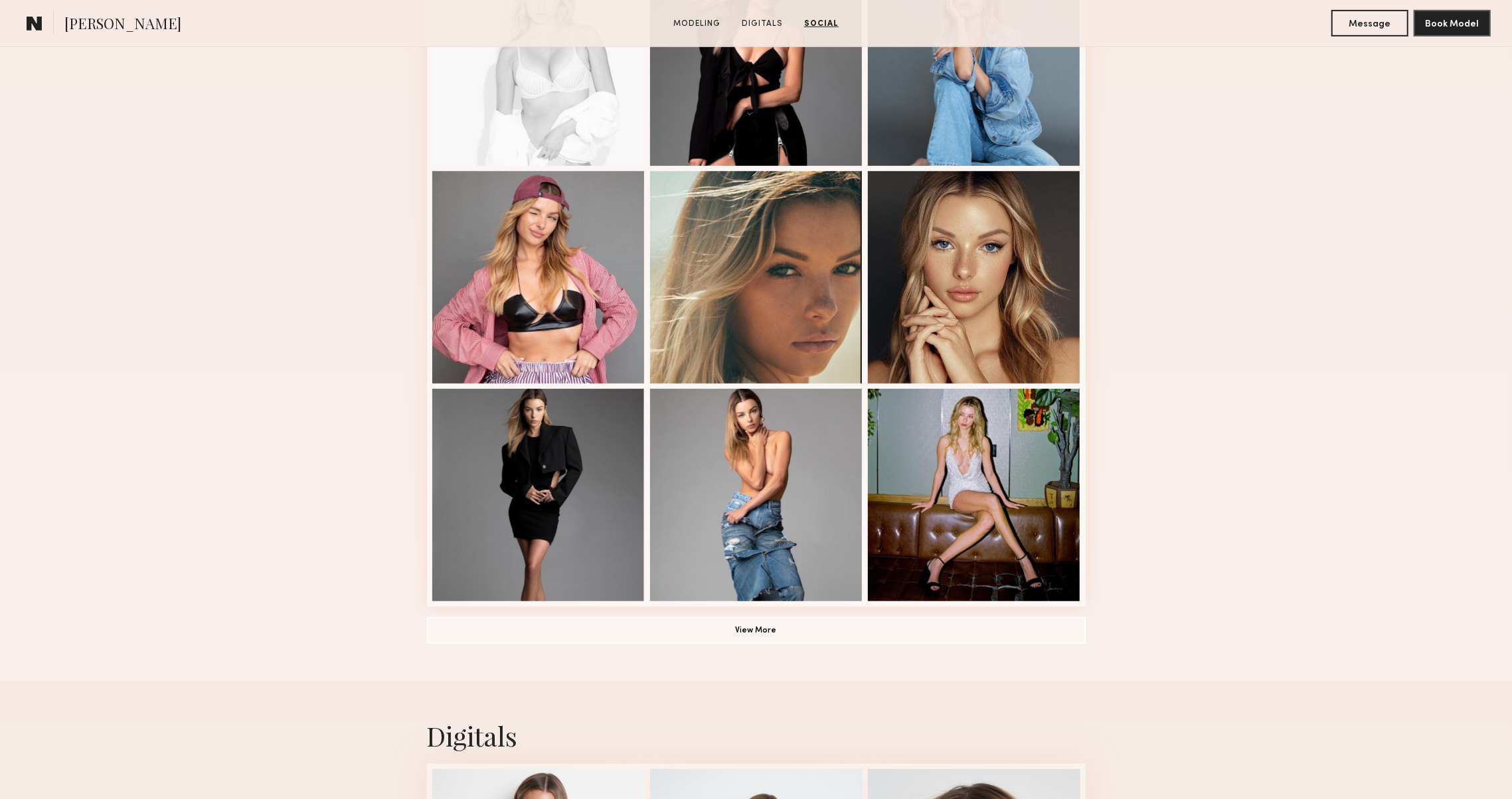
scroll to position [586, 0]
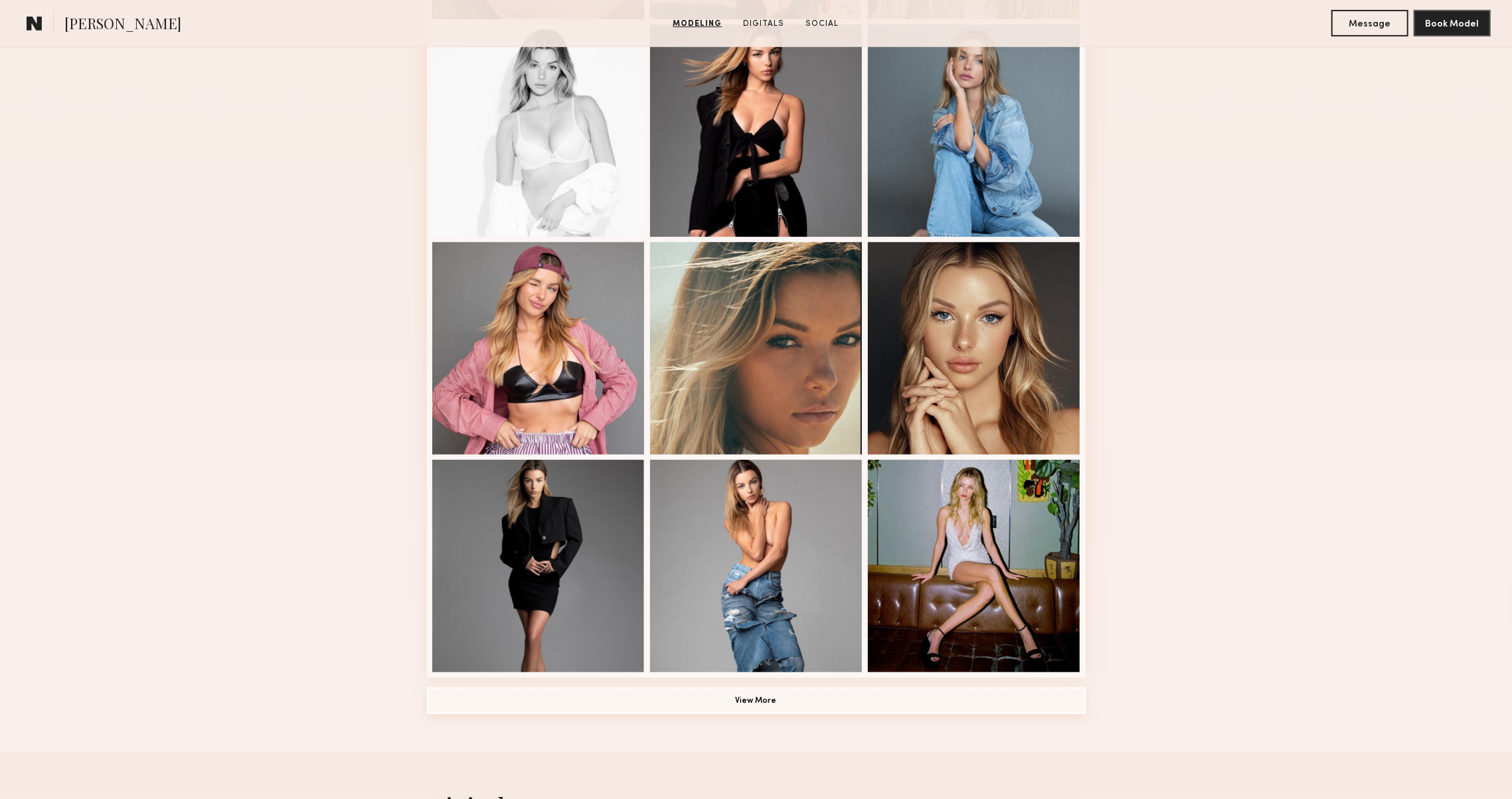
click at [994, 694] on button "View More" at bounding box center [756, 701] width 659 height 27
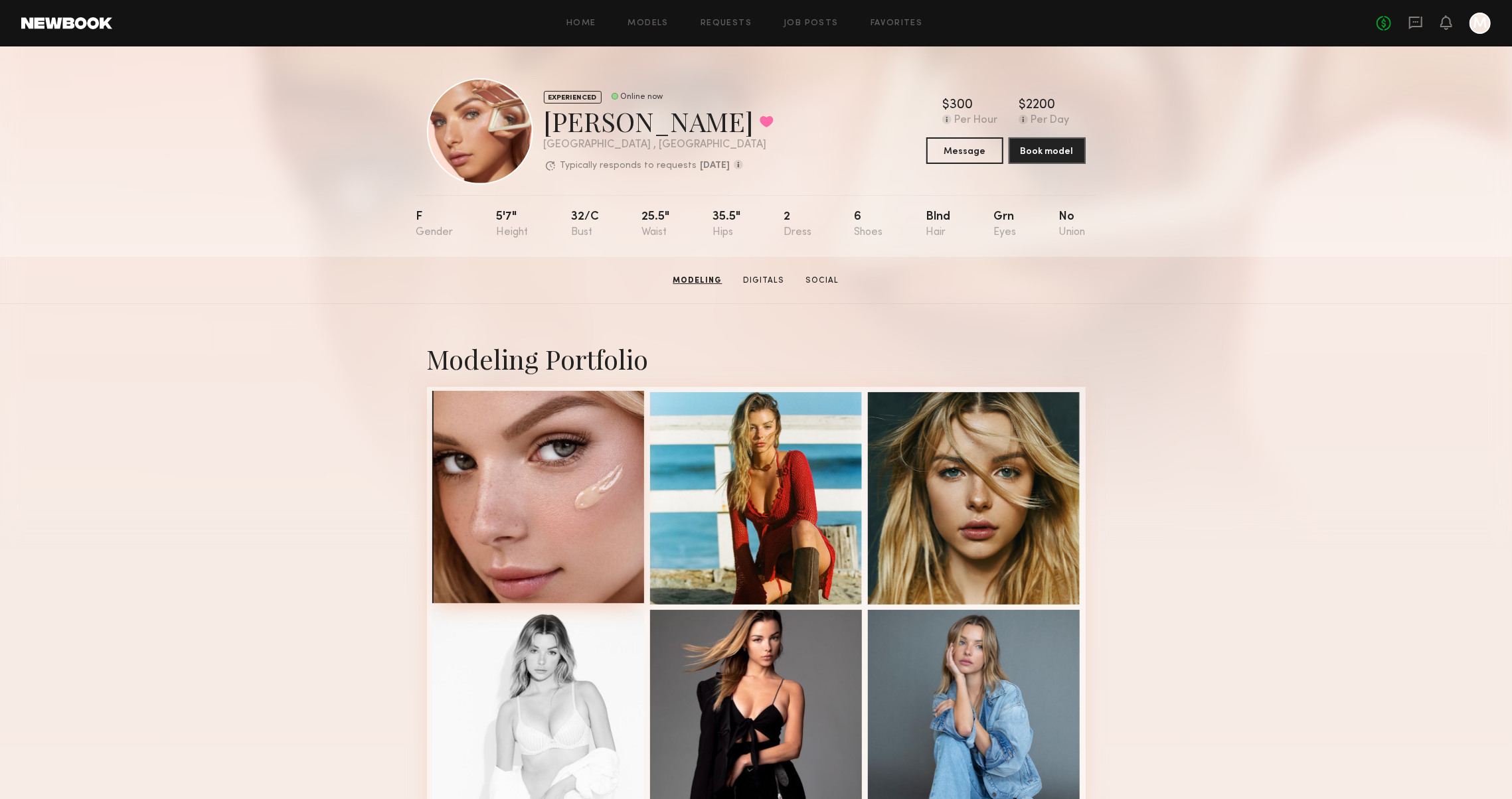
scroll to position [0, 0]
click at [1411, 18] on icon at bounding box center [1415, 23] width 14 height 13
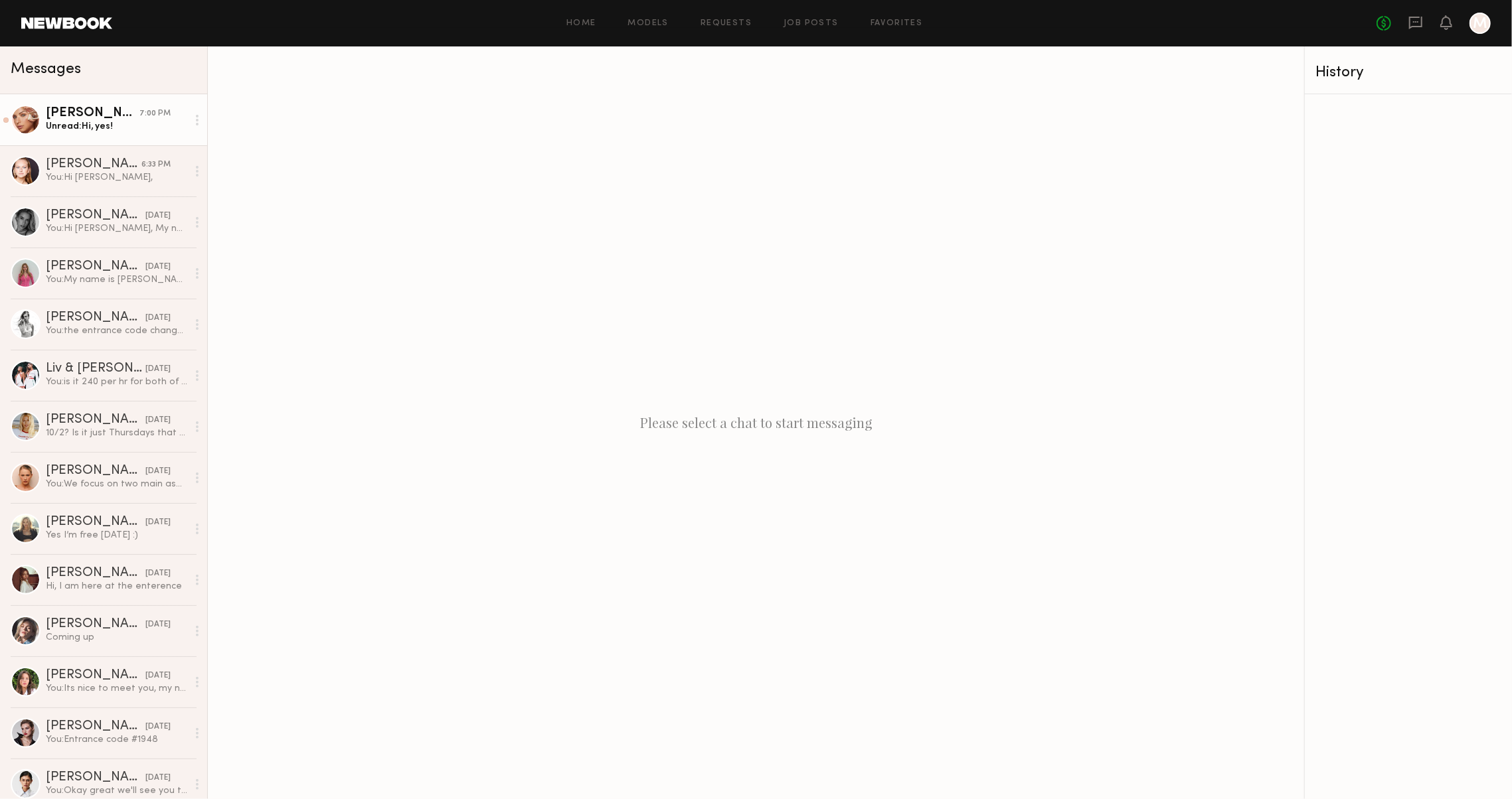
click at [135, 124] on div "Unread: Hi, yes!" at bounding box center [116, 126] width 142 height 13
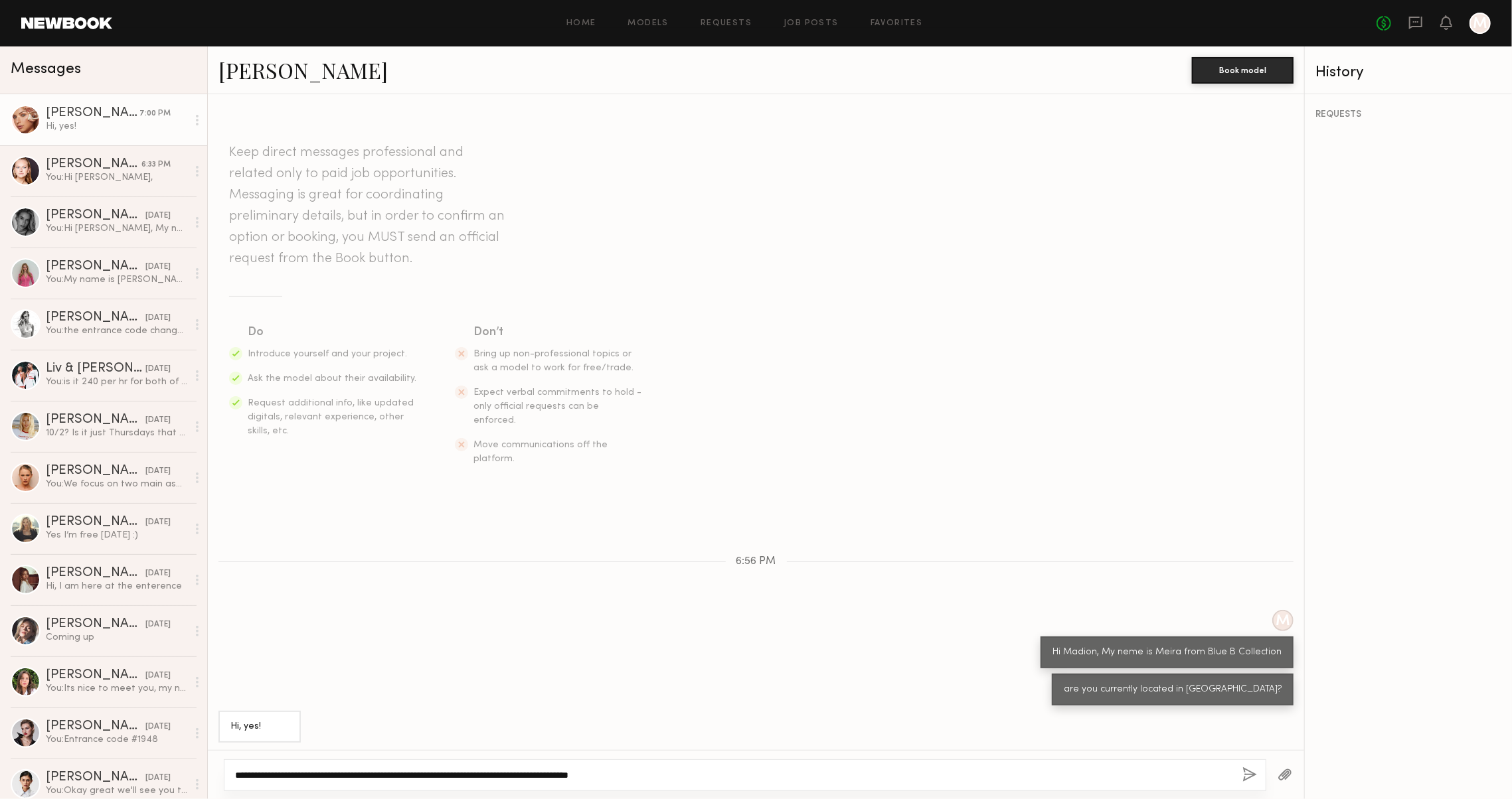
click at [652, 775] on textarea "**********" at bounding box center [728, 775] width 986 height 14
drag, startPoint x: 524, startPoint y: 774, endPoint x: 730, endPoint y: 770, distance: 206.0
click at [729, 770] on textarea "**********" at bounding box center [728, 775] width 986 height 14
click at [736, 772] on textarea "**********" at bounding box center [728, 775] width 986 height 14
drag, startPoint x: 522, startPoint y: 771, endPoint x: 917, endPoint y: 779, distance: 395.1
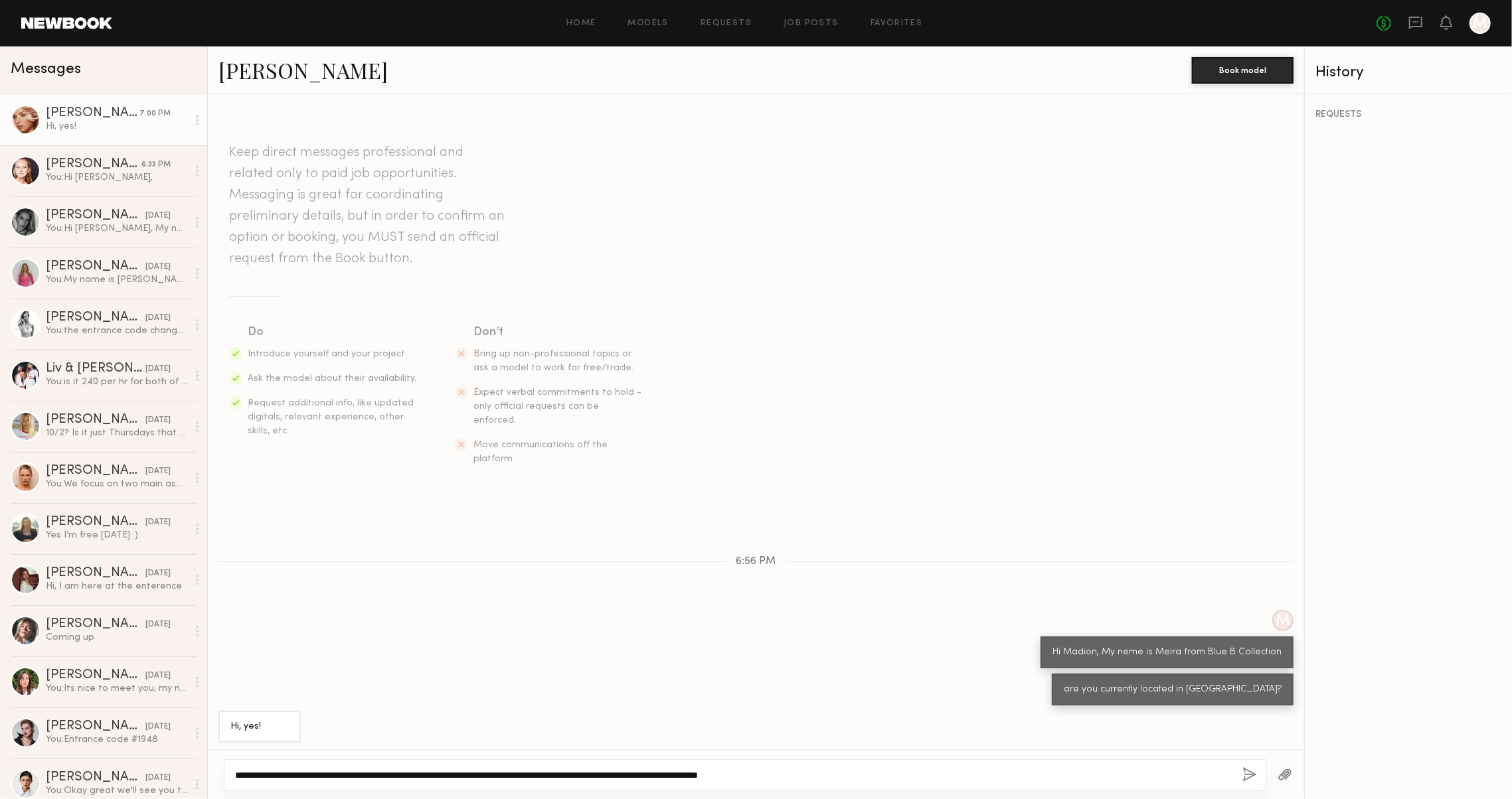
click at [917, 779] on textarea "**********" at bounding box center [728, 775] width 986 height 14
type textarea "**********"
drag, startPoint x: 540, startPoint y: 773, endPoint x: 230, endPoint y: 775, distance: 310.0
click at [230, 775] on div "**********" at bounding box center [744, 775] width 1042 height 32
